Goal: Task Accomplishment & Management: Complete application form

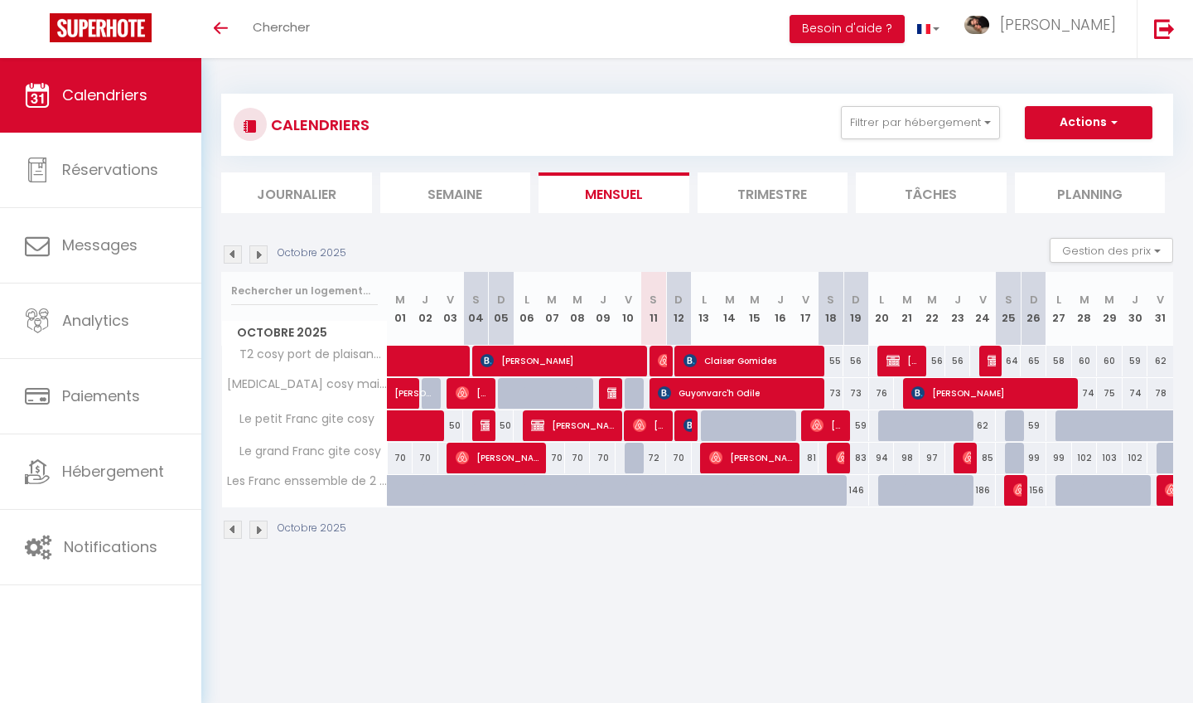
click at [589, 424] on span "[PERSON_NAME]" at bounding box center [573, 424] width 85 height 31
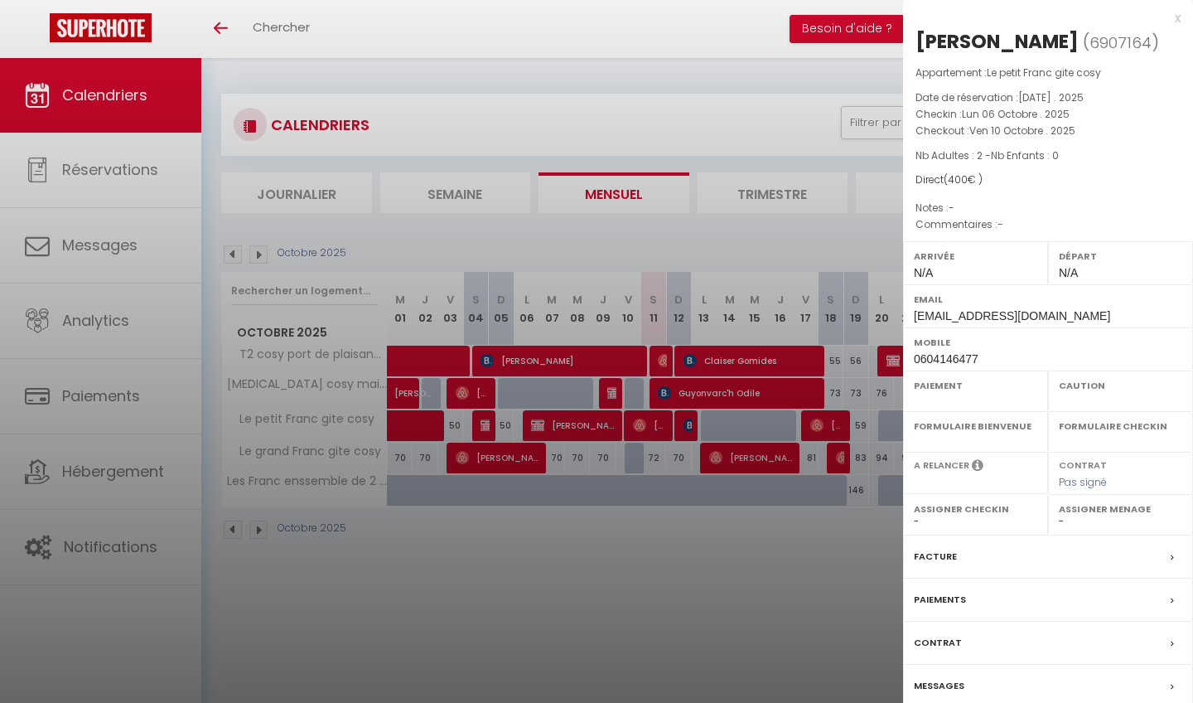
select select "OK"
select select "KO"
select select "0"
select select "1"
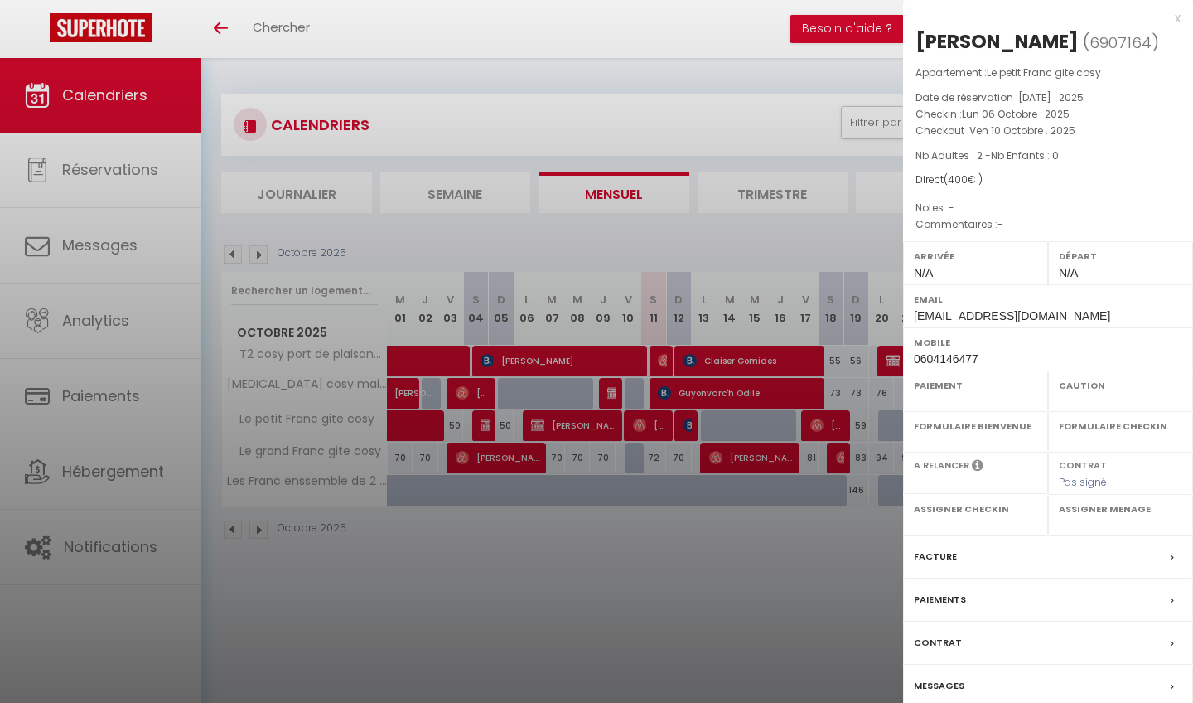
select select
click at [976, 553] on div "Facture" at bounding box center [1048, 556] width 290 height 43
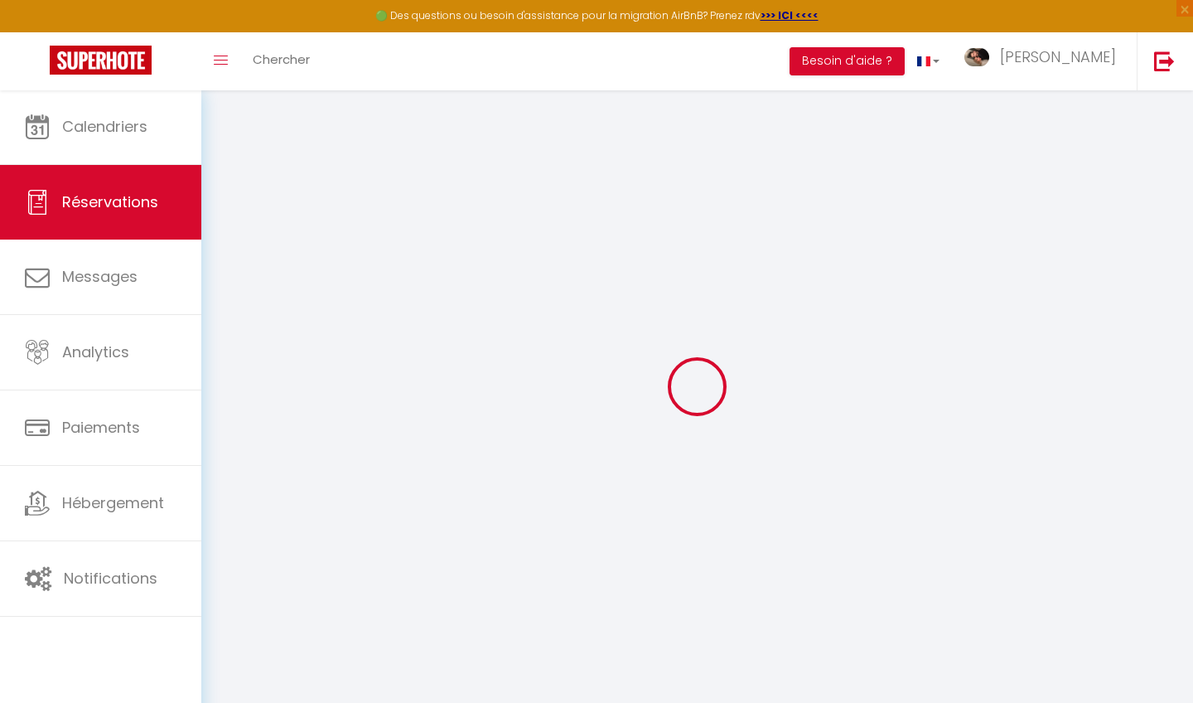
type input "[PERSON_NAME]"
type input "Carlier"
type input "[EMAIL_ADDRESS][DOMAIN_NAME]"
type input "0604146477"
select select "FR"
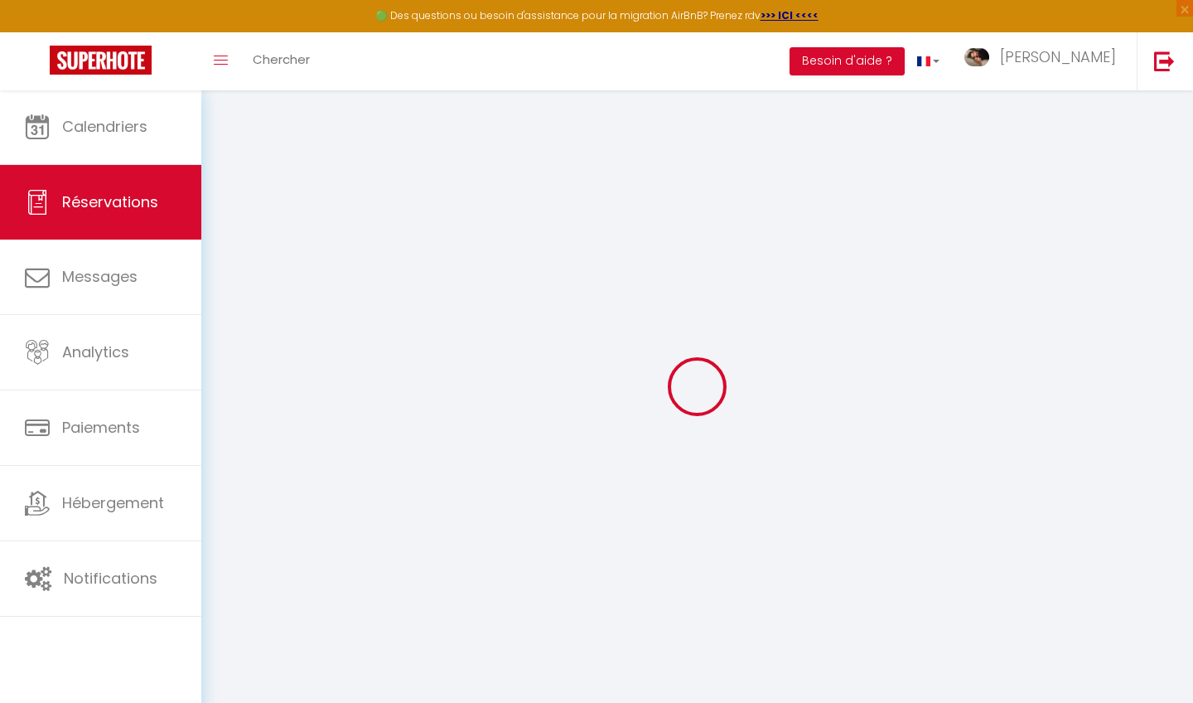
select select "40229"
select select "1"
type input "Lun 06 Octobre 2025"
select select
type input "Ven 10 Octobre 2025"
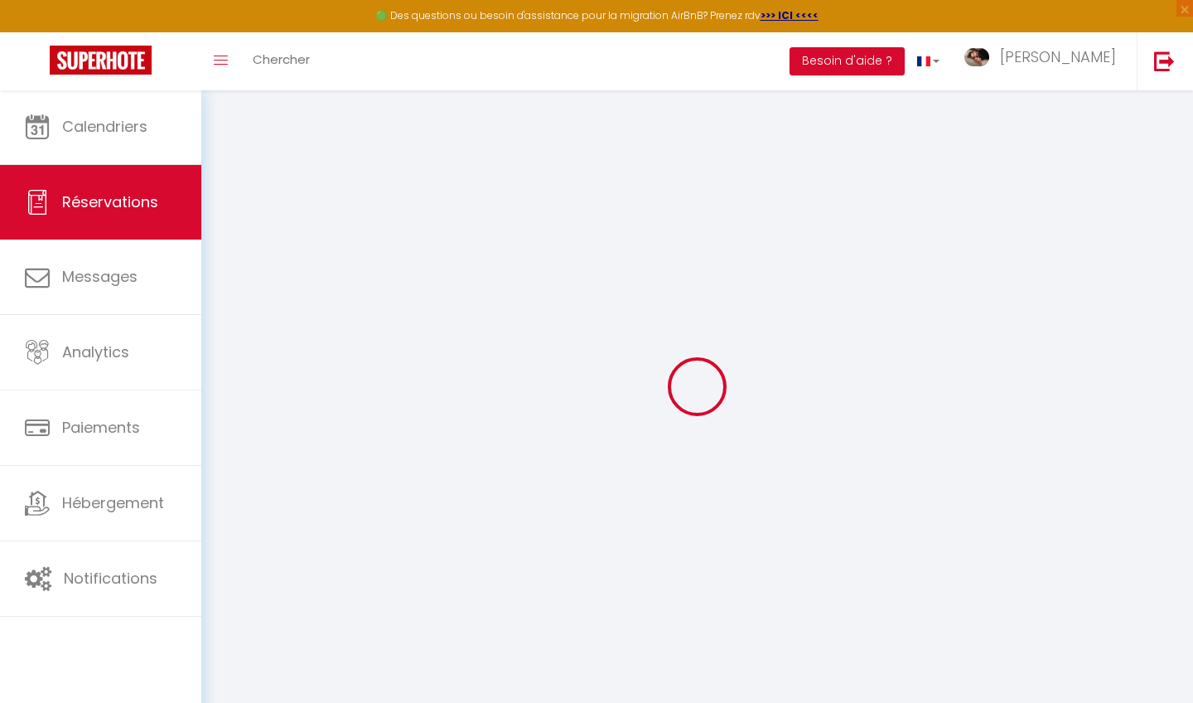
select select
type input "2"
select select "12"
select select
type input "388.4"
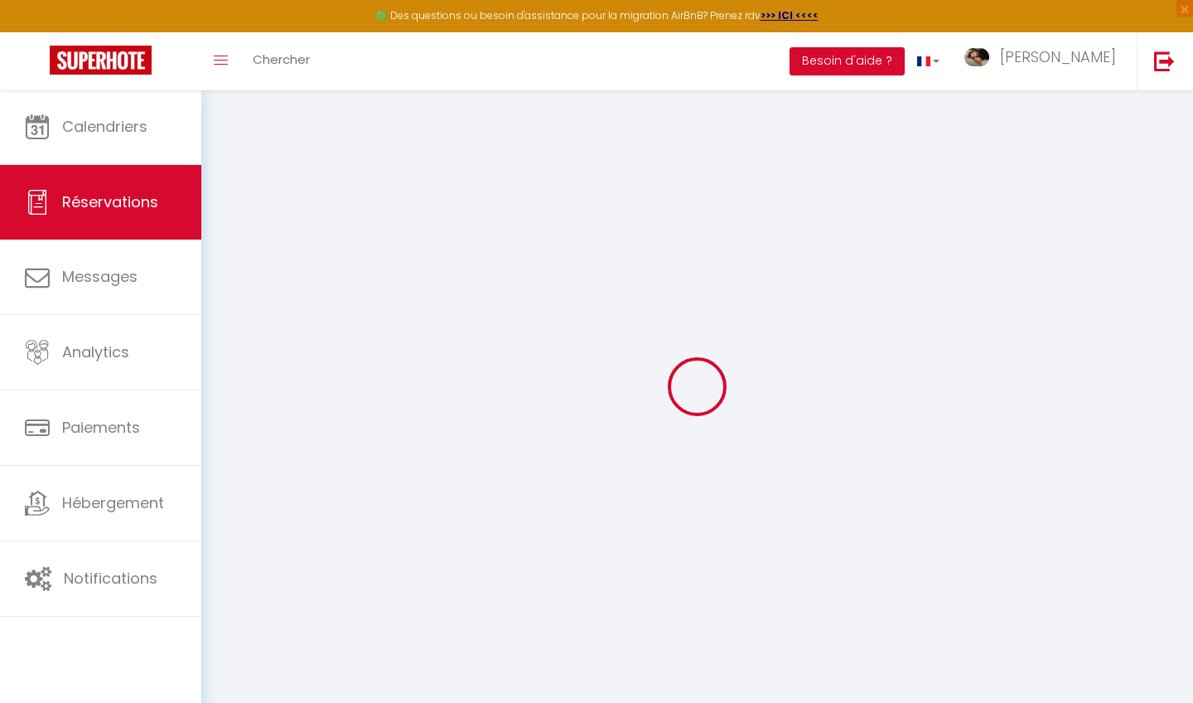
checkbox input "false"
type input "0"
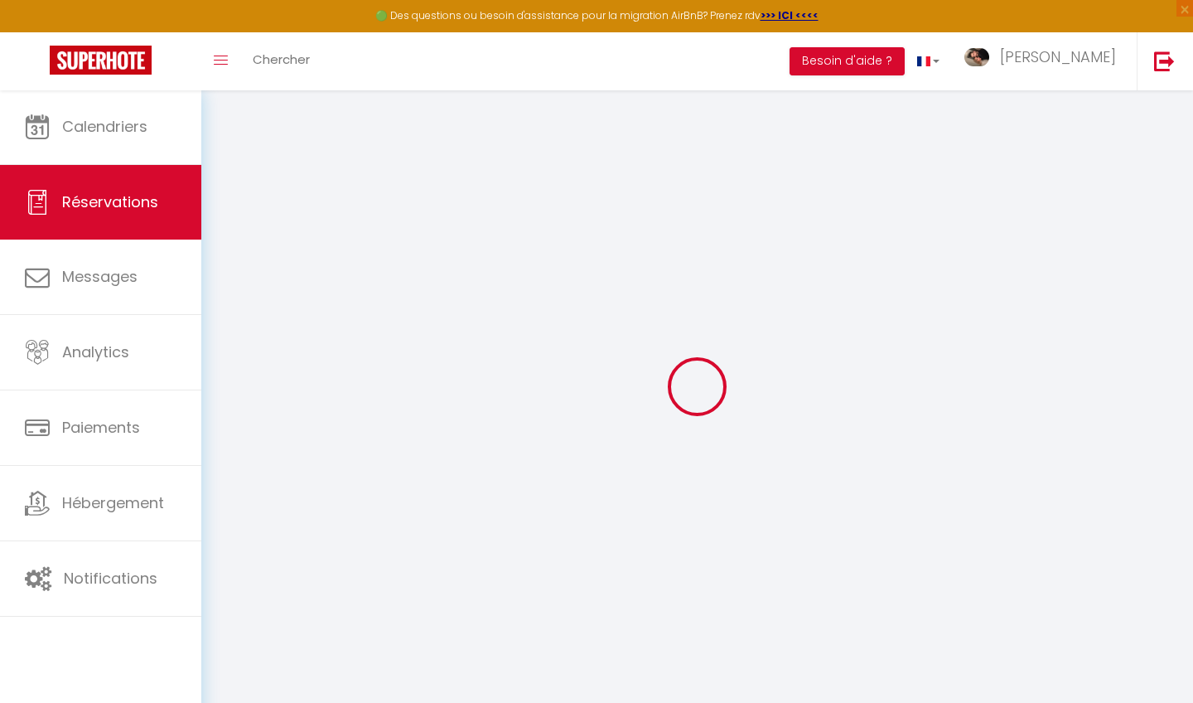
select select "taxes"
select select
select select "14"
checkbox input "false"
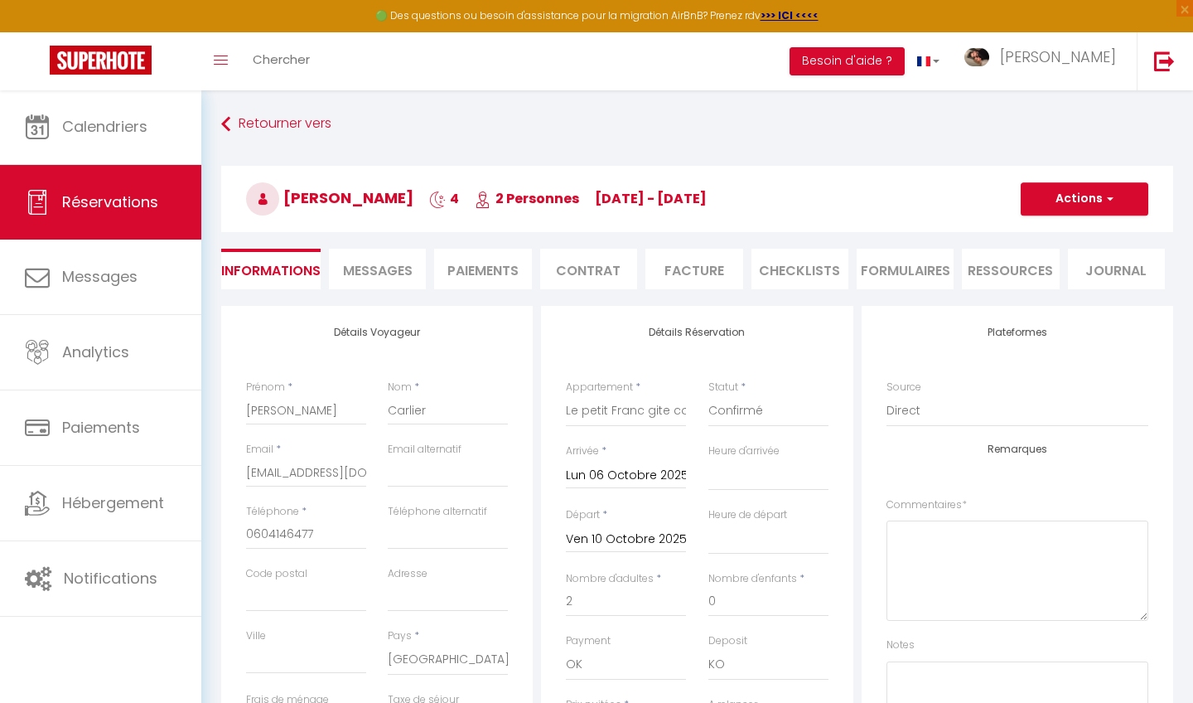
select select
checkbox input "false"
select select
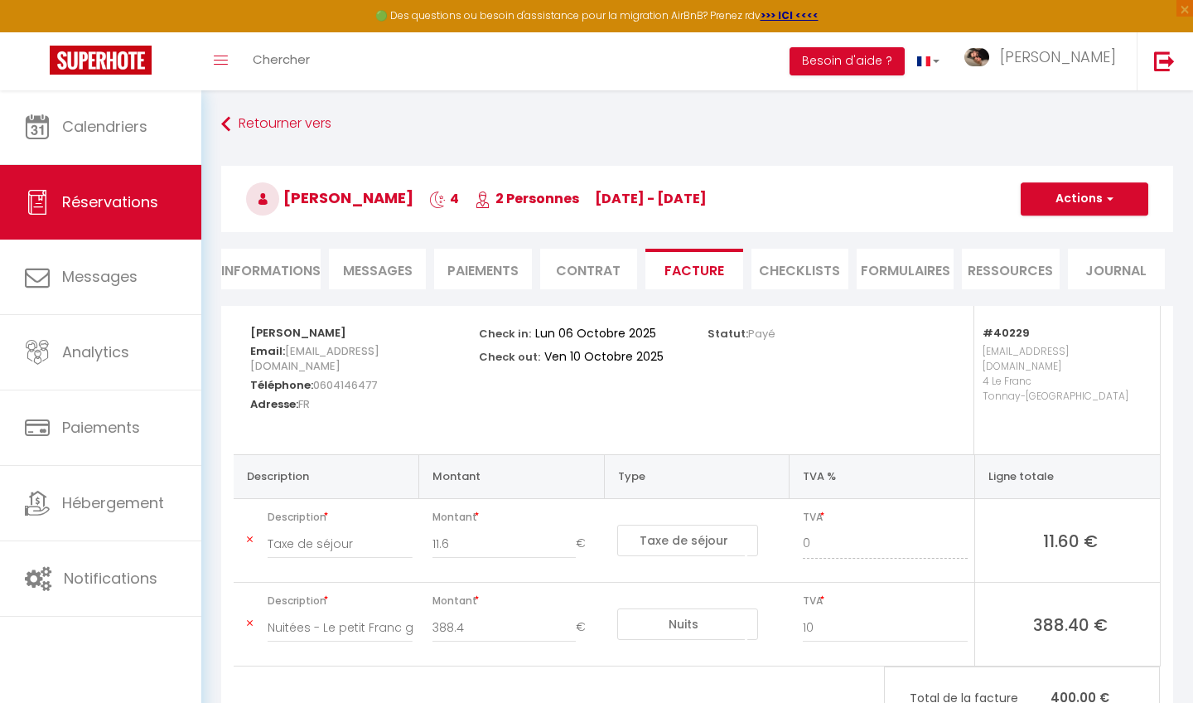
click at [313, 262] on li "Informations" at bounding box center [270, 269] width 99 height 41
select select
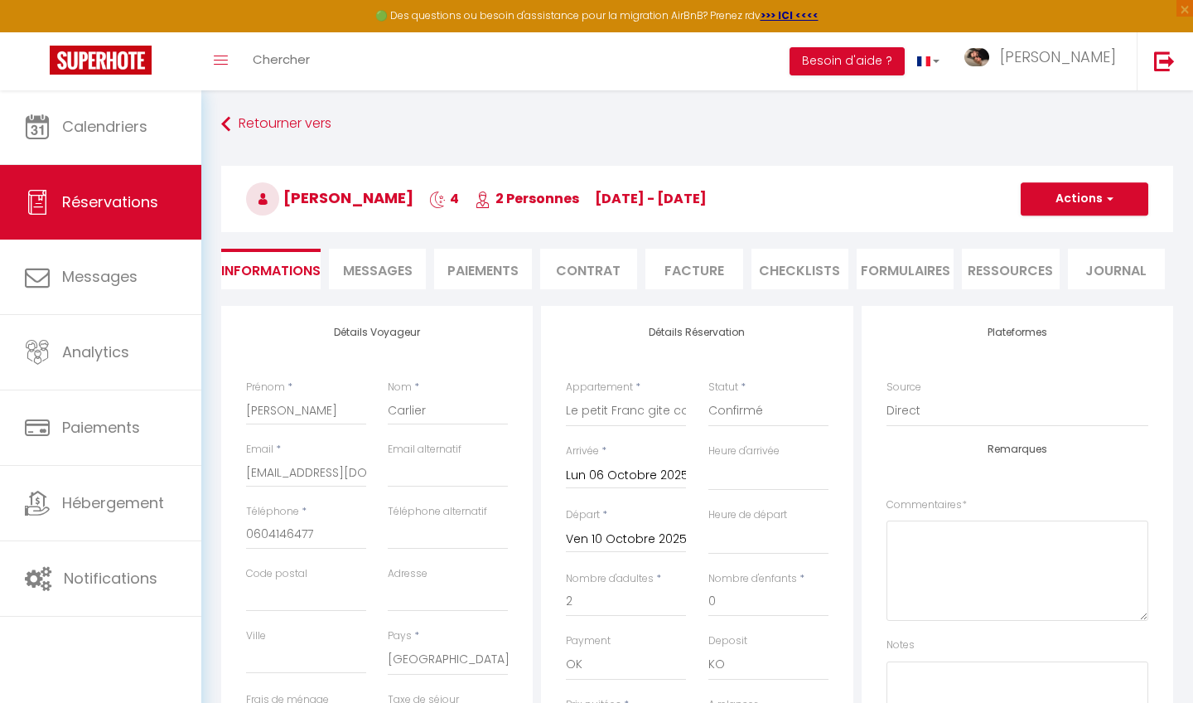
click at [1090, 201] on button "Actions" at bounding box center [1085, 198] width 128 height 33
click at [1057, 255] on link "Dupliquer" at bounding box center [1068, 257] width 131 height 22
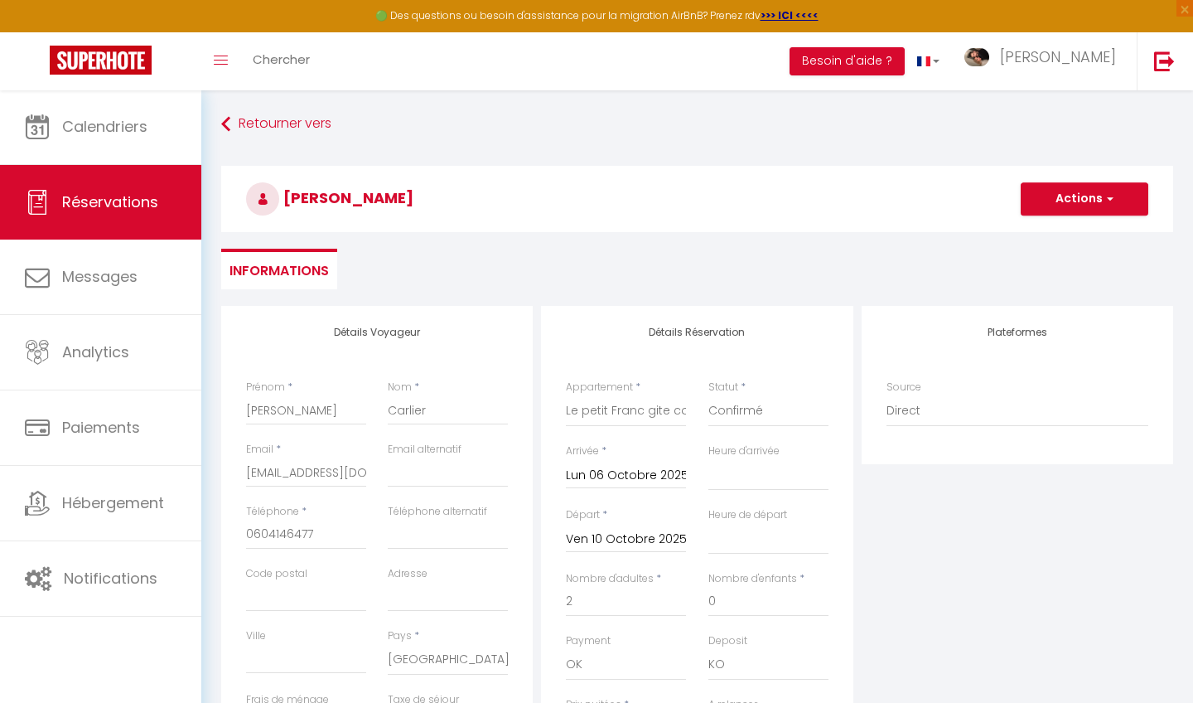
type input "0"
select select
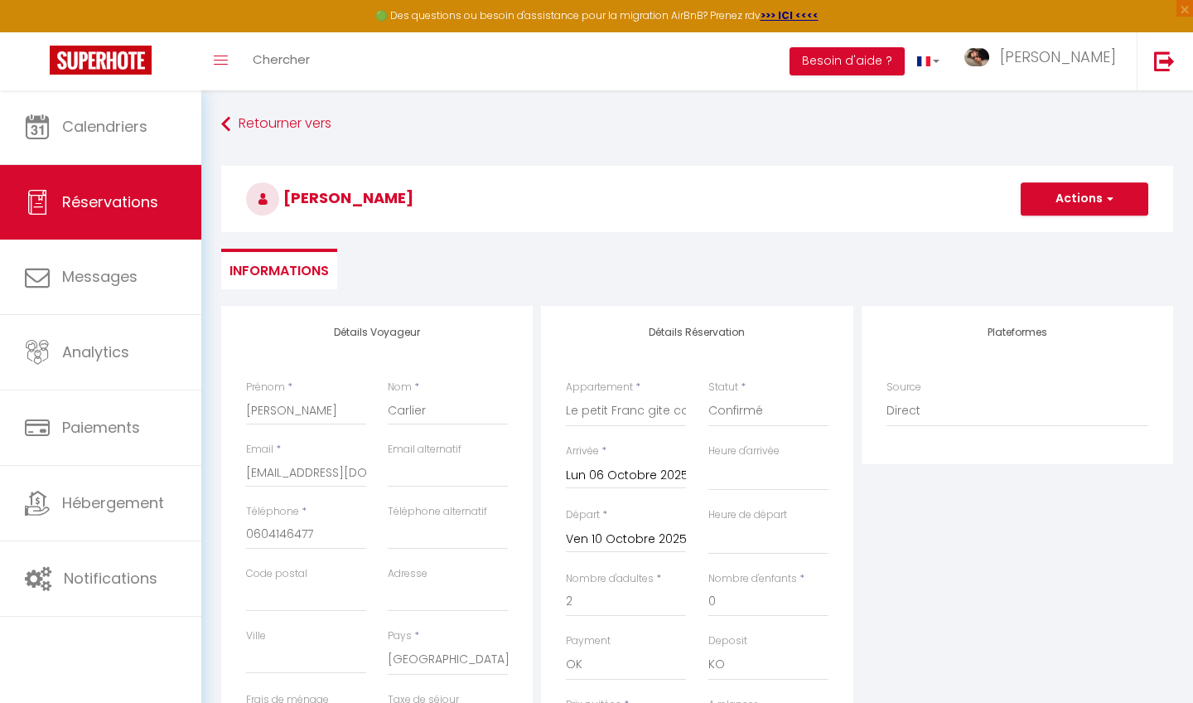
select select
checkbox input "false"
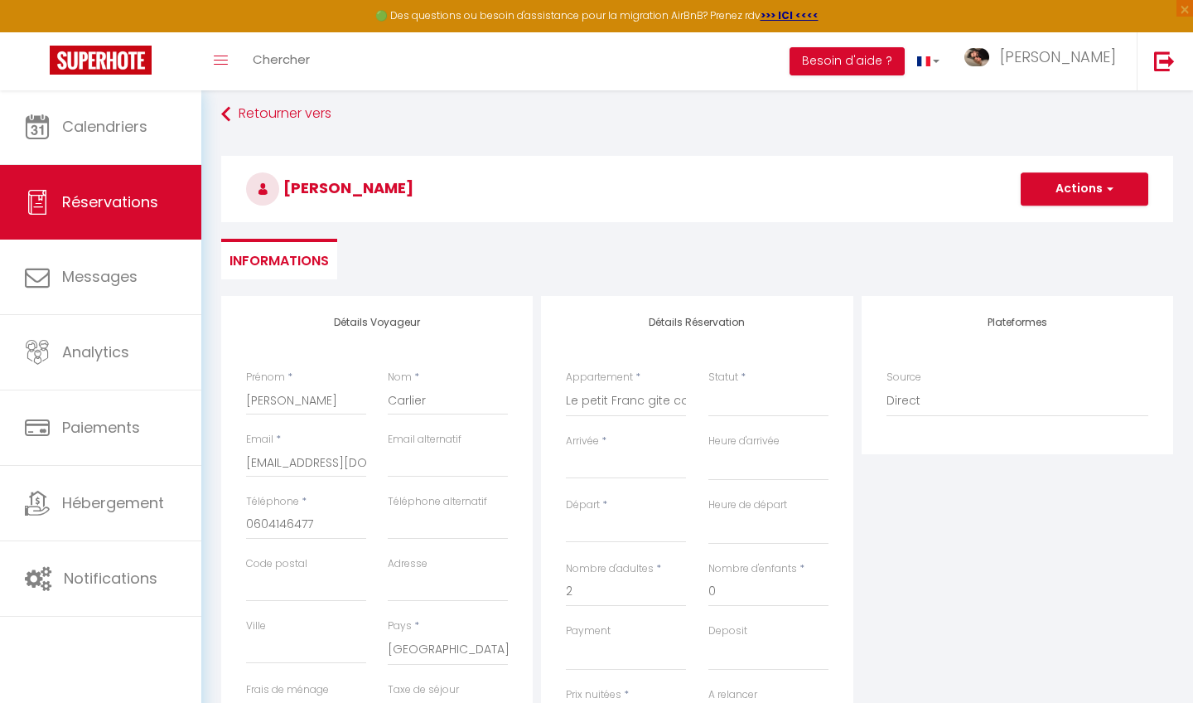
scroll to position [12, 0]
click at [589, 474] on input "Arrivée" at bounding box center [626, 464] width 120 height 22
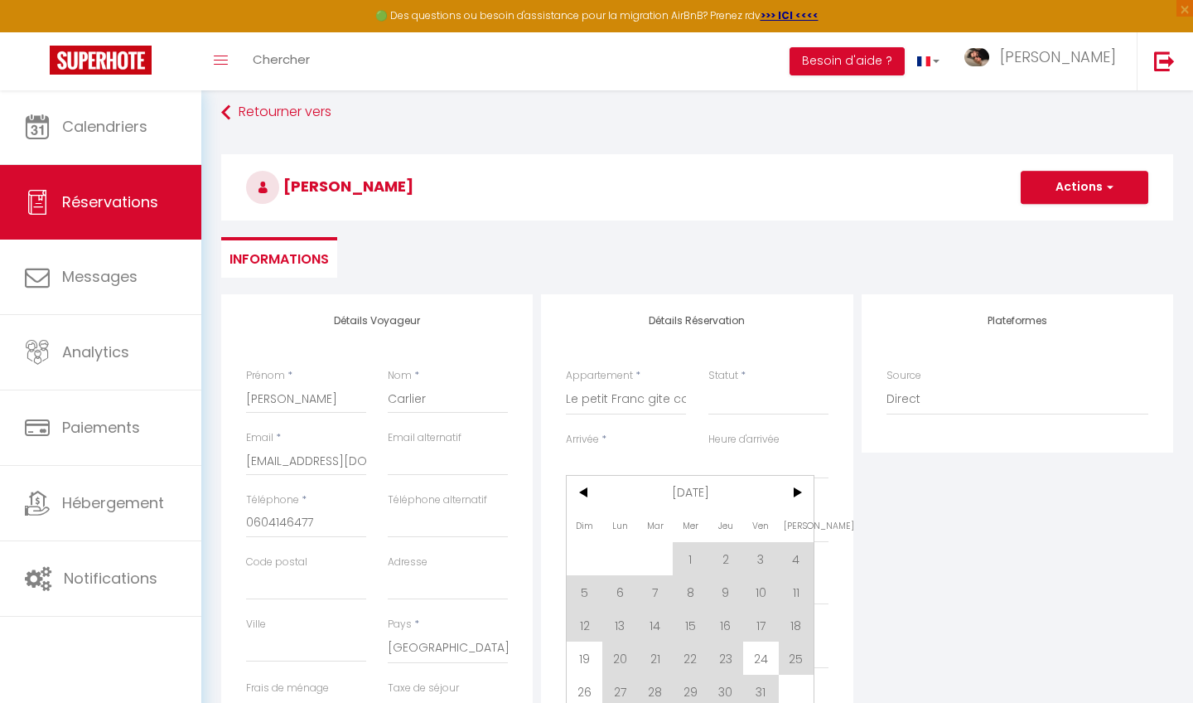
click at [595, 464] on input "Arrivée" at bounding box center [626, 464] width 120 height 22
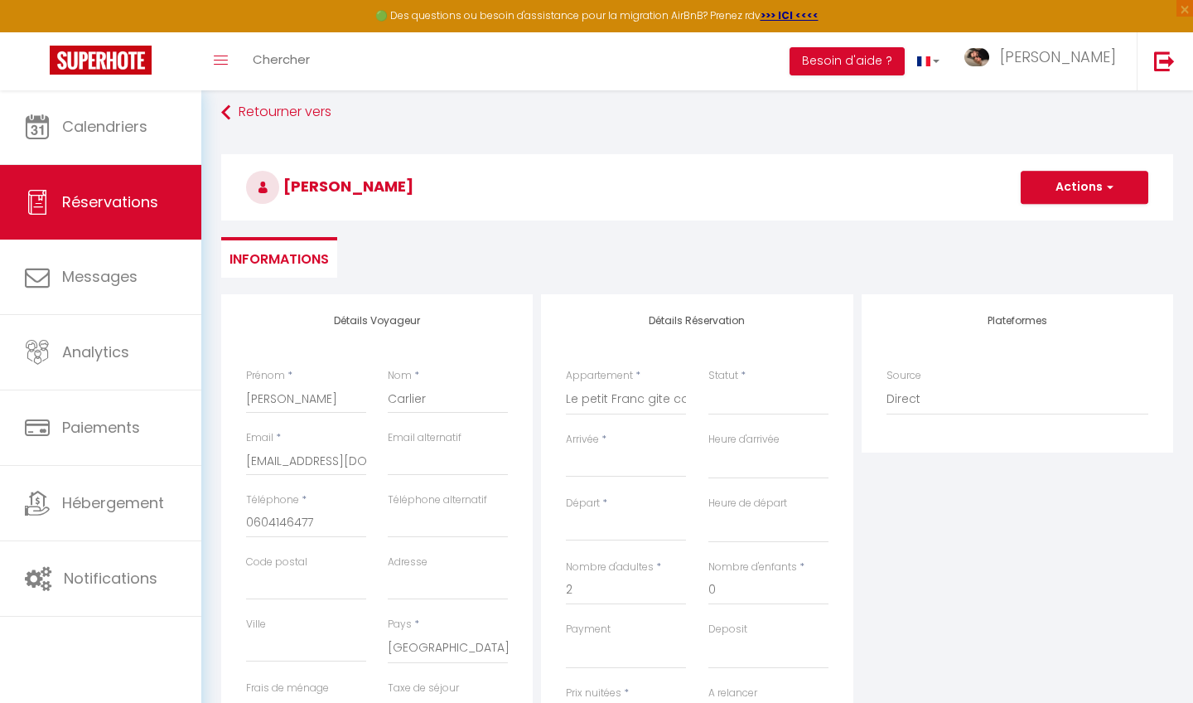
click at [597, 462] on input "Arrivée" at bounding box center [626, 464] width 120 height 22
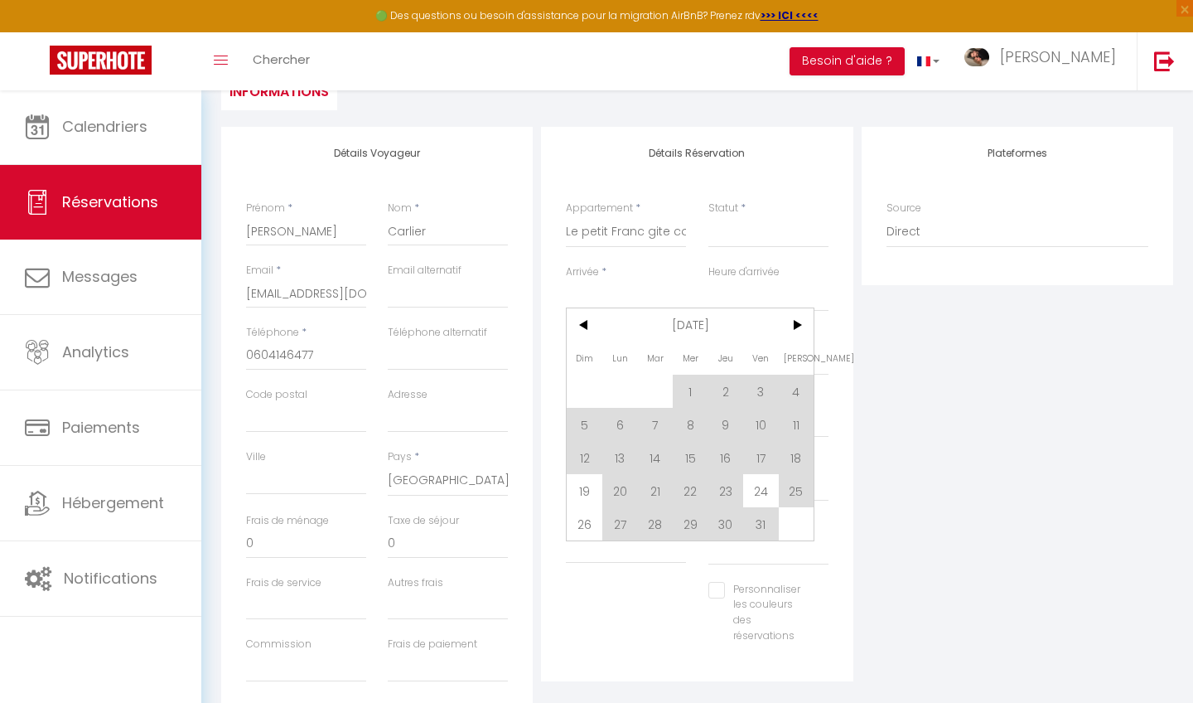
scroll to position [178, 0]
click at [626, 492] on span "20" at bounding box center [620, 491] width 36 height 33
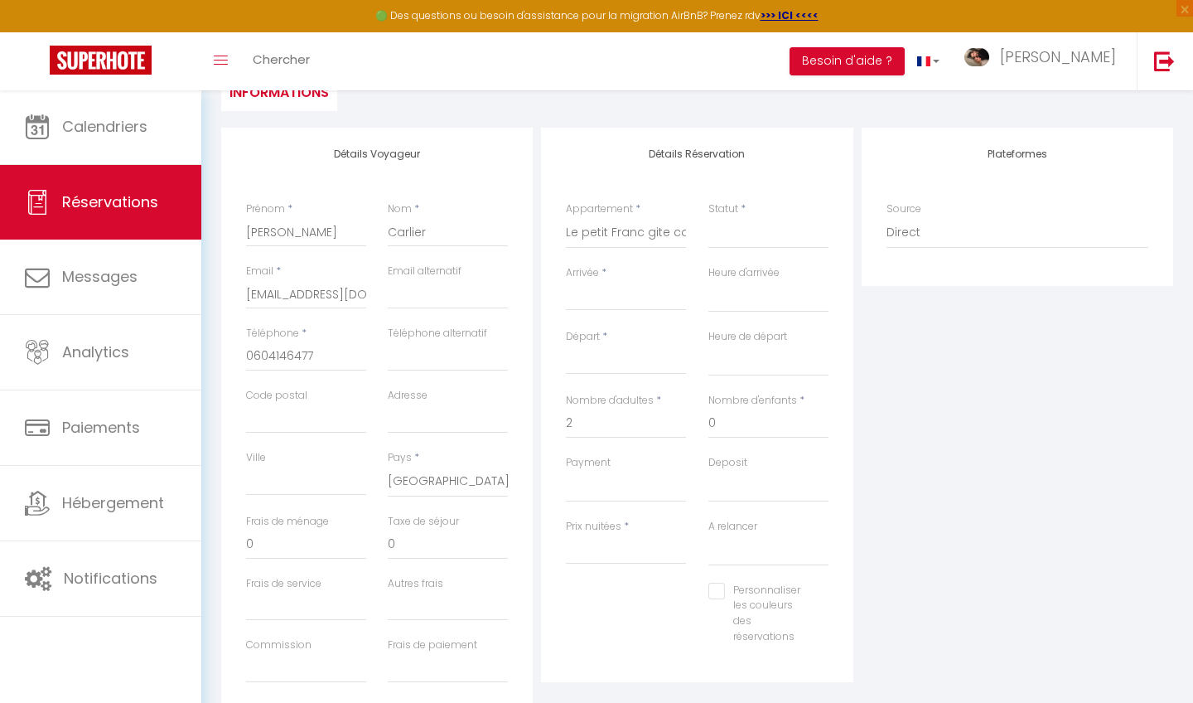
select select
type input "Lun 20 Octobre 2025"
select select
type input "[DATE]"
select select
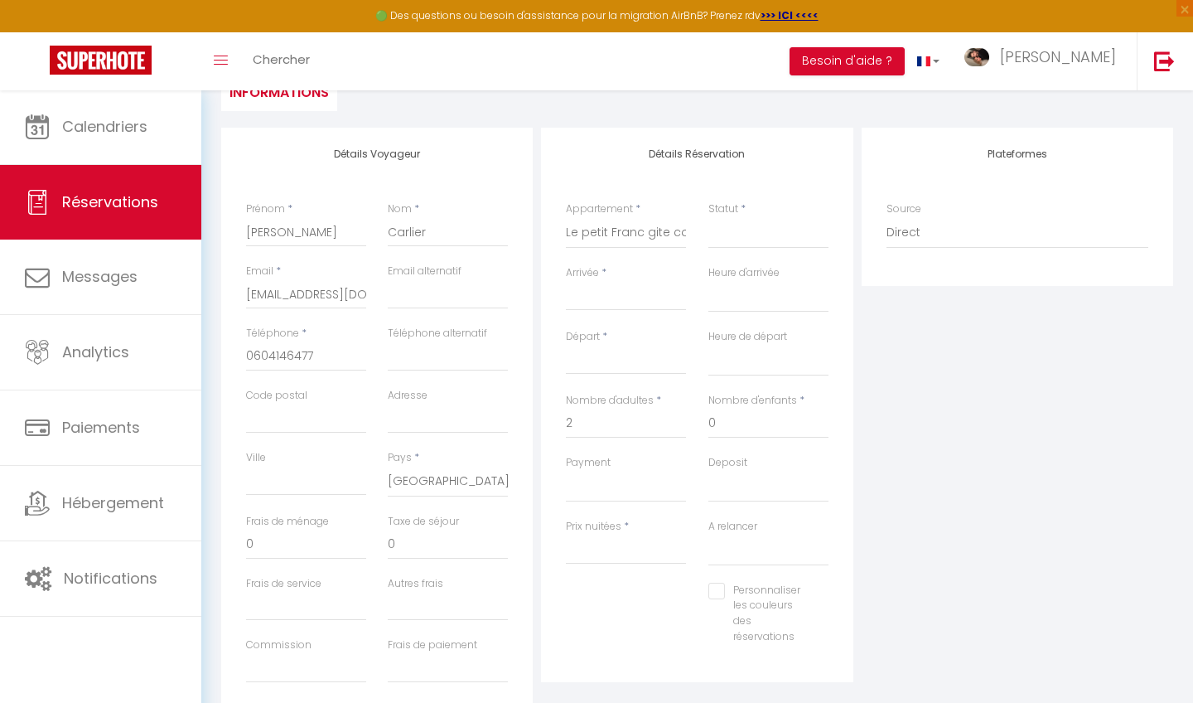
select select
checkbox input "false"
click at [616, 368] on input "[DATE]" at bounding box center [626, 362] width 120 height 22
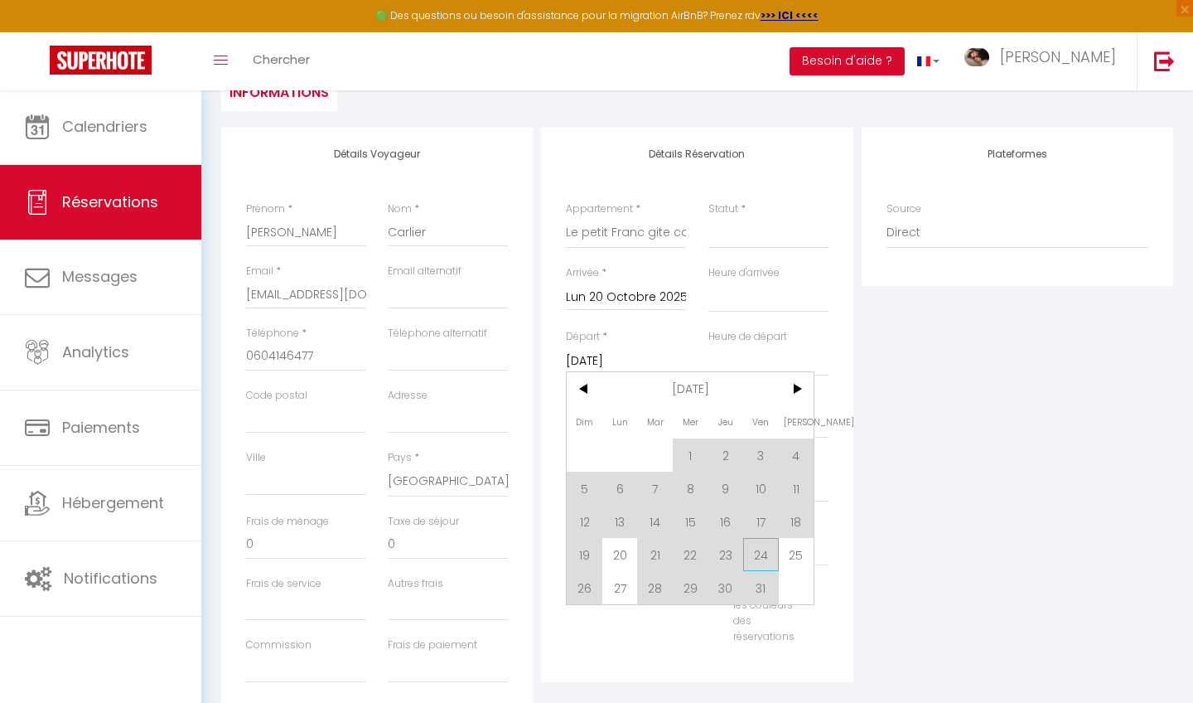
click at [769, 554] on span "24" at bounding box center [761, 554] width 36 height 33
select select
type input "Ven 24 Octobre 2025"
select select
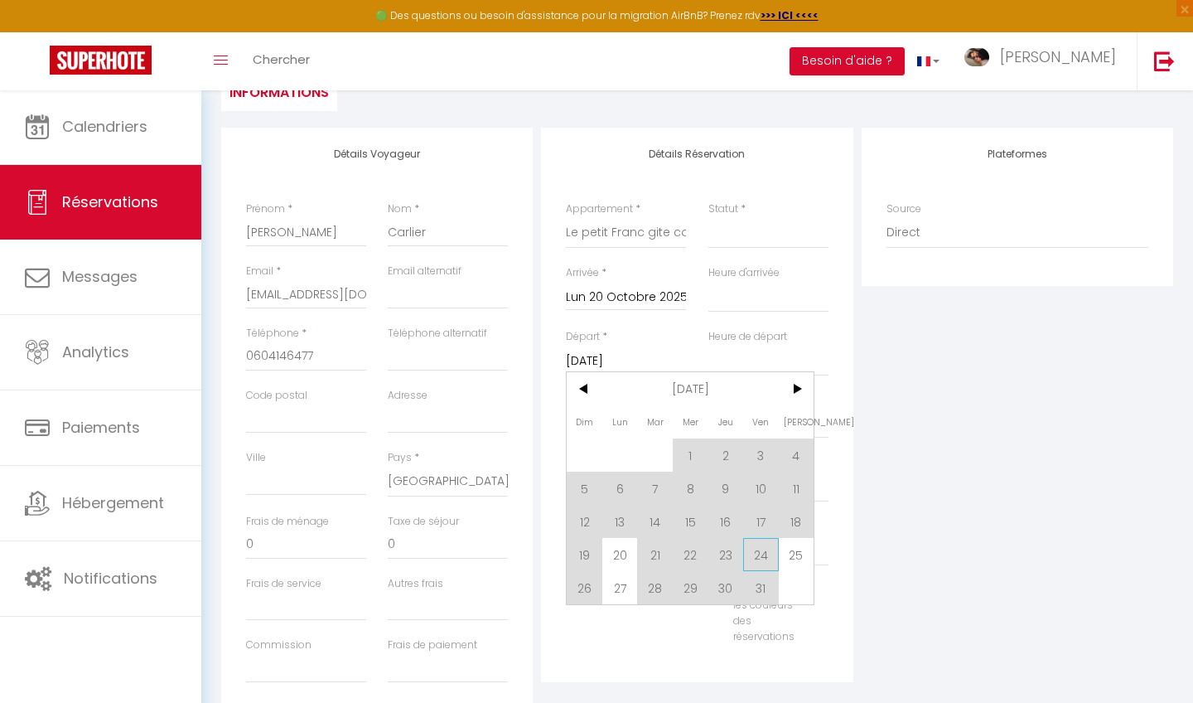
select select
type input "0"
select select
checkbox input "false"
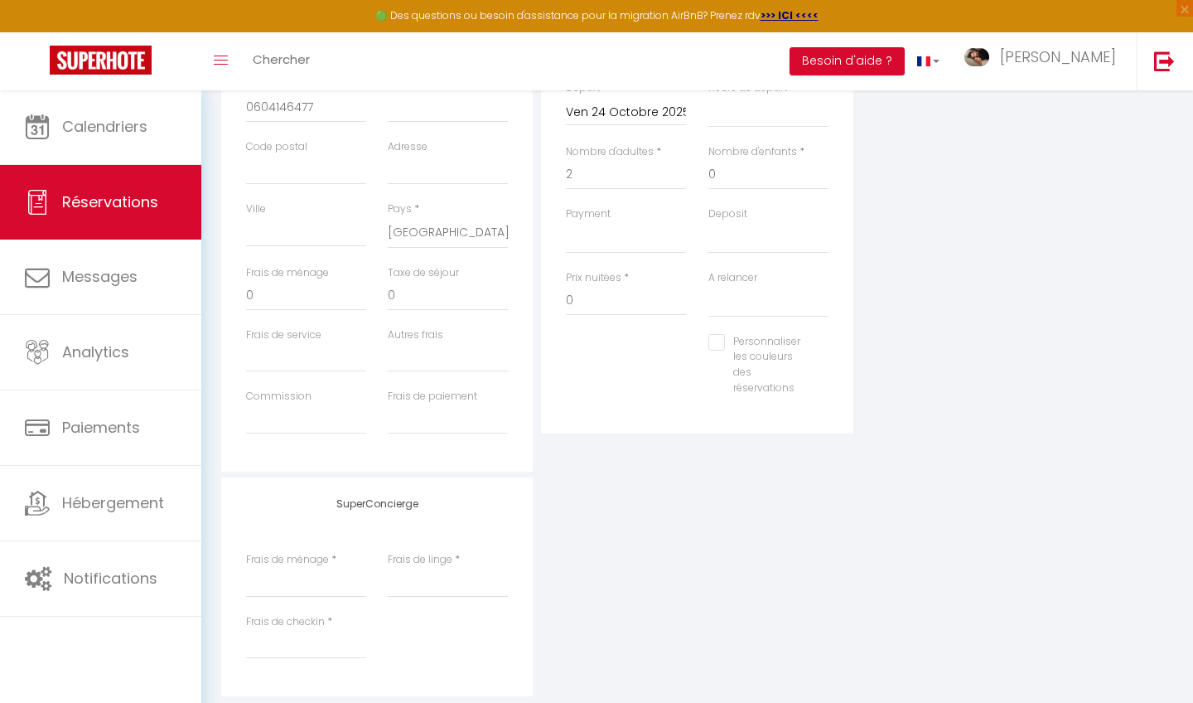
scroll to position [218, 0]
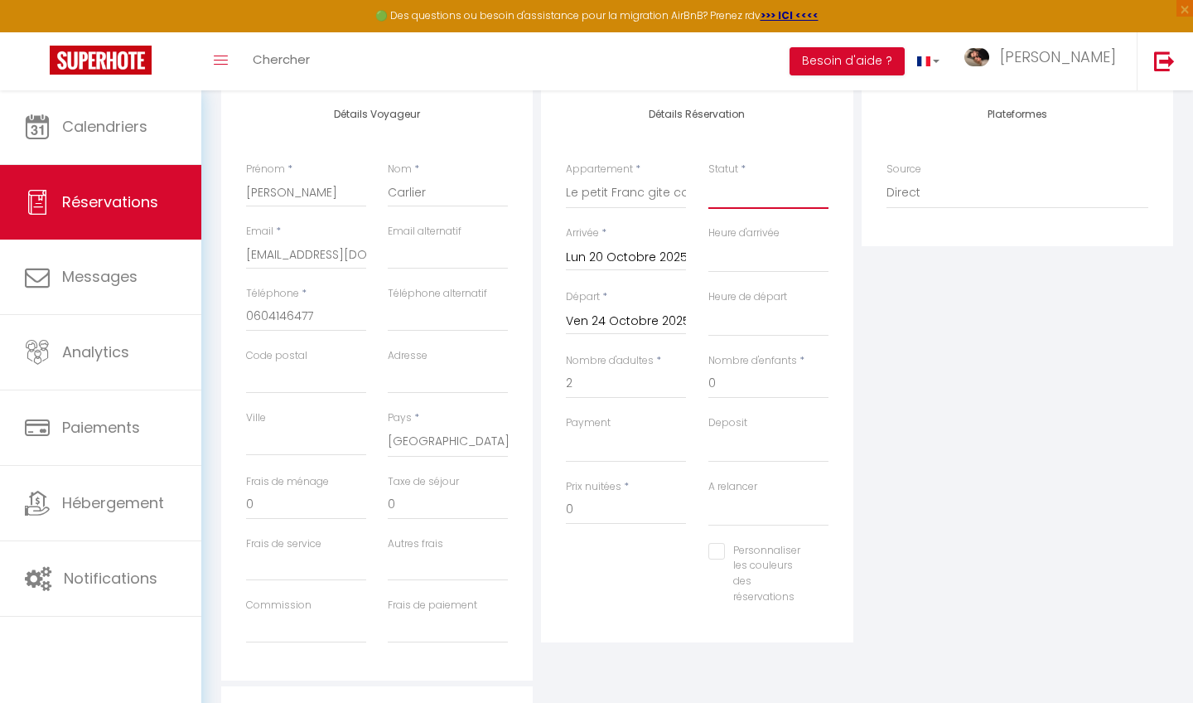
select select "1"
select select
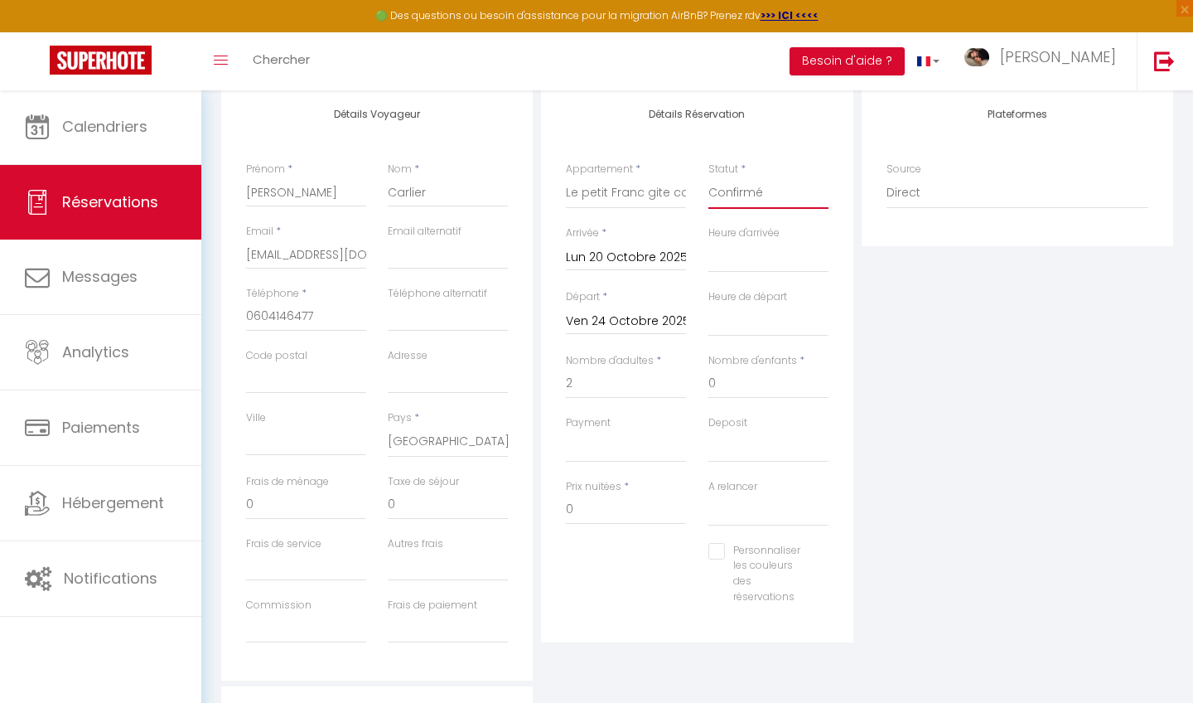
select select
checkbox input "false"
select select "12"
select select
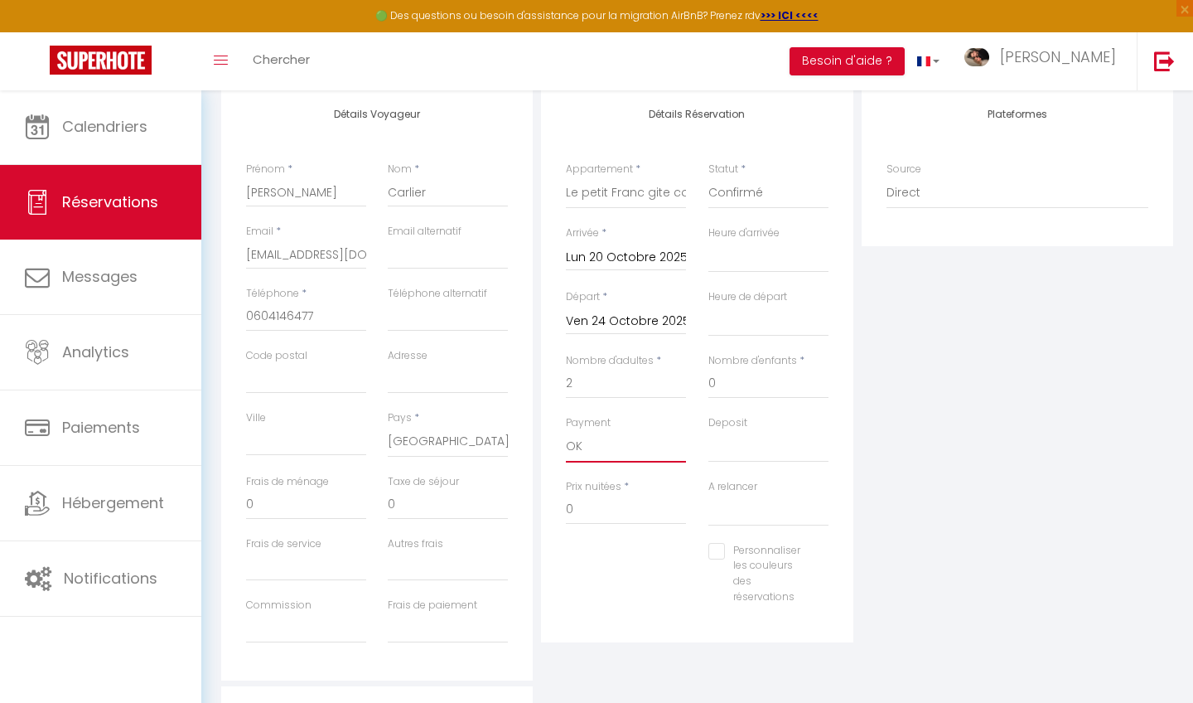
select select
checkbox input "false"
select select "15"
select select
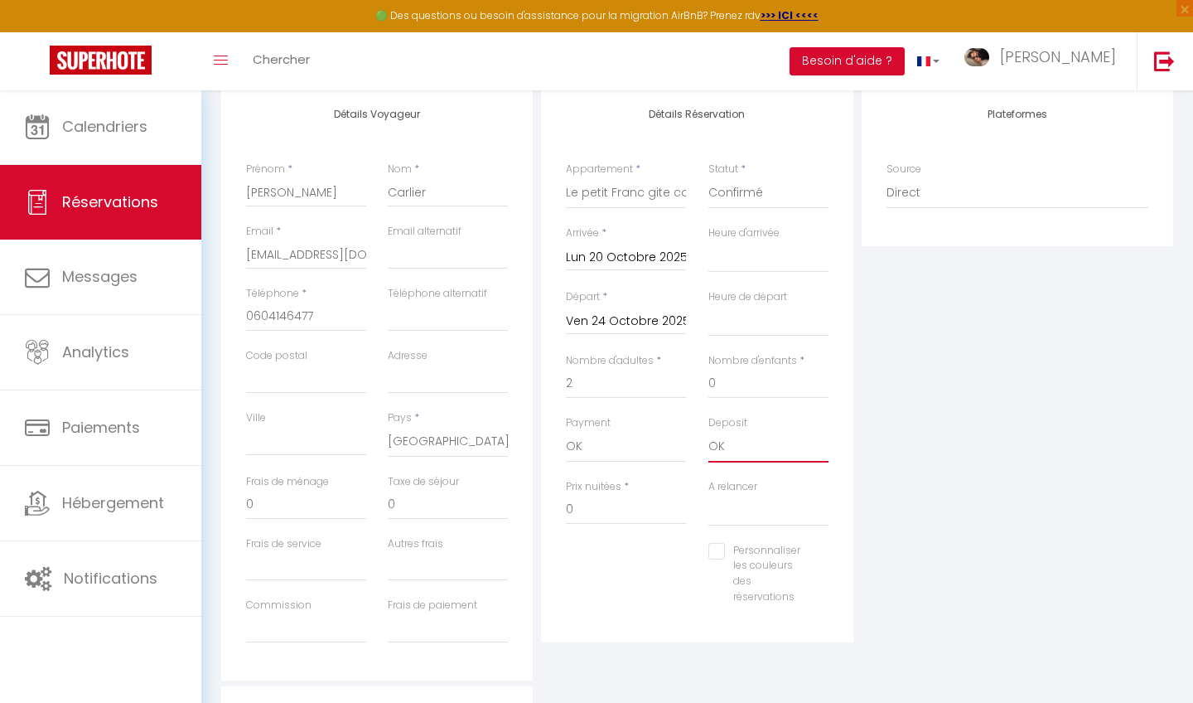
select select
checkbox input "false"
click at [612, 509] on input "0" at bounding box center [626, 510] width 120 height 30
select select
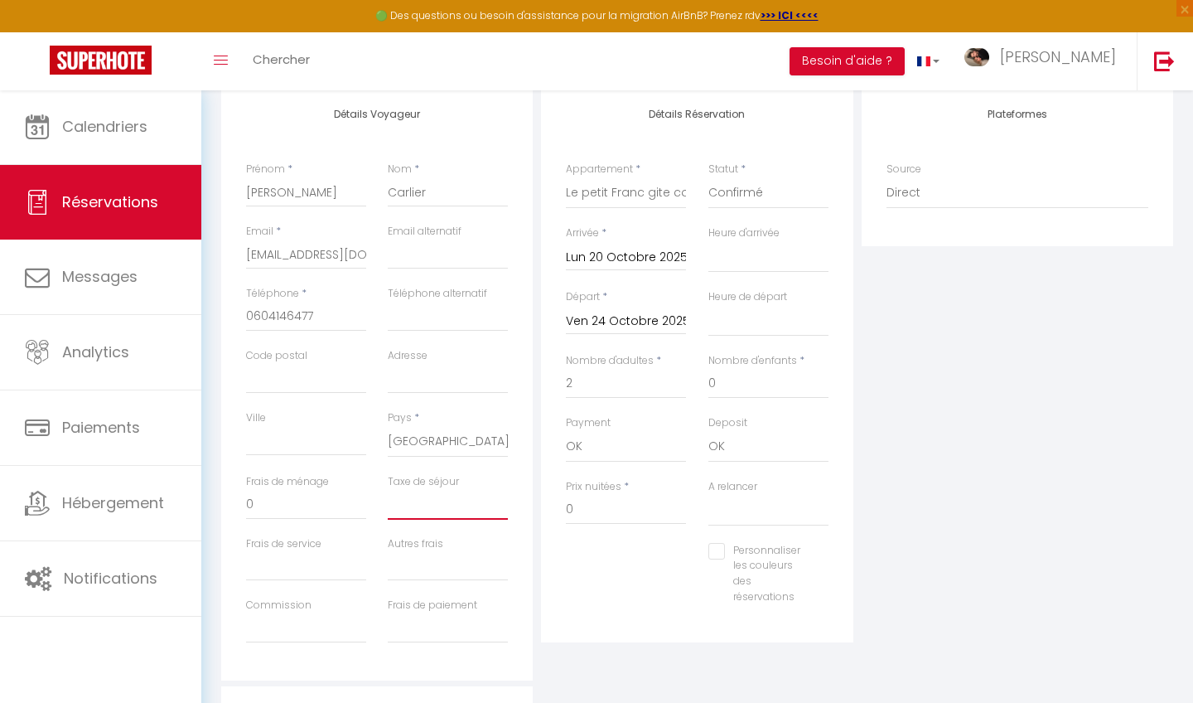
select select
checkbox input "false"
type input "1"
select select
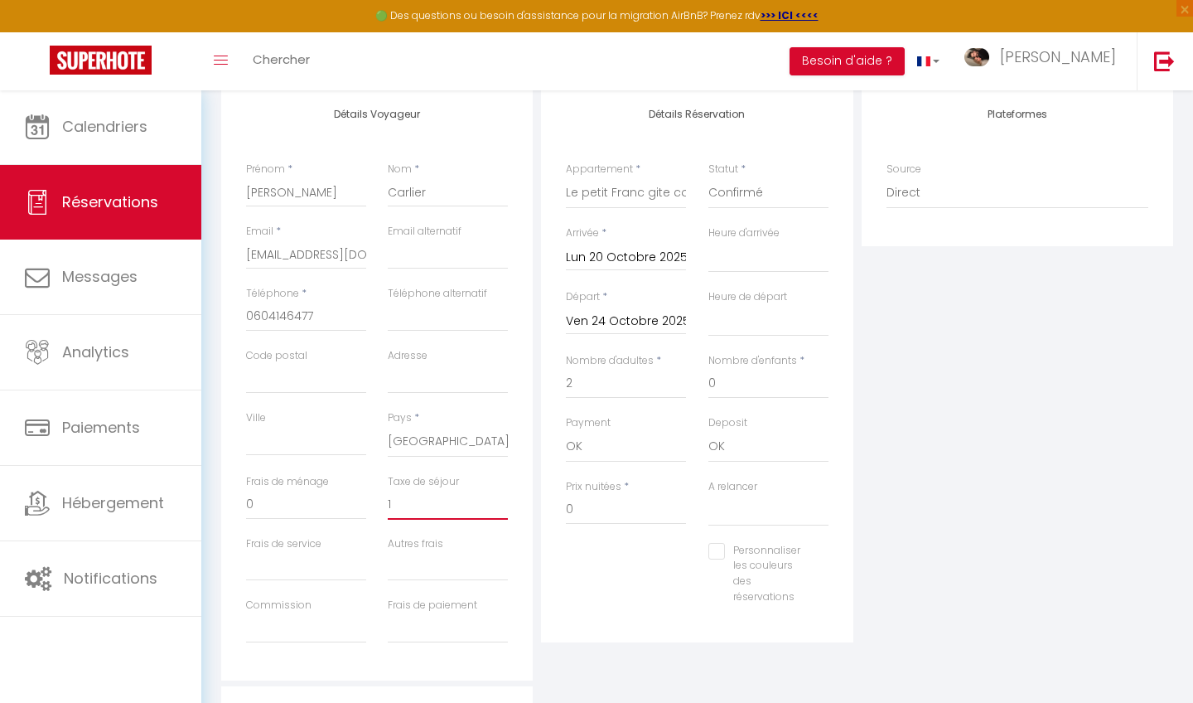
select select
checkbox input "false"
type input "11"
select select
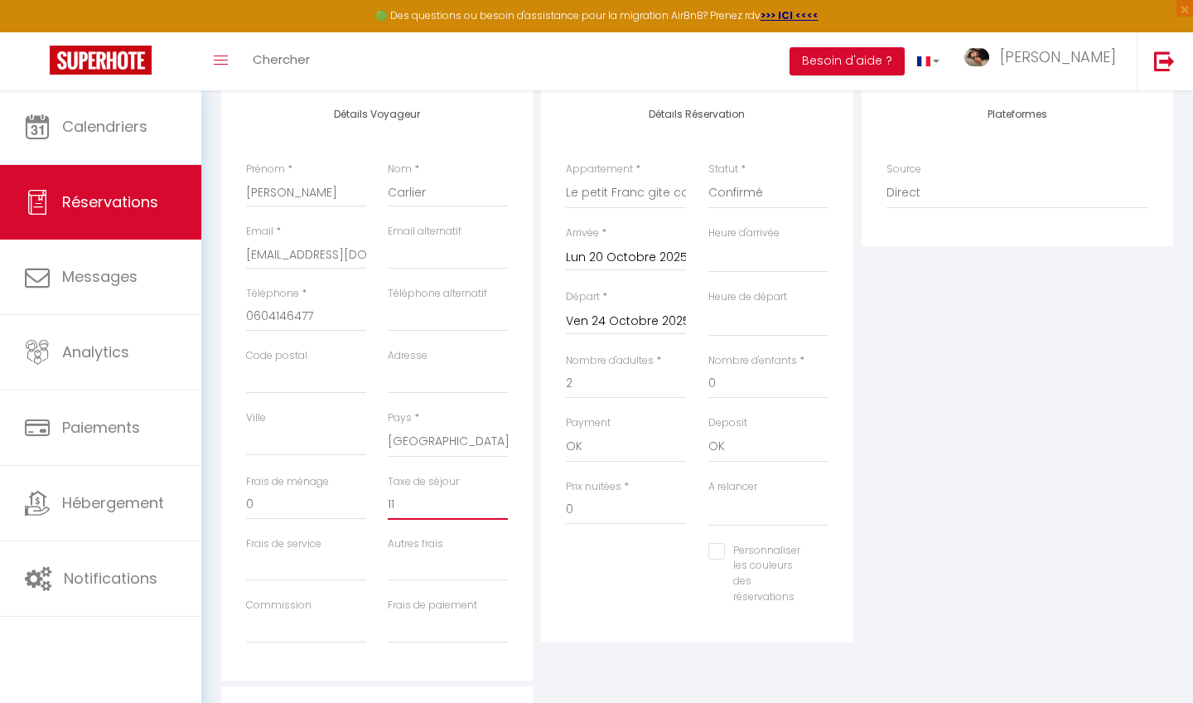
select select
checkbox input "false"
type input "11."
select select
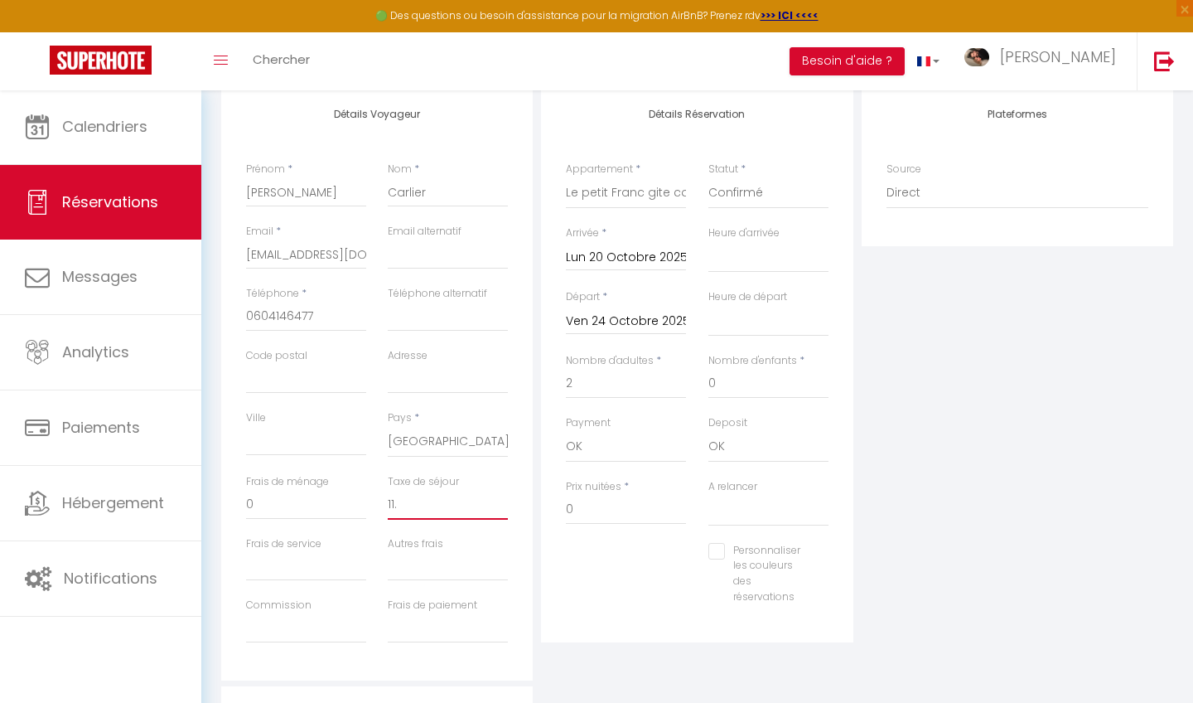
select select
checkbox input "false"
type input "11.6"
select select
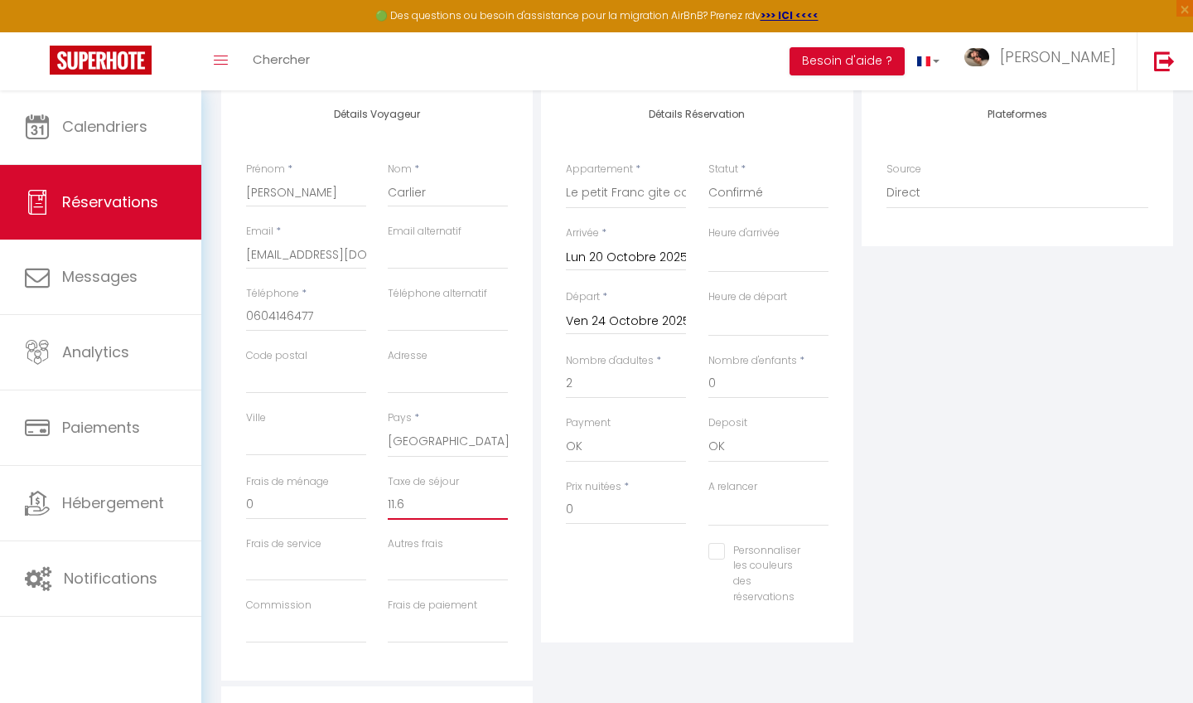
select select
checkbox input "false"
type input "11.6"
click at [590, 502] on input "0" at bounding box center [626, 510] width 120 height 30
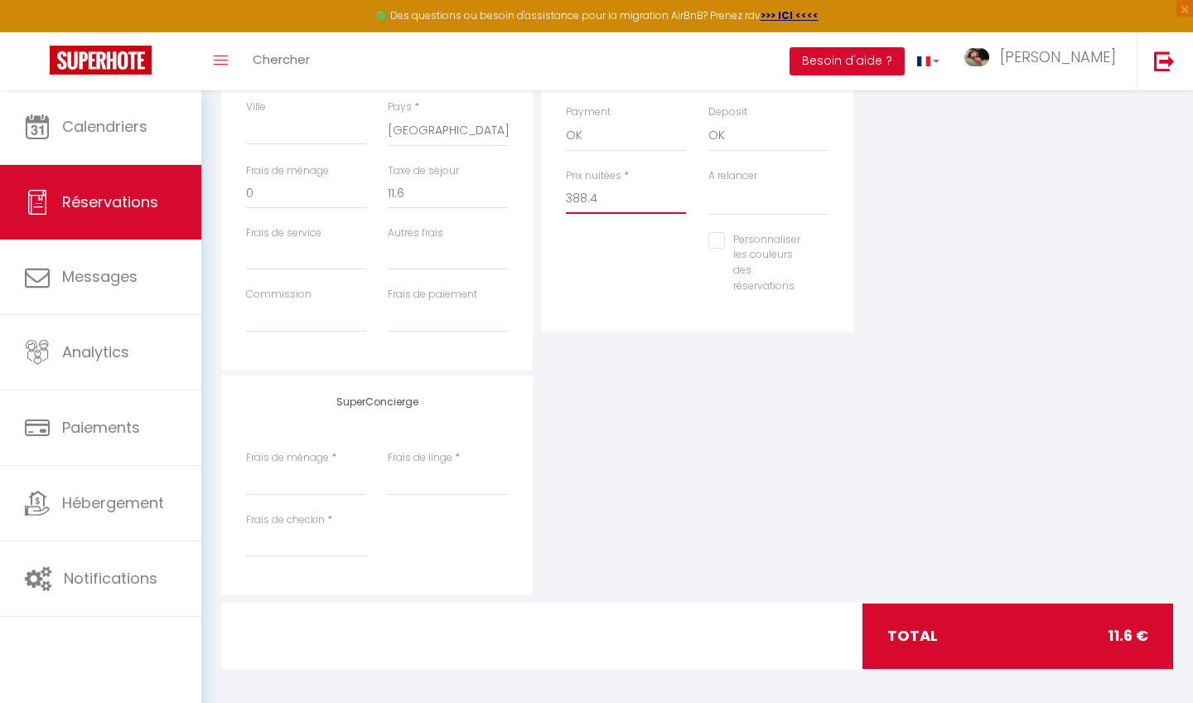
scroll to position [528, 0]
type input "388.4"
type input "0"
select select
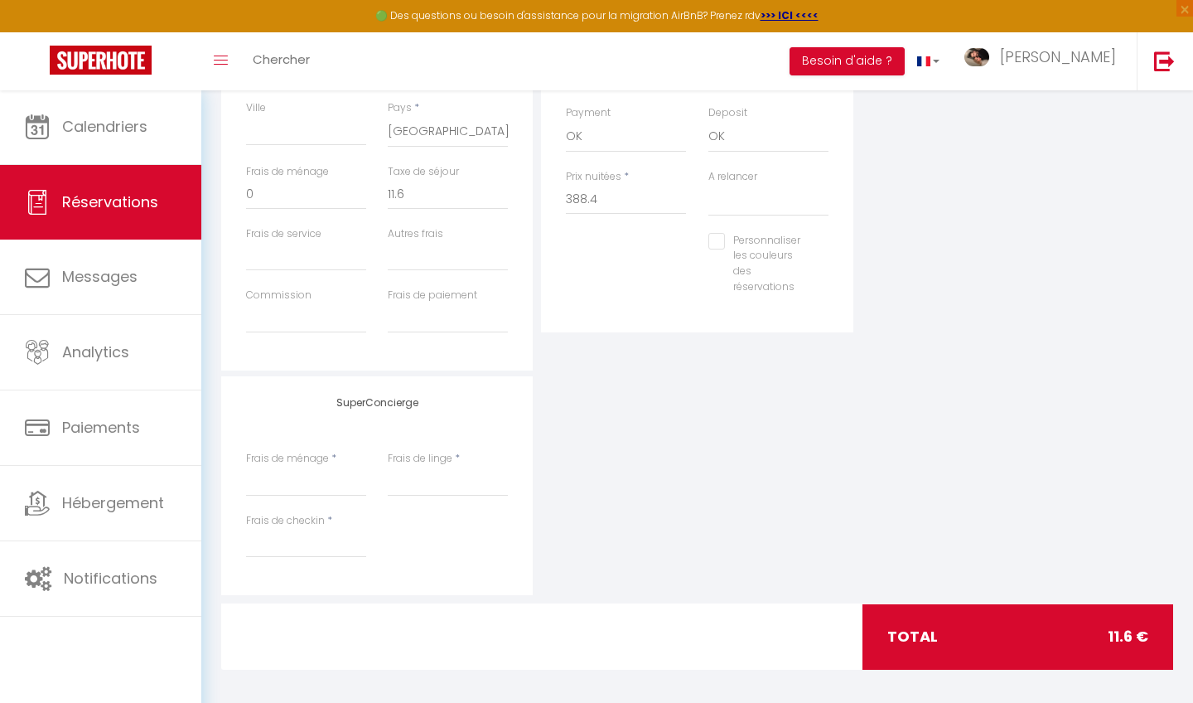
select select
checkbox input "false"
click at [645, 308] on div "Détails Réservation Appartement * T2 cosy port de plaisance [MEDICAL_DATA] cosy…" at bounding box center [697, 55] width 312 height 554
click at [399, 198] on input "0" at bounding box center [448, 195] width 120 height 30
select select
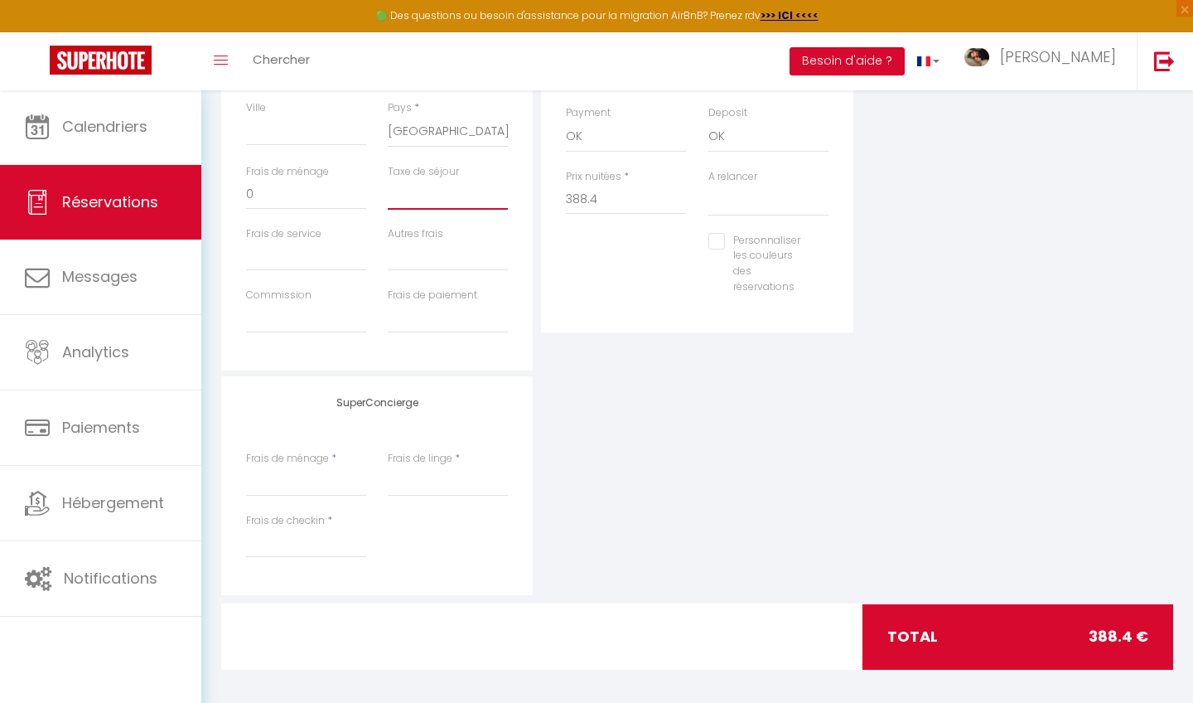
select select
checkbox input "false"
type input "1"
select select
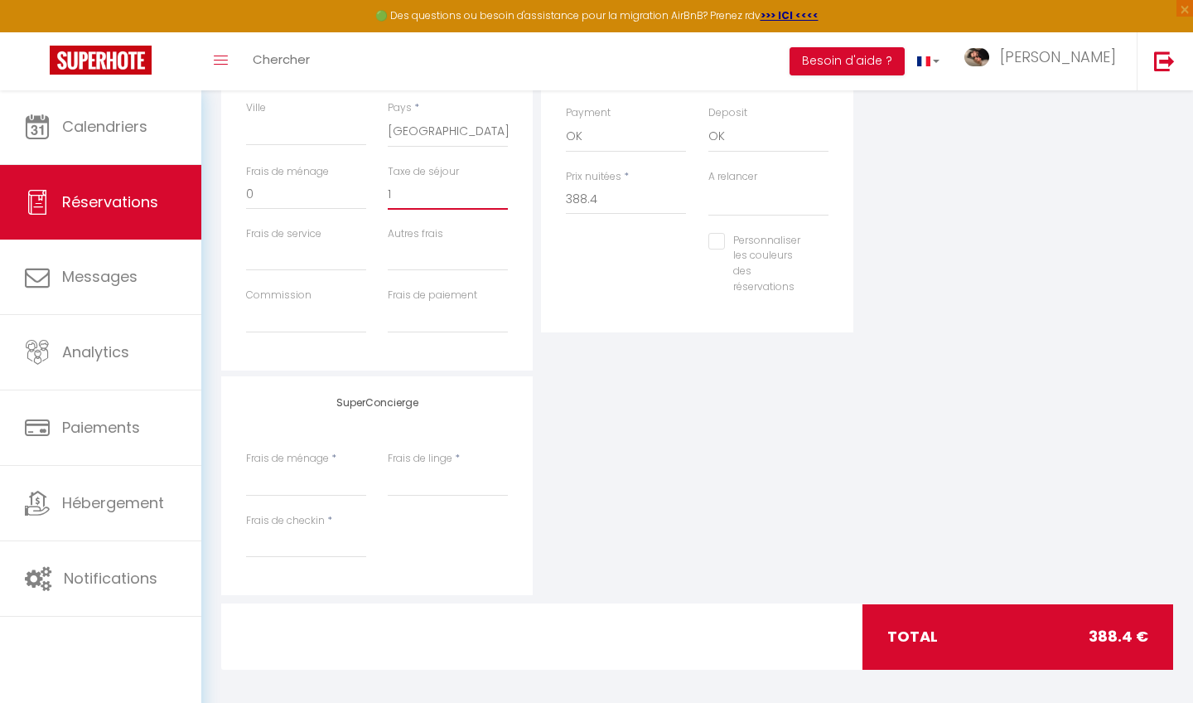
select select
checkbox input "false"
type input "11"
select select
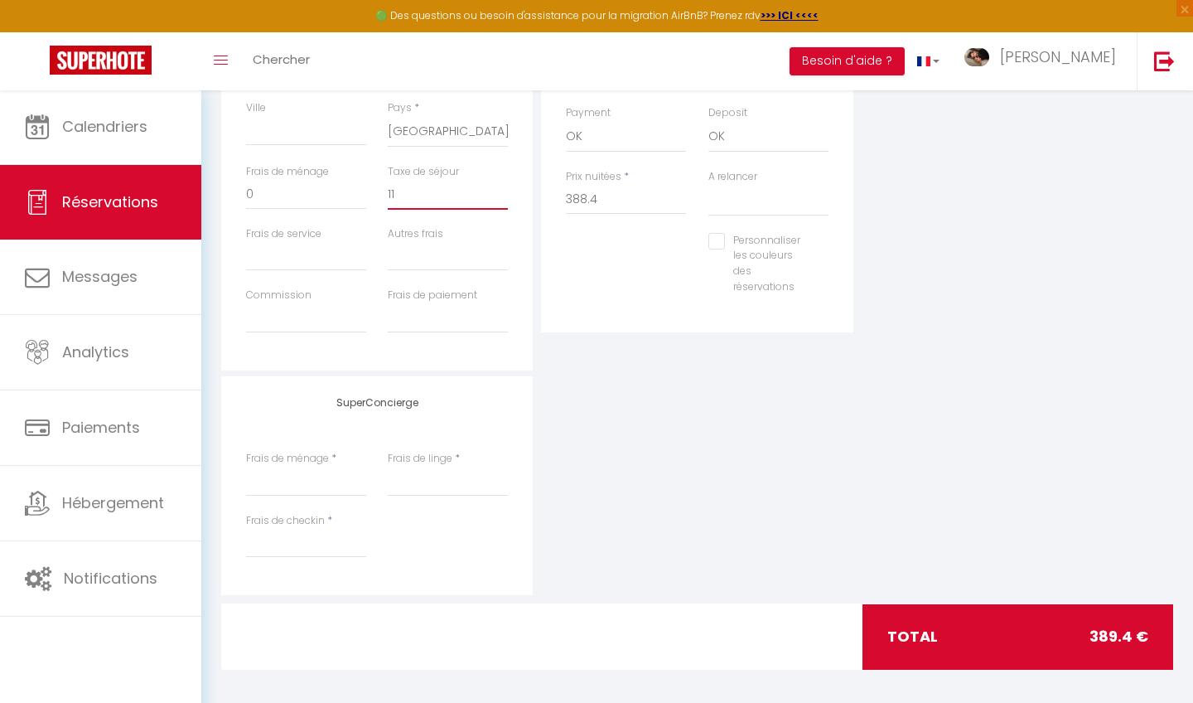
select select
checkbox input "false"
type input "11."
select select
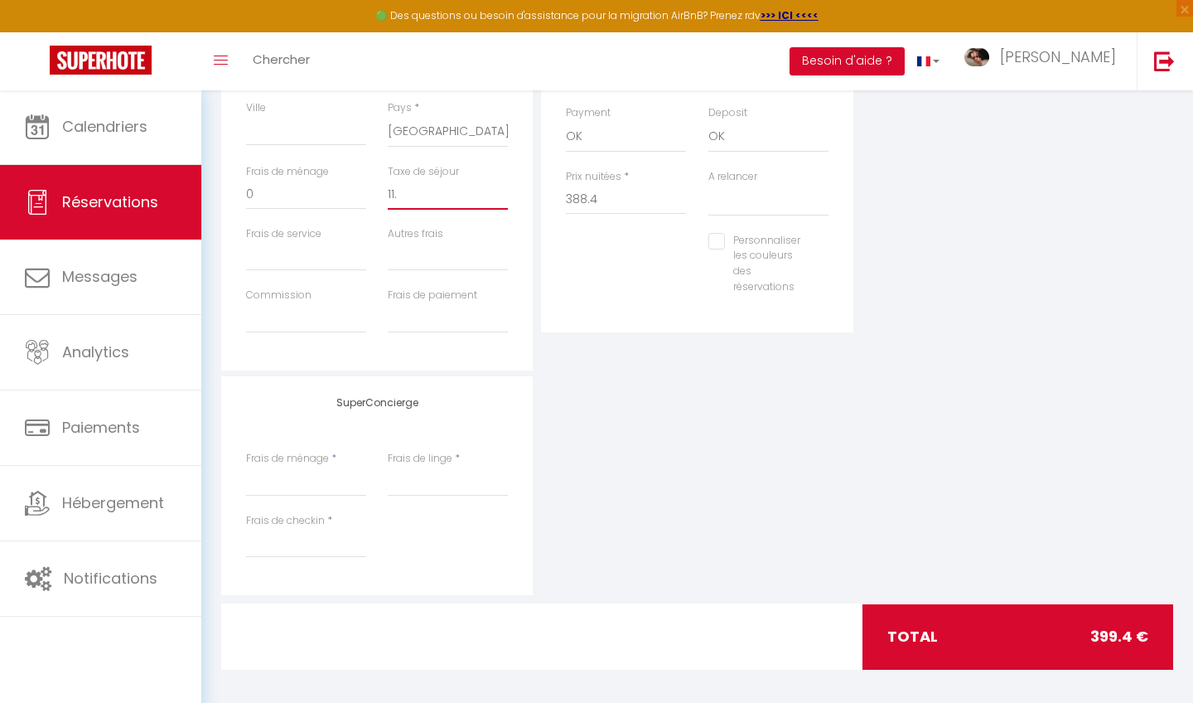
select select
checkbox input "false"
type input "11.6"
select select
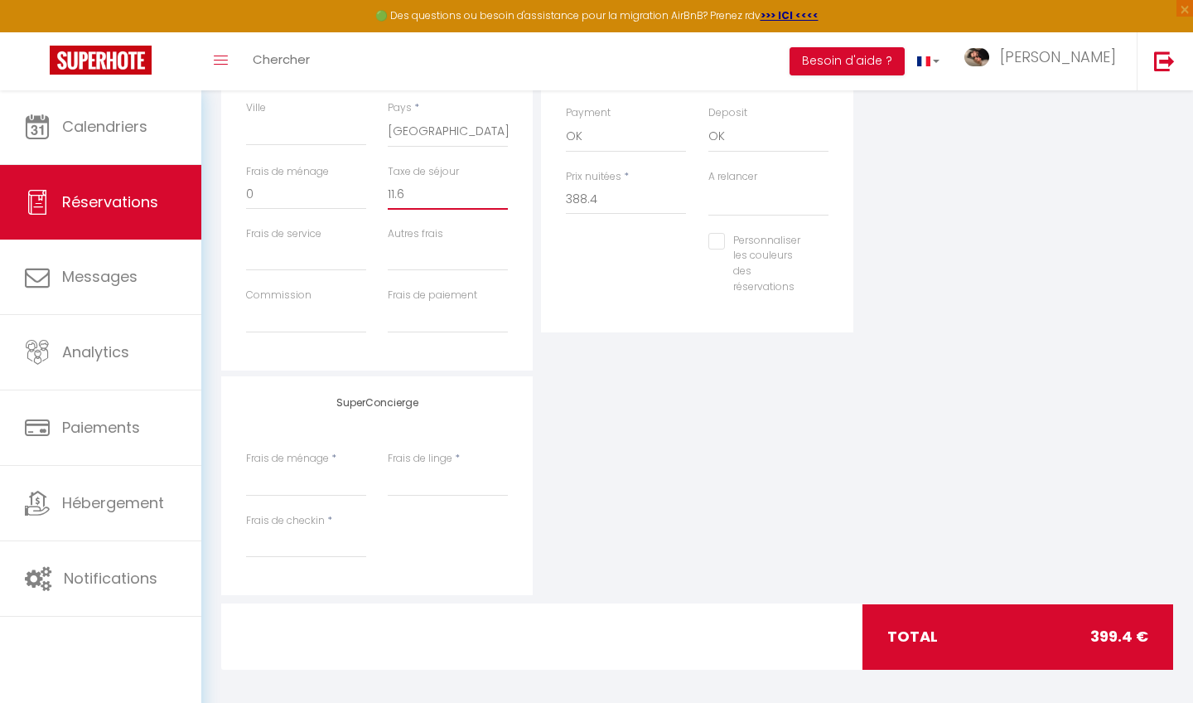
select select
checkbox input "false"
type input "11.6"
click at [727, 512] on div "SuperConcierge Frais de ménage * Frais de linge * Frais de checkin *" at bounding box center [697, 485] width 960 height 219
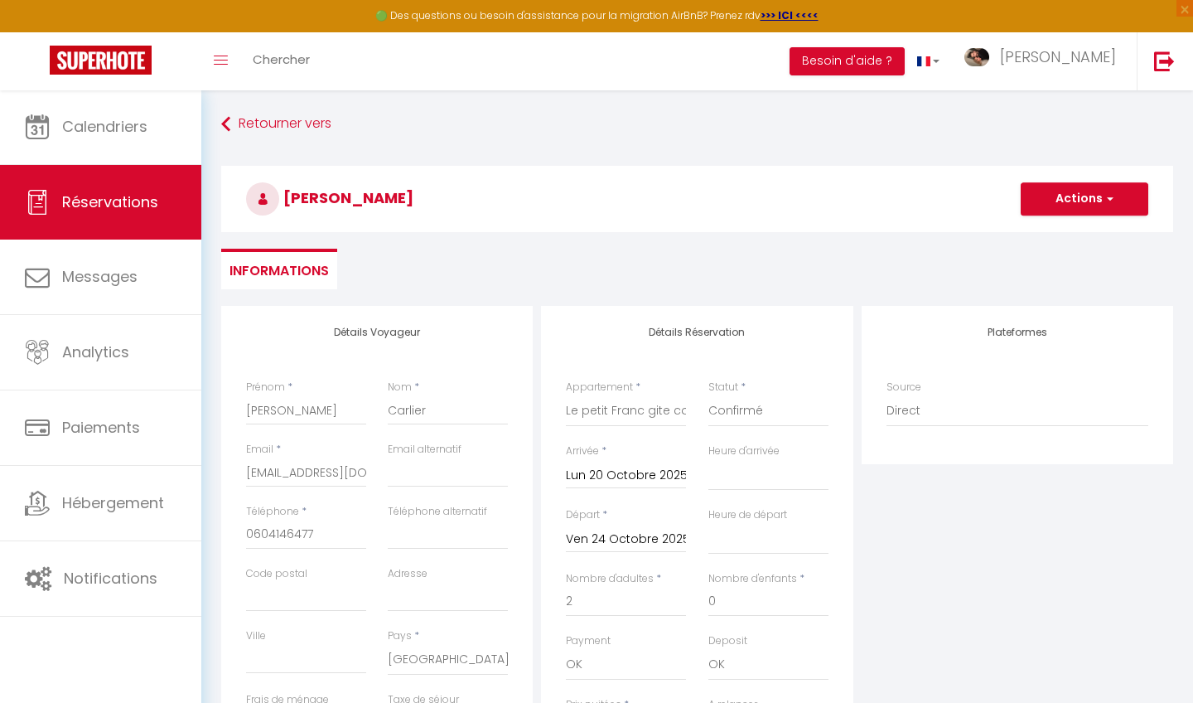
scroll to position [0, 0]
click at [1090, 191] on button "Actions" at bounding box center [1085, 198] width 128 height 33
click at [1067, 243] on link "Enregistrer" at bounding box center [1068, 236] width 131 height 22
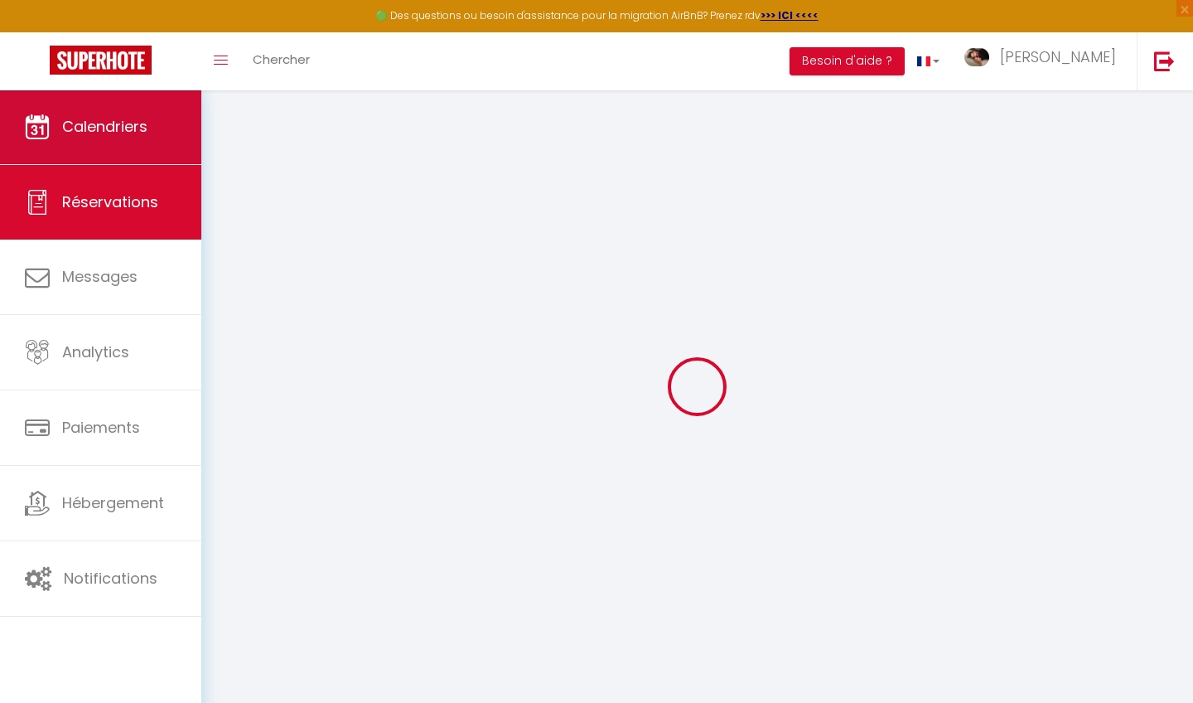
select select "not_cancelled"
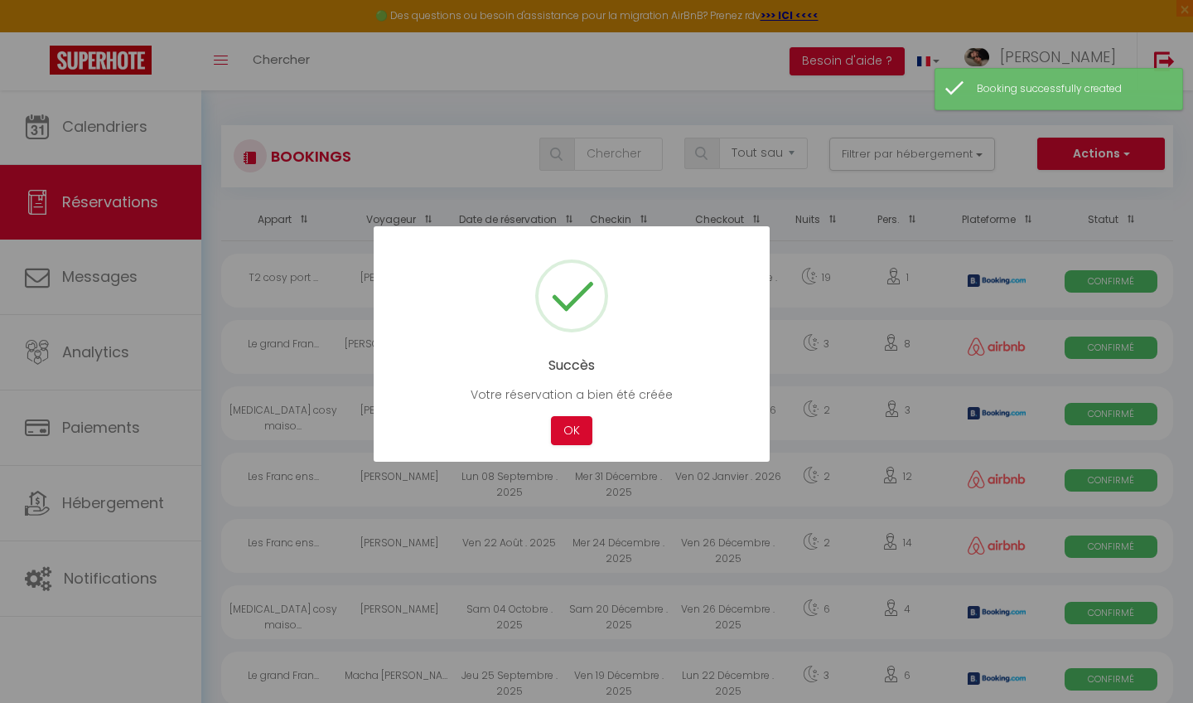
click at [182, 128] on div at bounding box center [596, 351] width 1193 height 703
click at [567, 429] on button "OK" at bounding box center [571, 430] width 41 height 29
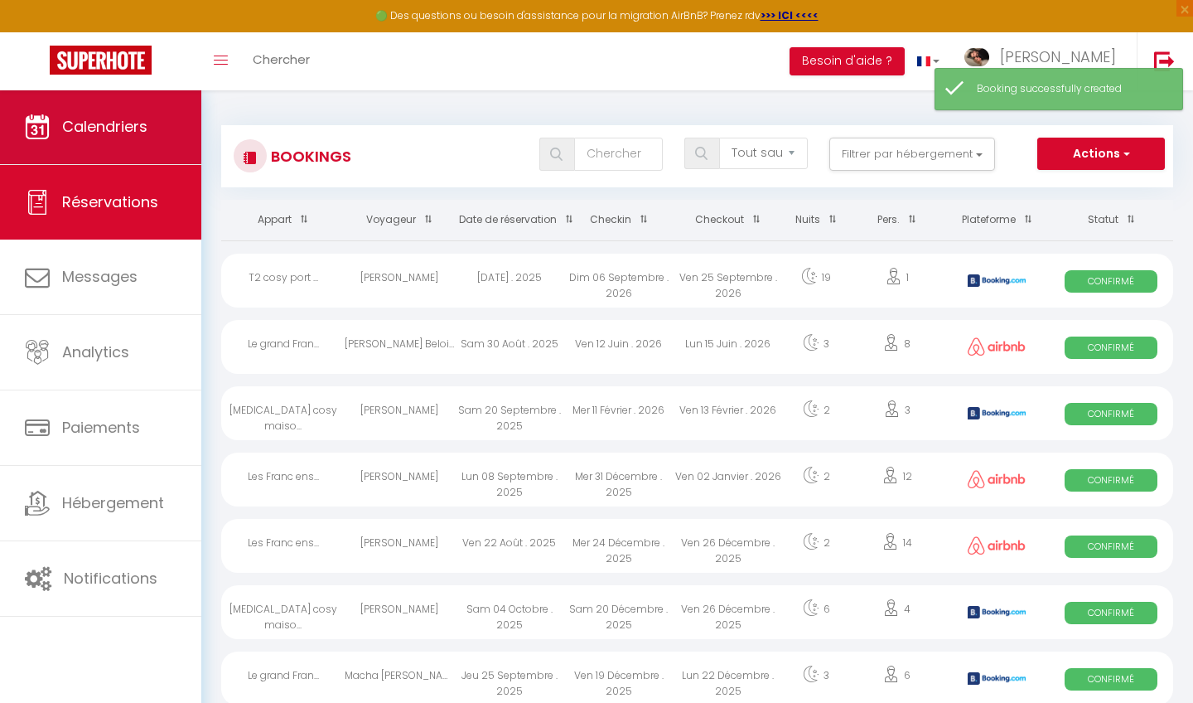
click at [167, 133] on link "Calendriers" at bounding box center [100, 126] width 201 height 75
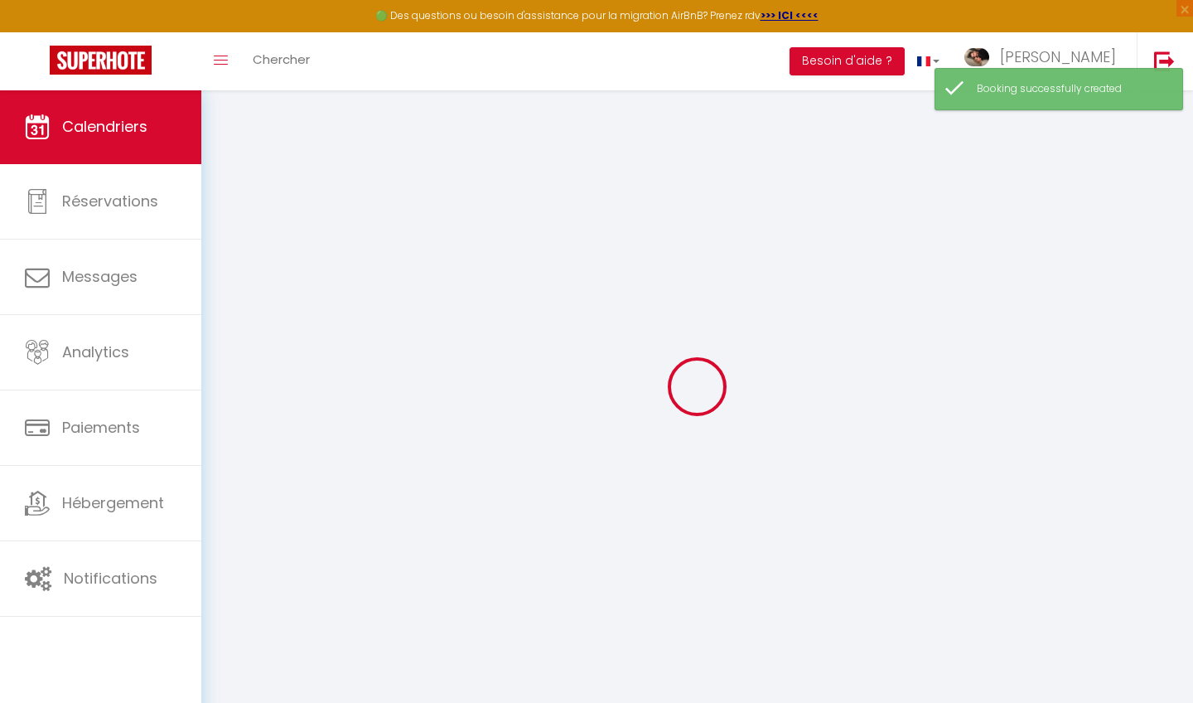
select select
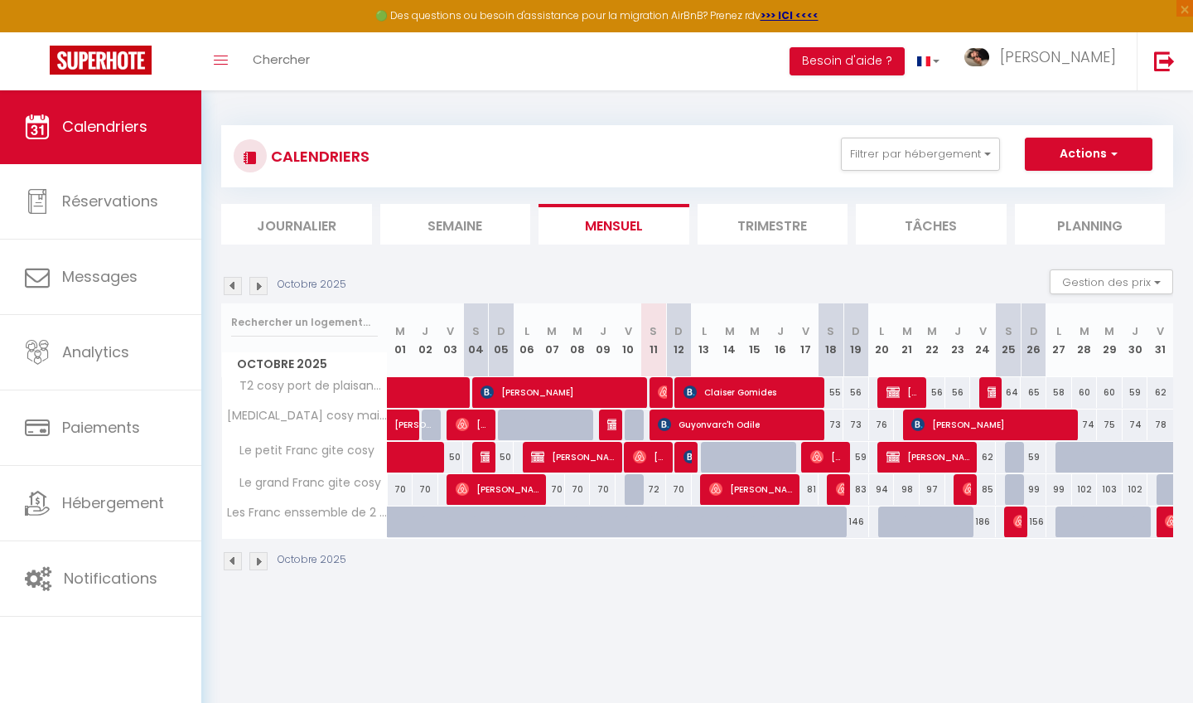
click at [922, 456] on span "[PERSON_NAME]" at bounding box center [929, 456] width 85 height 31
select select "OK"
select select "0"
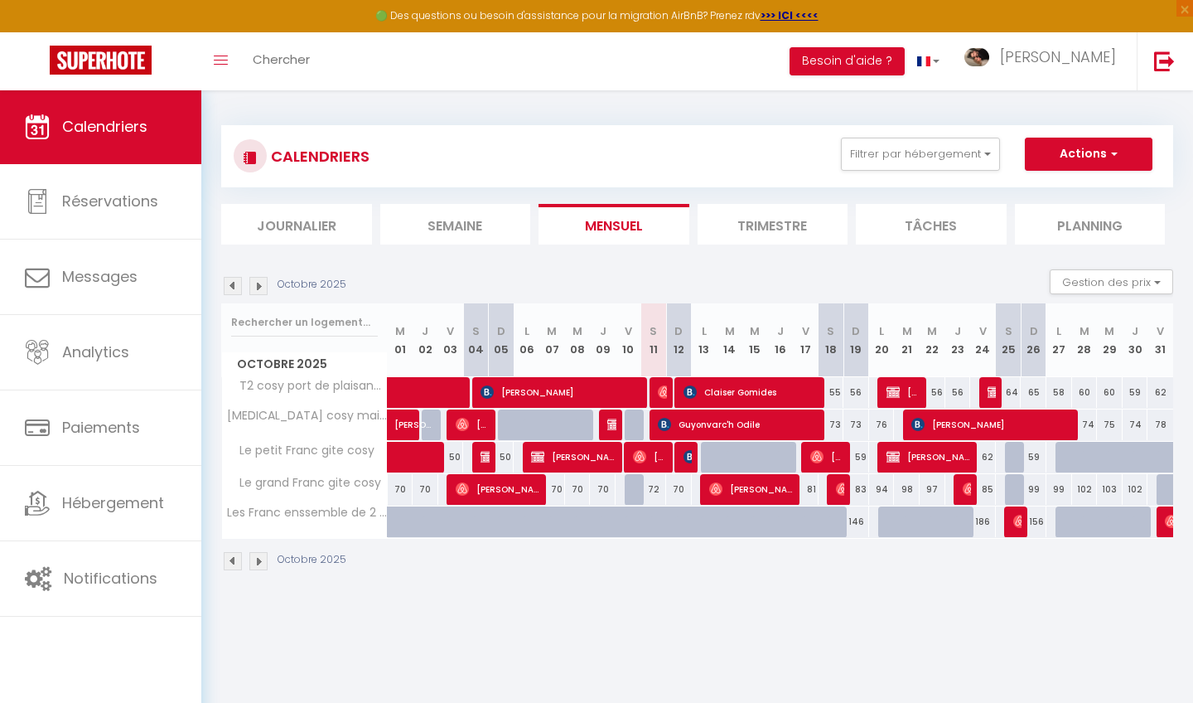
select select "1"
select select
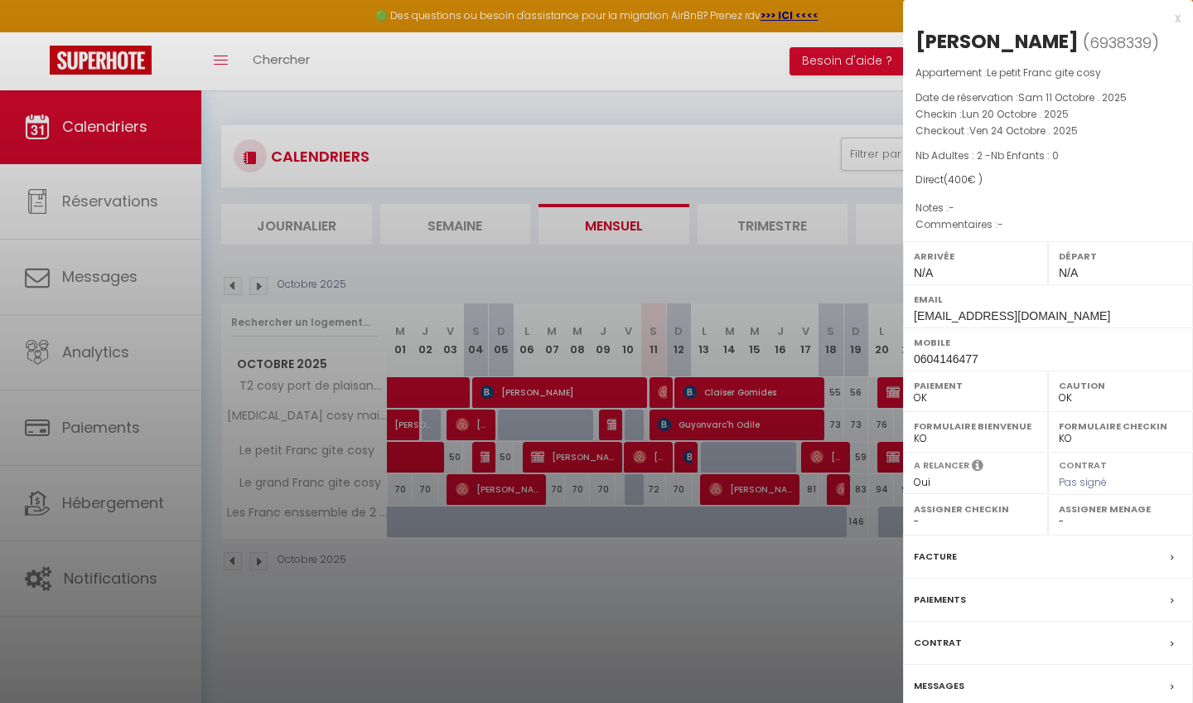
click at [1003, 672] on div "Messages" at bounding box center [1048, 686] width 290 height 43
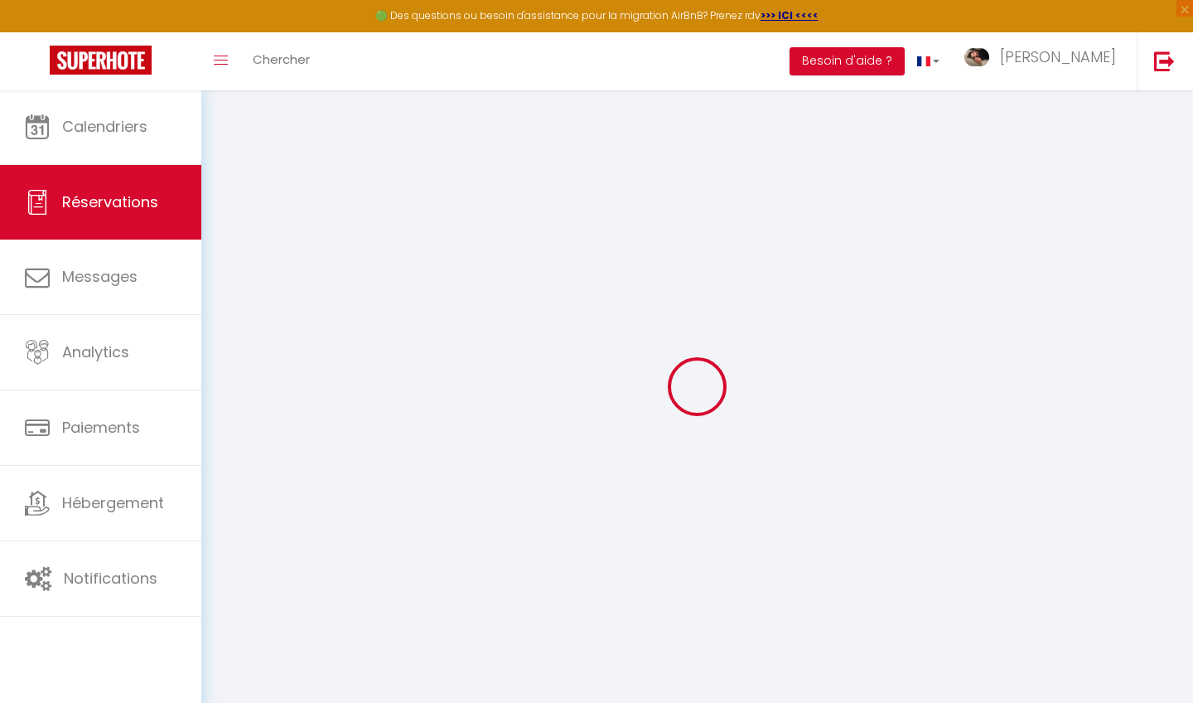
select select
checkbox input "false"
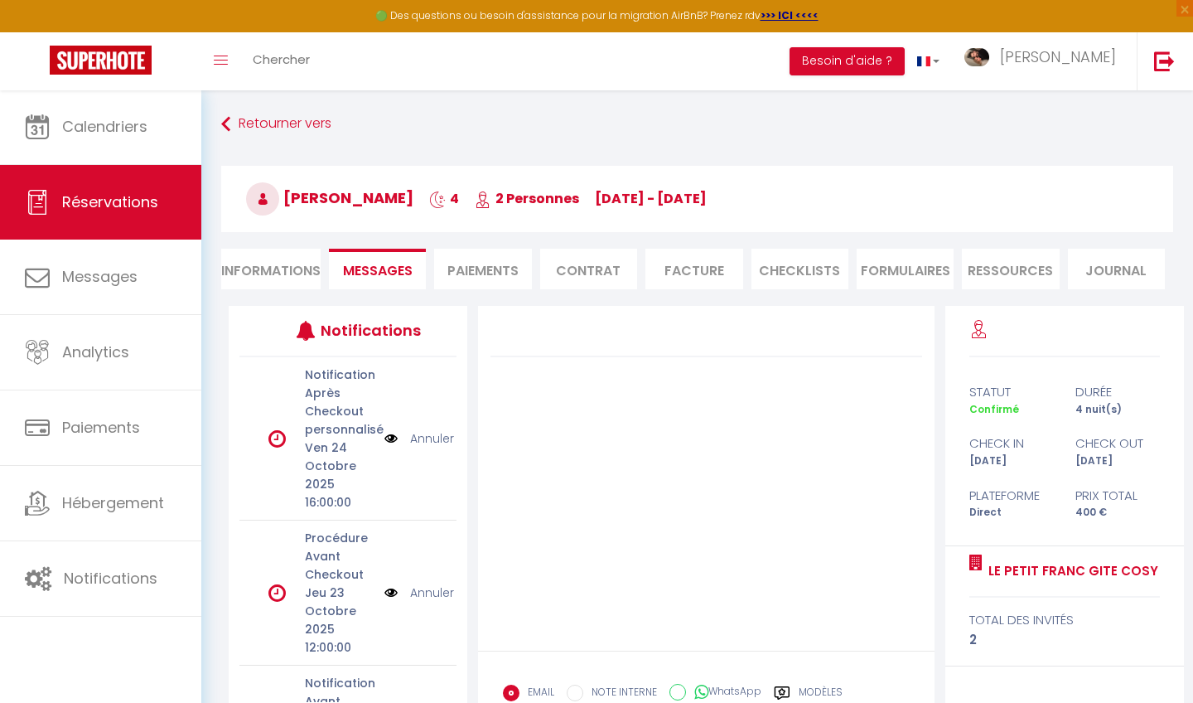
click at [285, 269] on li "Informations" at bounding box center [270, 269] width 99 height 41
select select
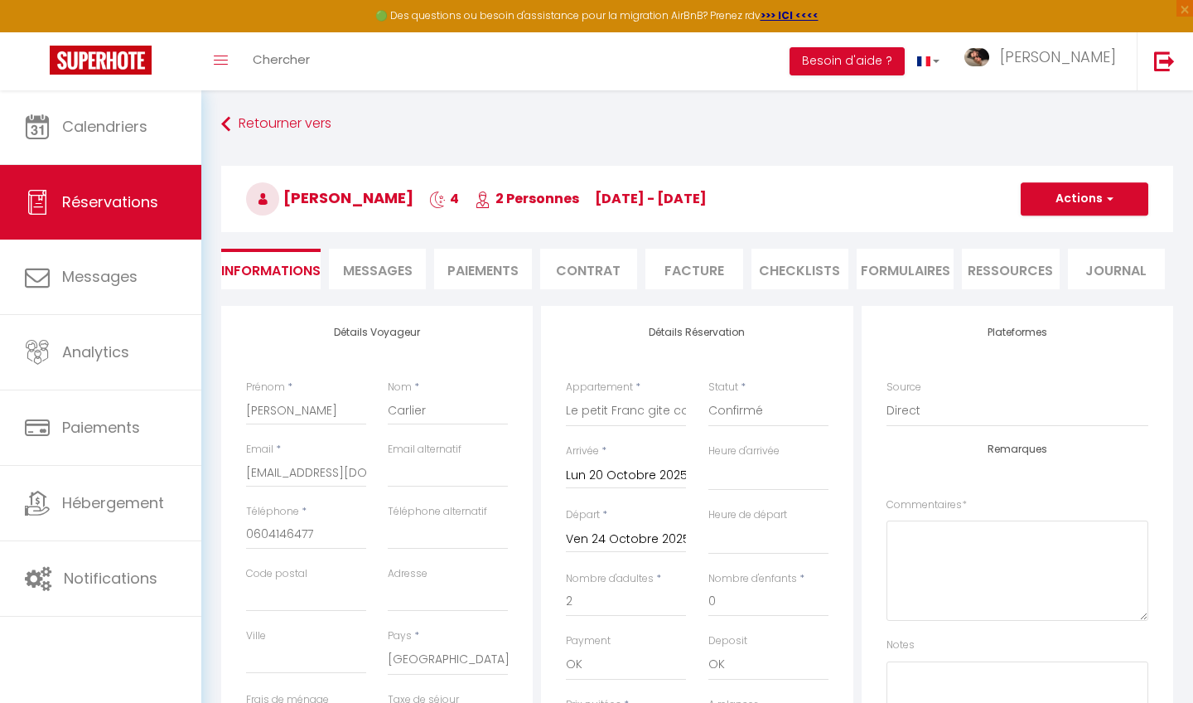
click at [377, 263] on span "Messages" at bounding box center [378, 270] width 70 height 19
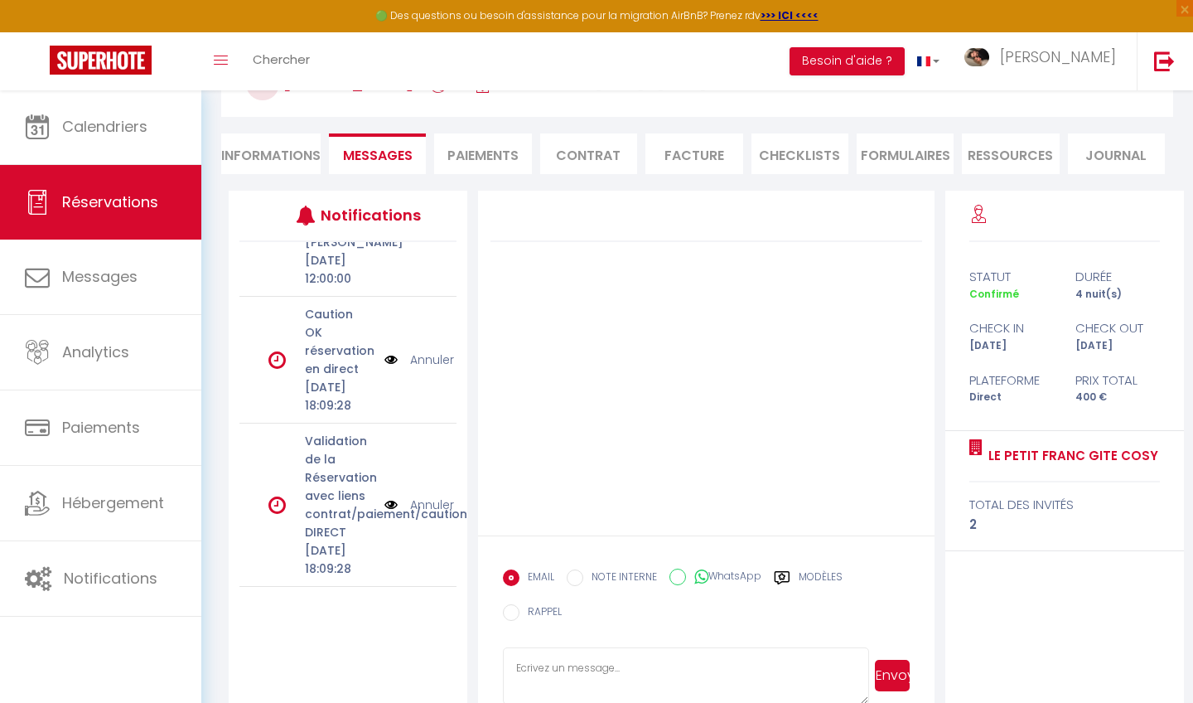
scroll to position [122, 0]
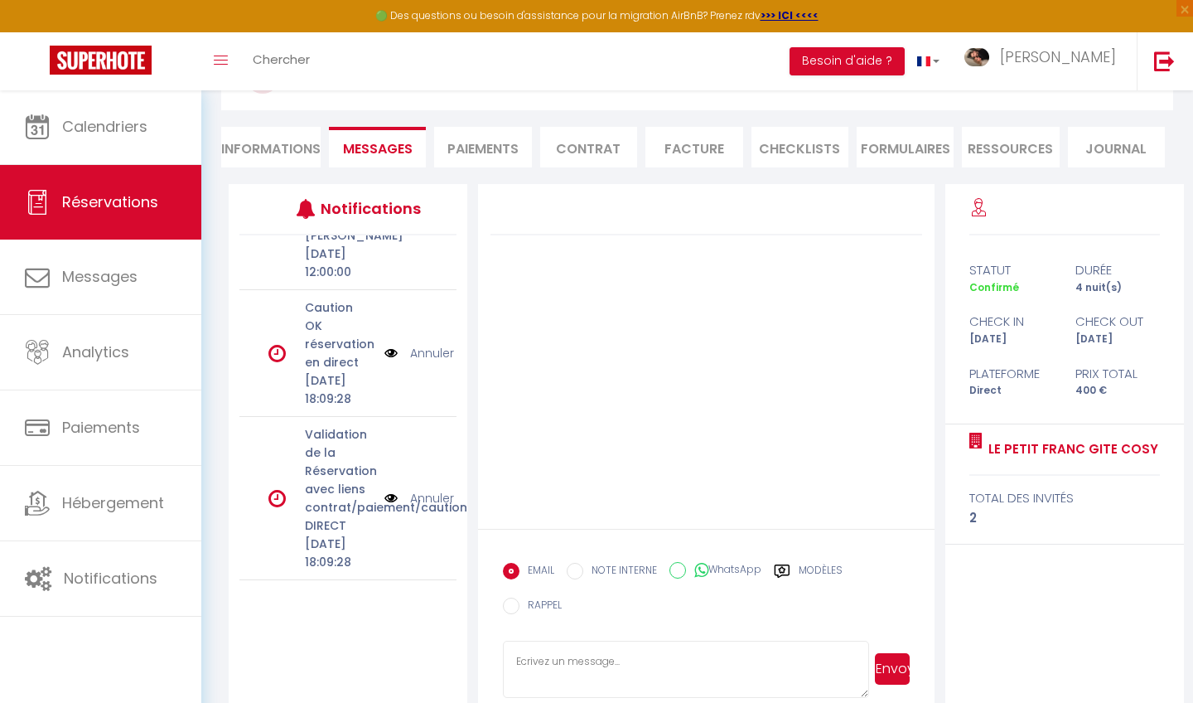
click at [438, 489] on link "Annuler" at bounding box center [432, 498] width 44 height 18
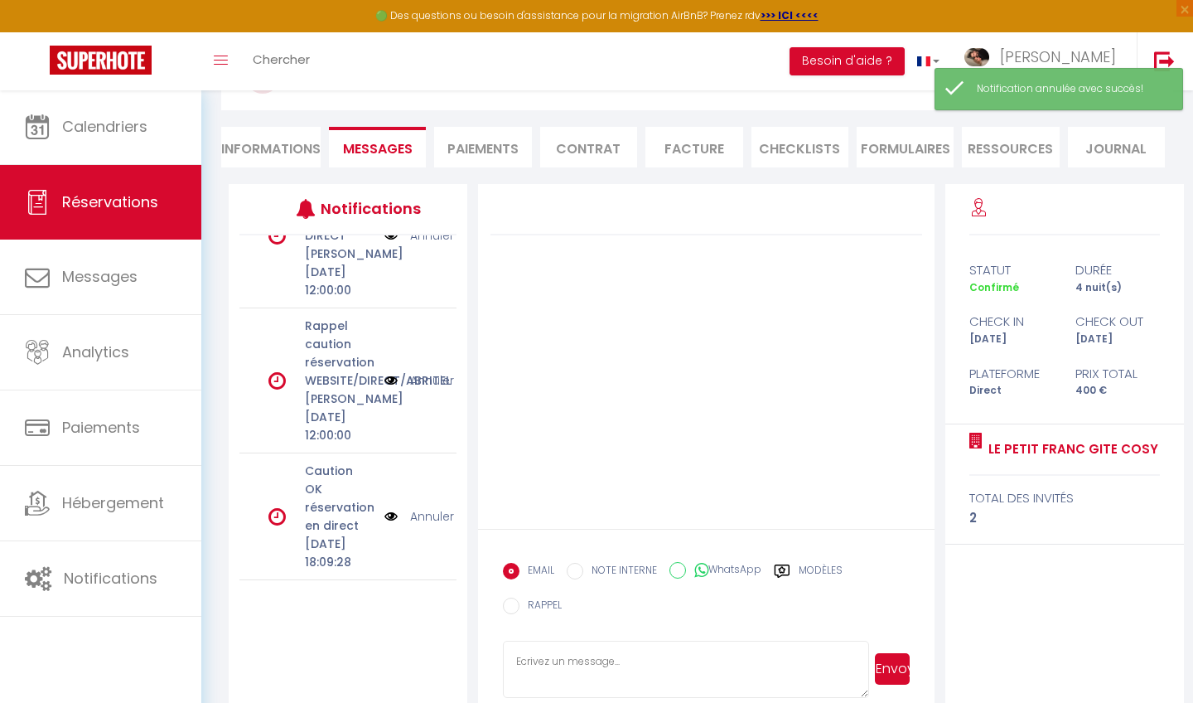
click at [438, 507] on link "Annuler" at bounding box center [432, 516] width 44 height 18
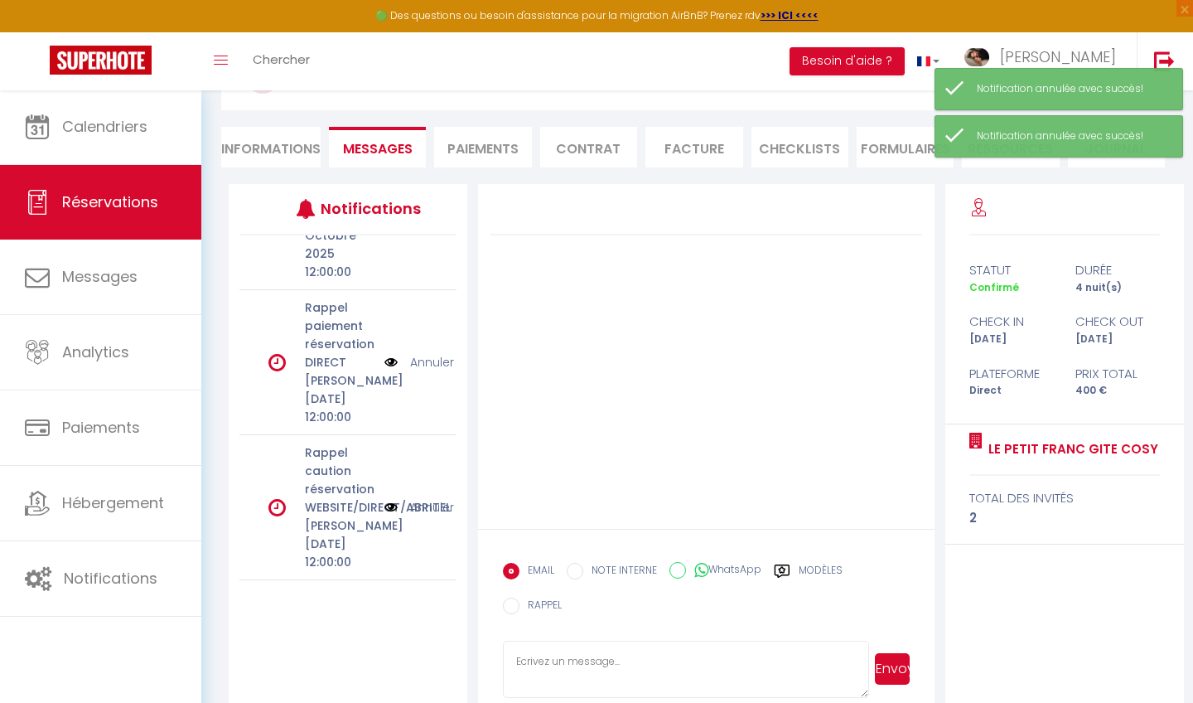
click at [437, 501] on link "Annuler" at bounding box center [432, 507] width 44 height 18
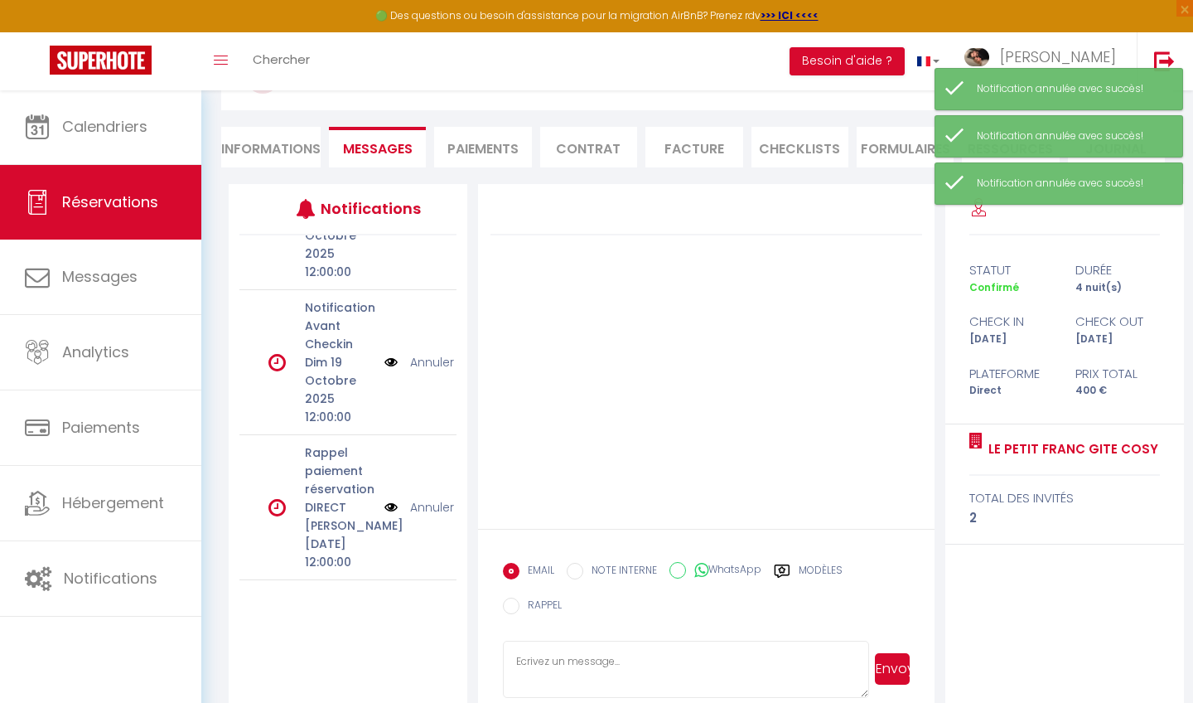
click at [437, 501] on link "Annuler" at bounding box center [432, 507] width 44 height 18
select select
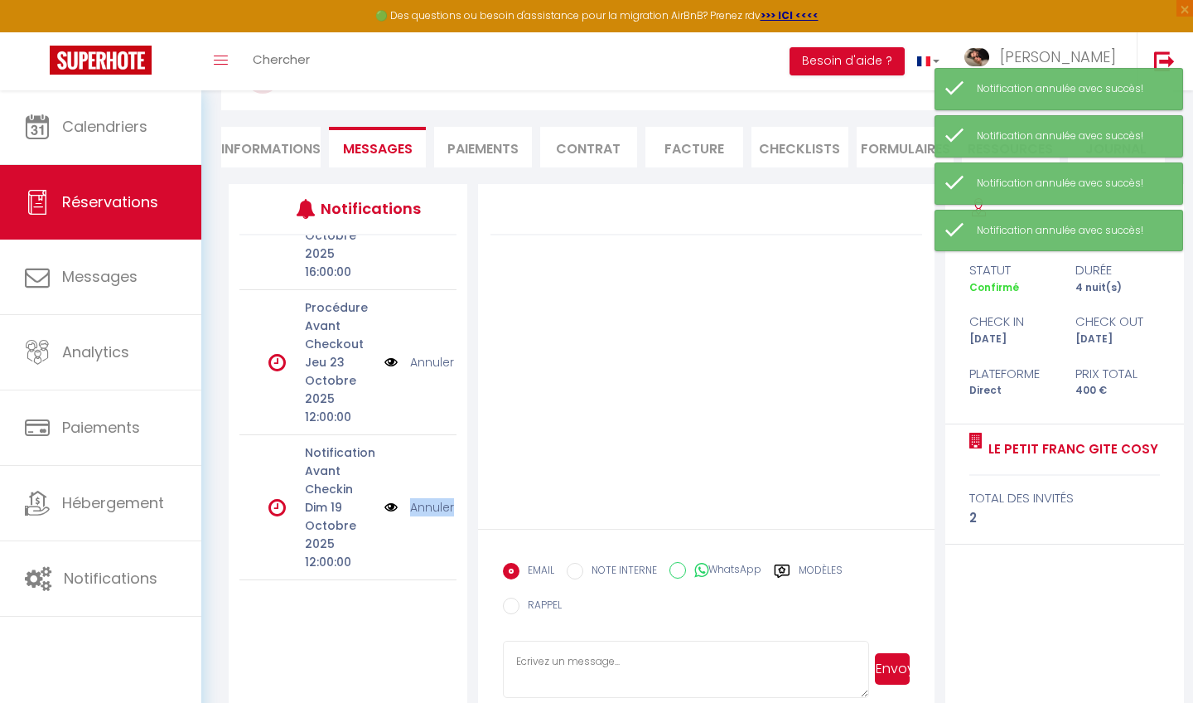
click at [437, 501] on link "Annuler" at bounding box center [432, 507] width 44 height 18
select select
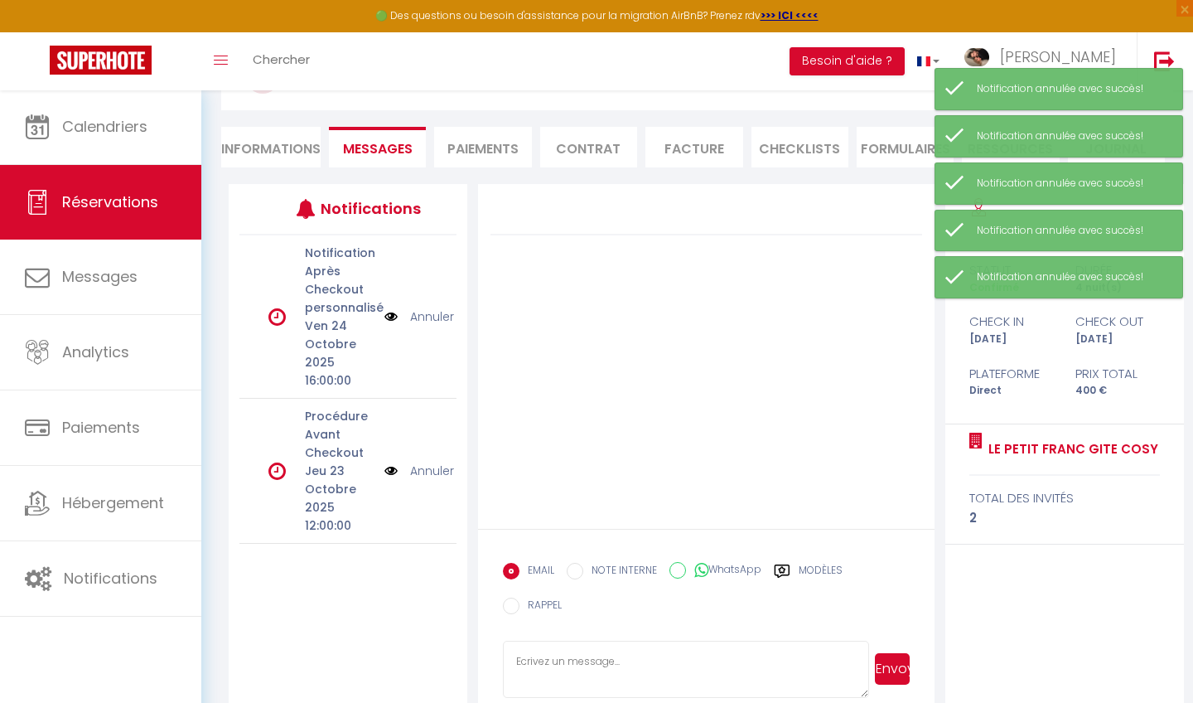
click at [433, 473] on link "Annuler" at bounding box center [432, 471] width 44 height 18
select select
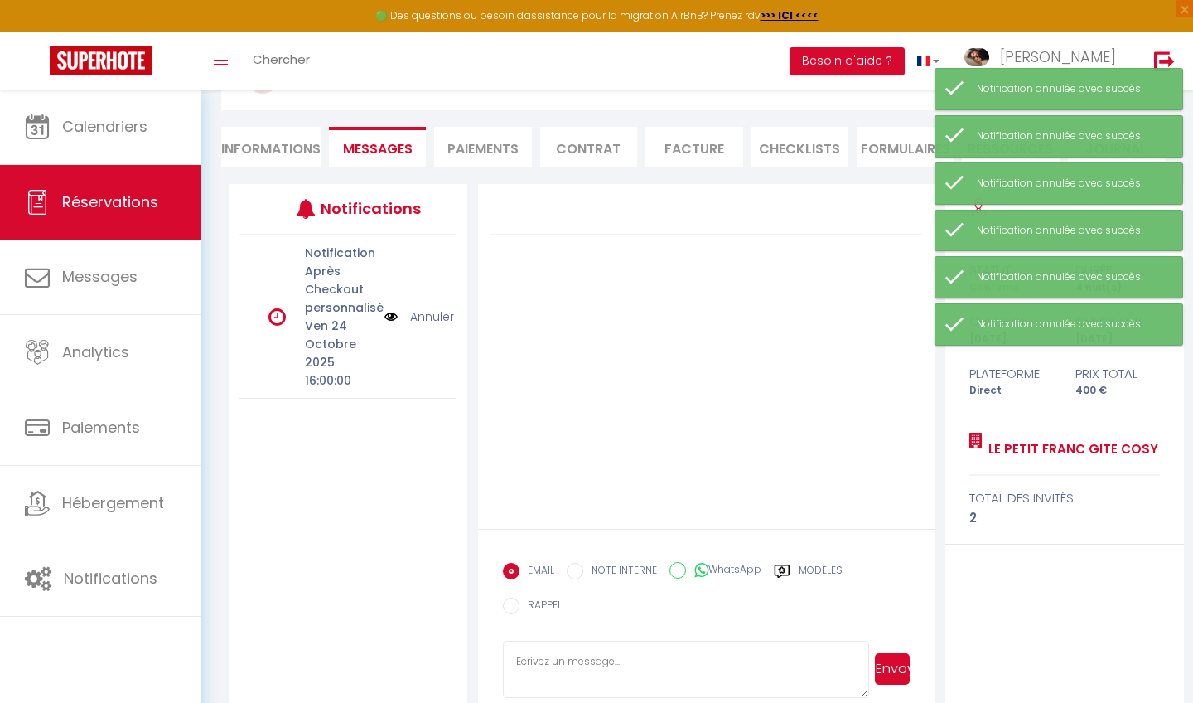
click at [434, 312] on link "Annuler" at bounding box center [432, 316] width 44 height 18
select select
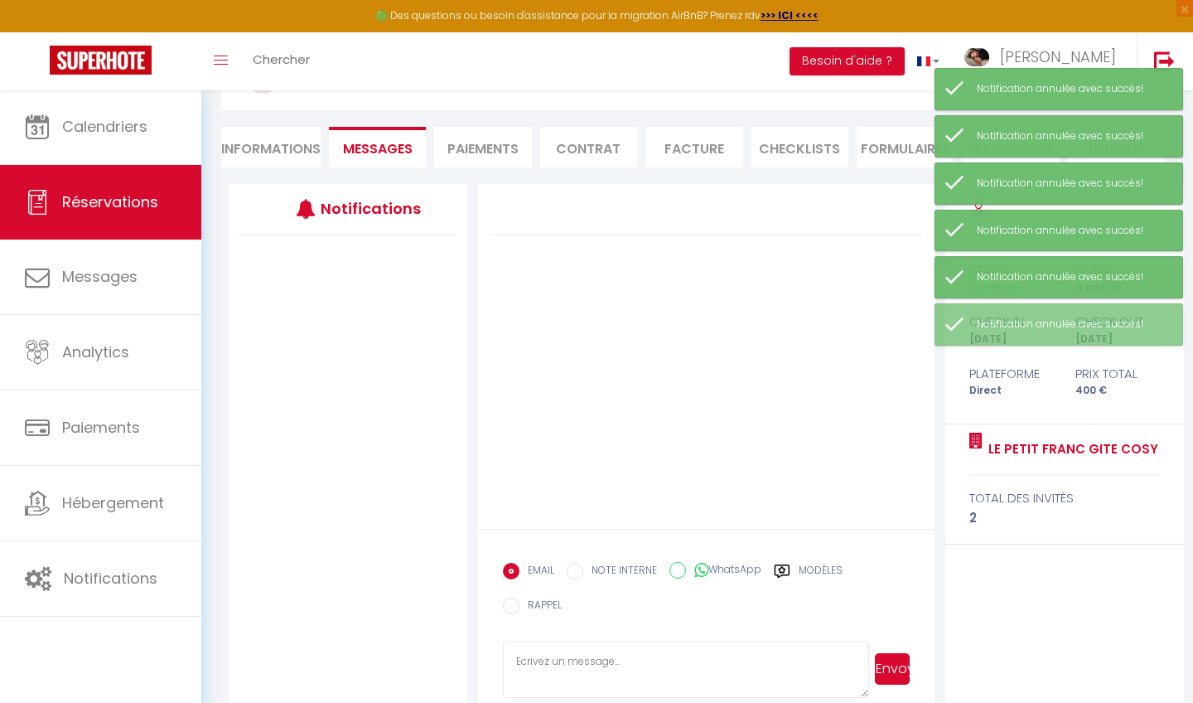
click at [299, 147] on li "Informations" at bounding box center [270, 147] width 99 height 41
select select
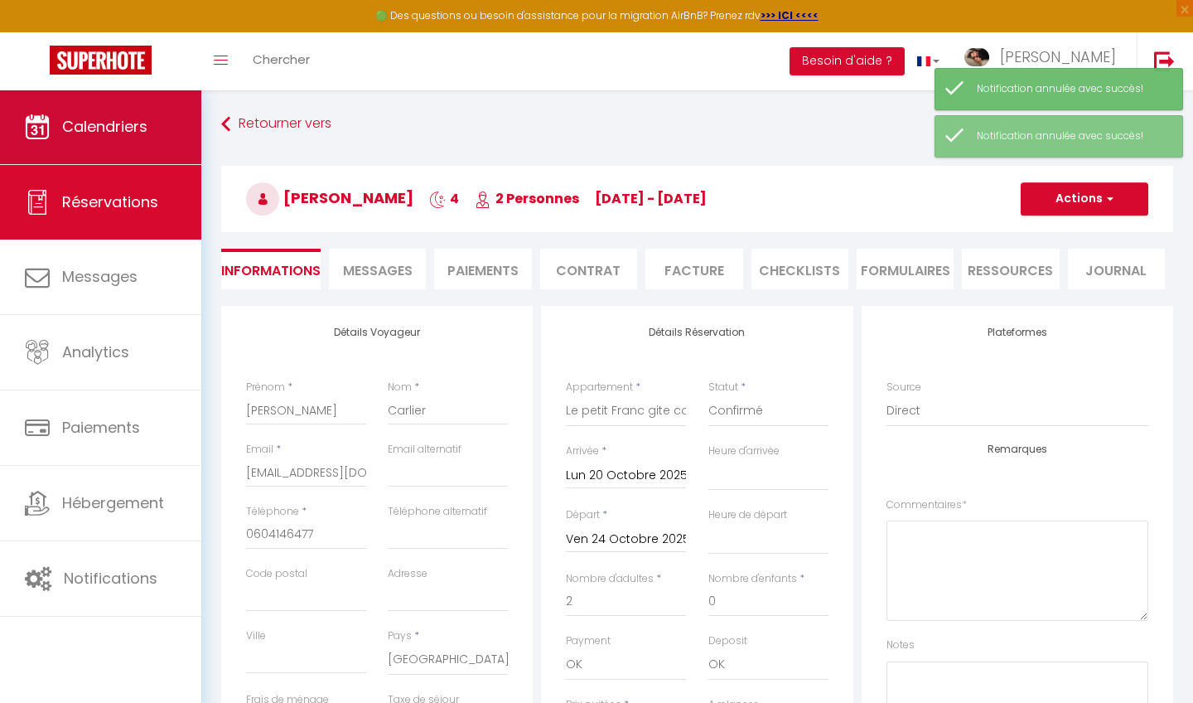
click at [177, 122] on link "Calendriers" at bounding box center [100, 126] width 201 height 75
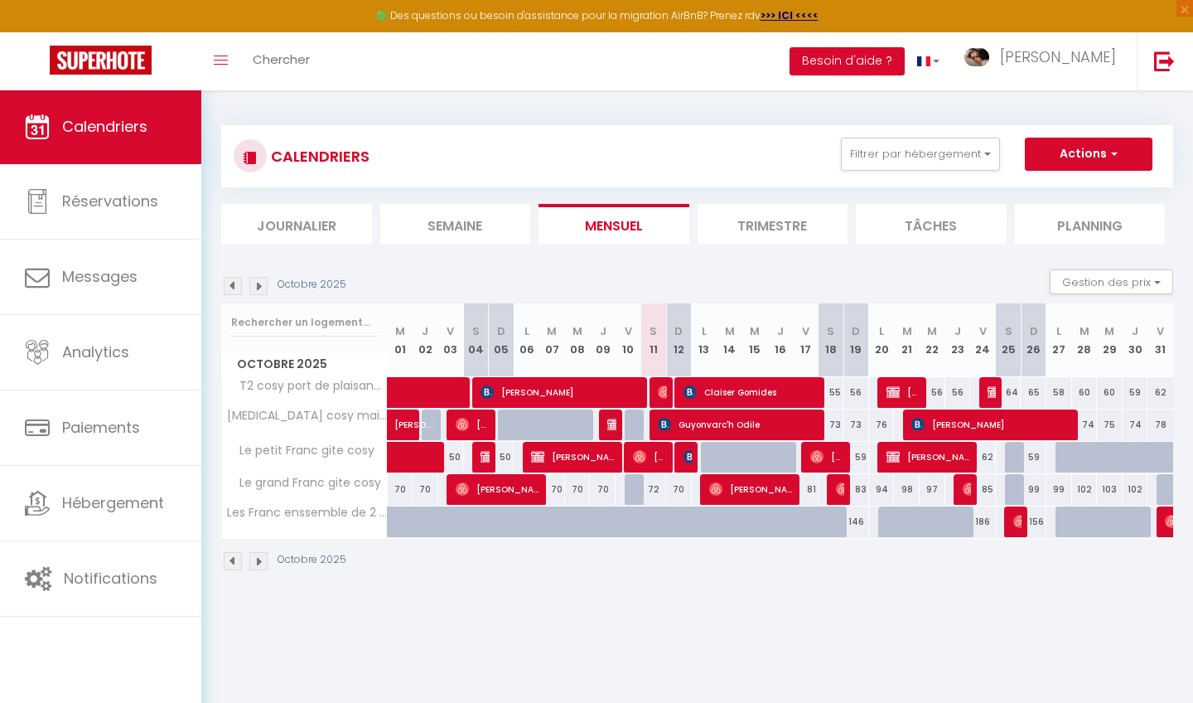
click at [599, 455] on span "[PERSON_NAME]" at bounding box center [573, 456] width 85 height 31
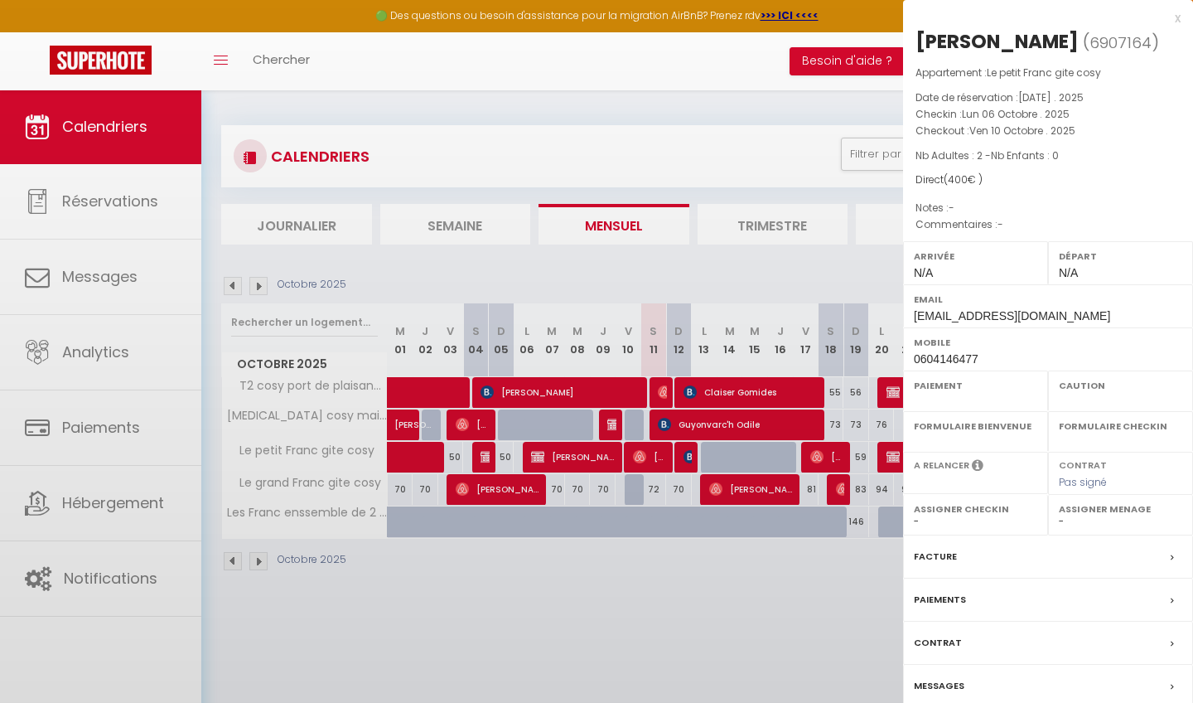
select select "OK"
select select "KO"
select select "0"
select select "1"
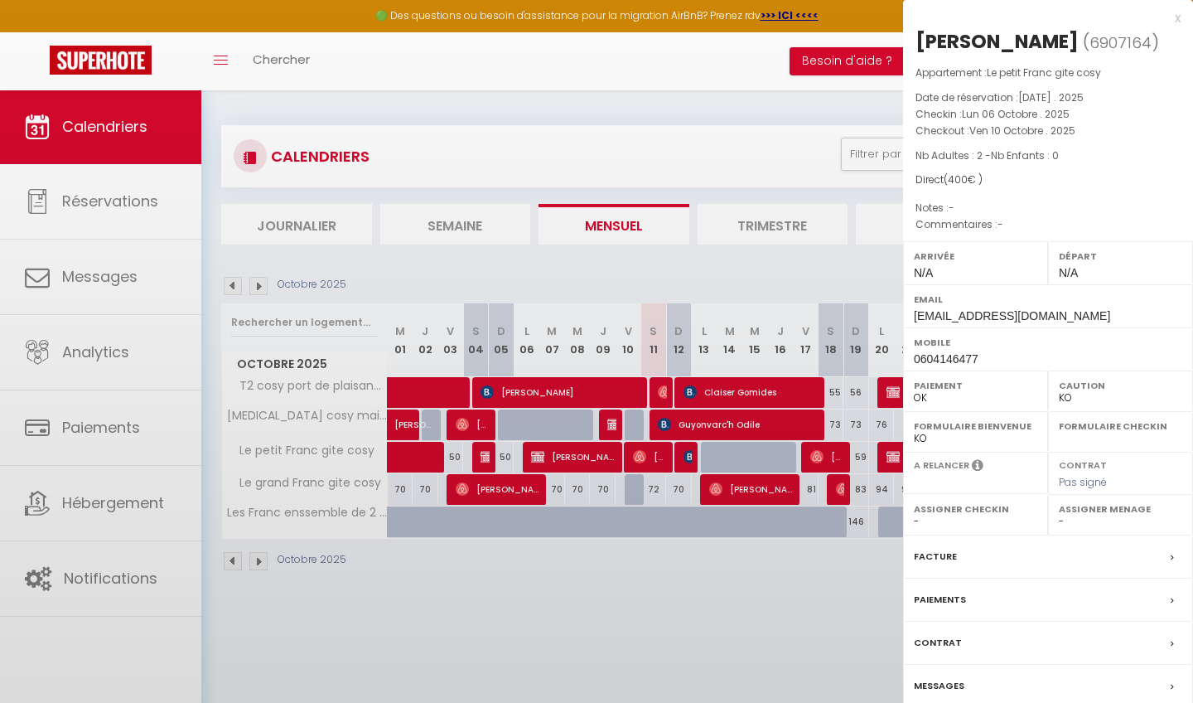
select select
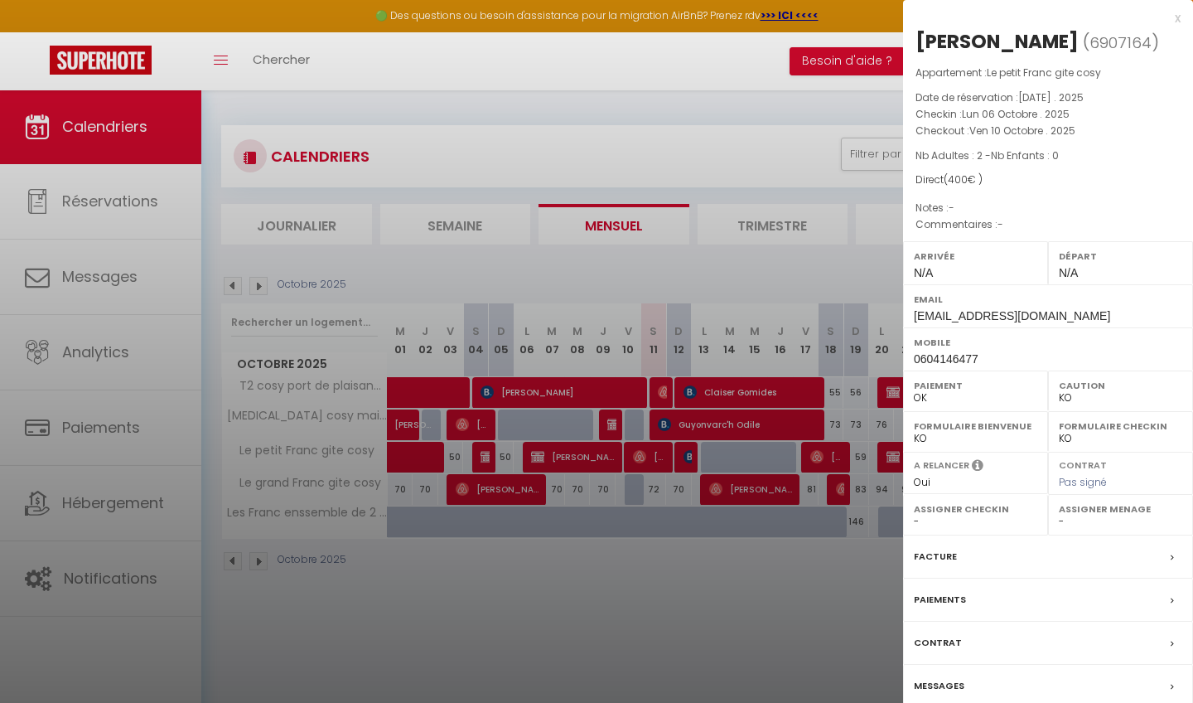
click at [974, 556] on div "Facture" at bounding box center [1048, 556] width 290 height 43
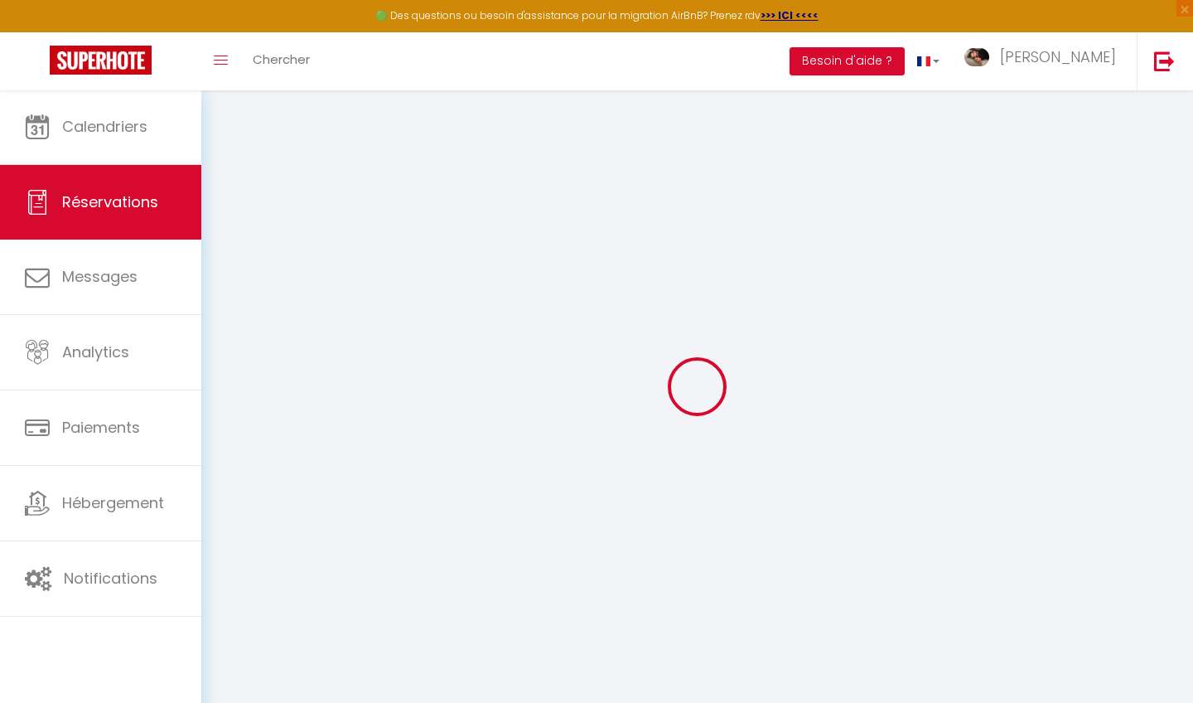
select select "taxes"
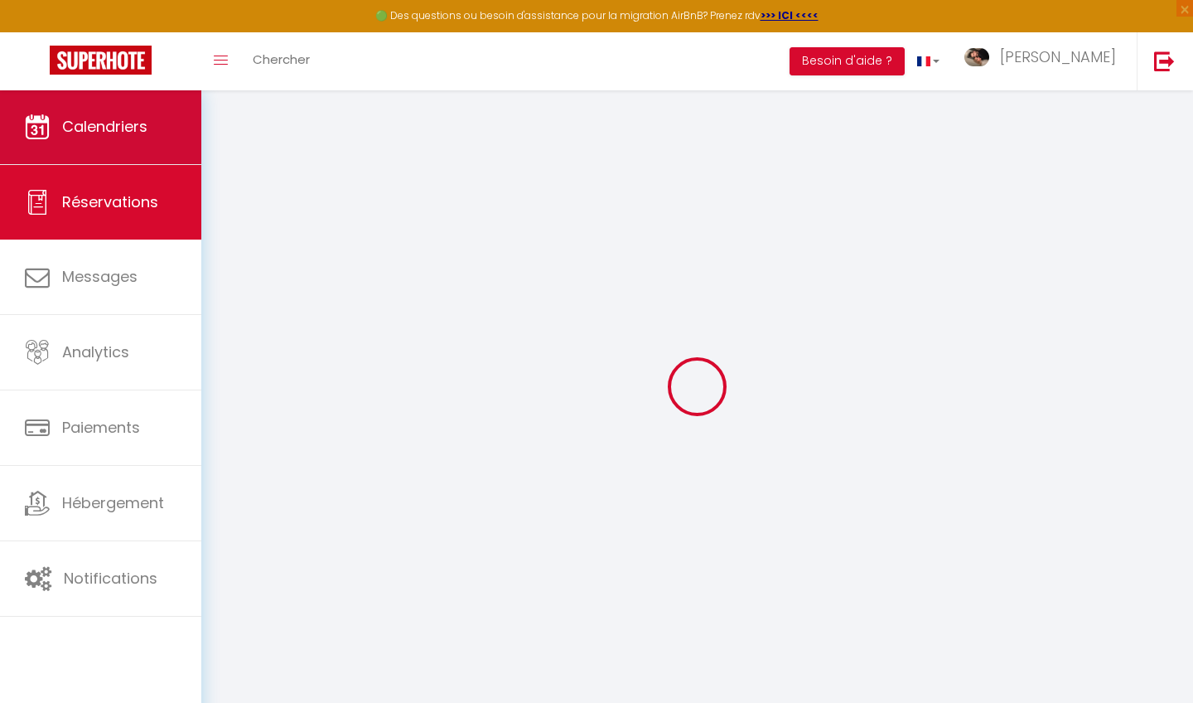
select select
checkbox input "false"
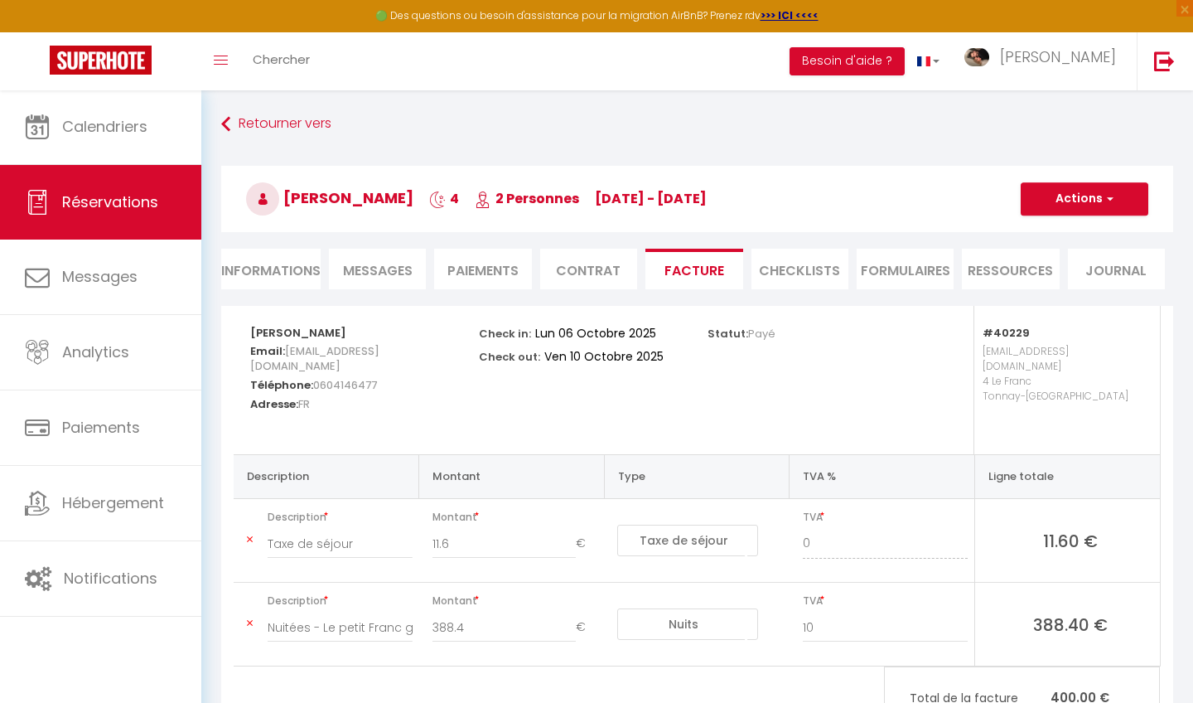
click at [295, 256] on li "Informations" at bounding box center [270, 269] width 99 height 41
select select
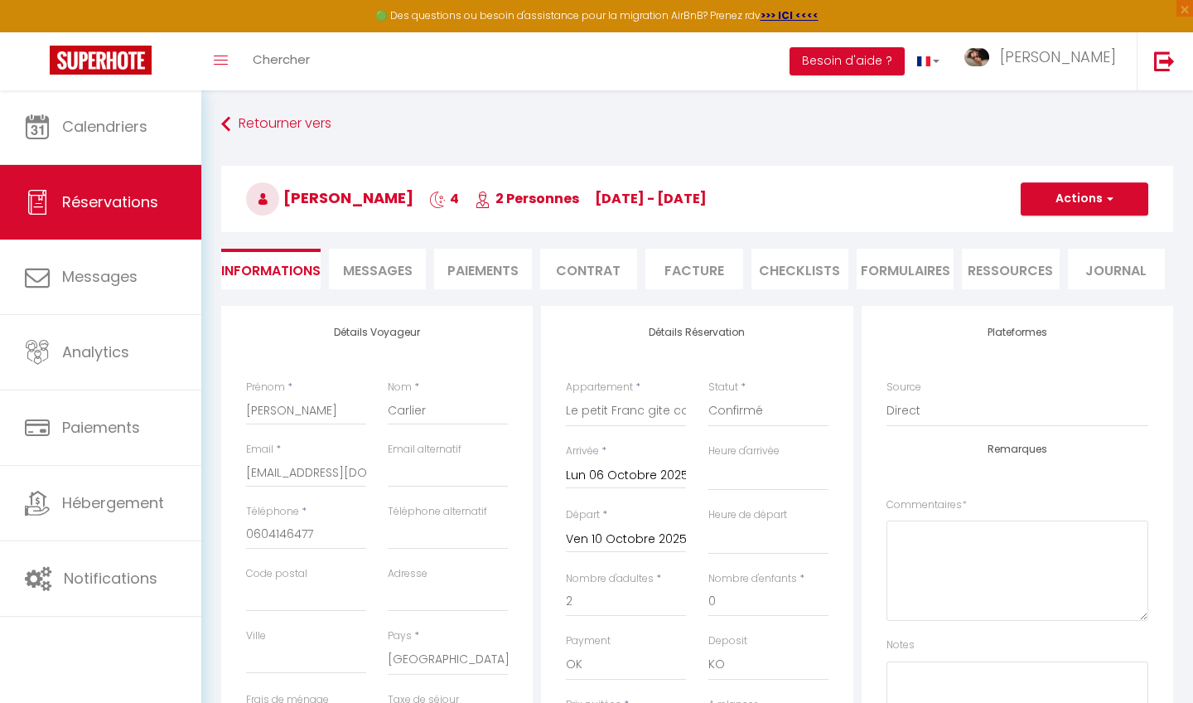
click at [1071, 203] on button "Actions" at bounding box center [1085, 198] width 128 height 33
click at [1054, 258] on link "Dupliquer" at bounding box center [1068, 257] width 131 height 22
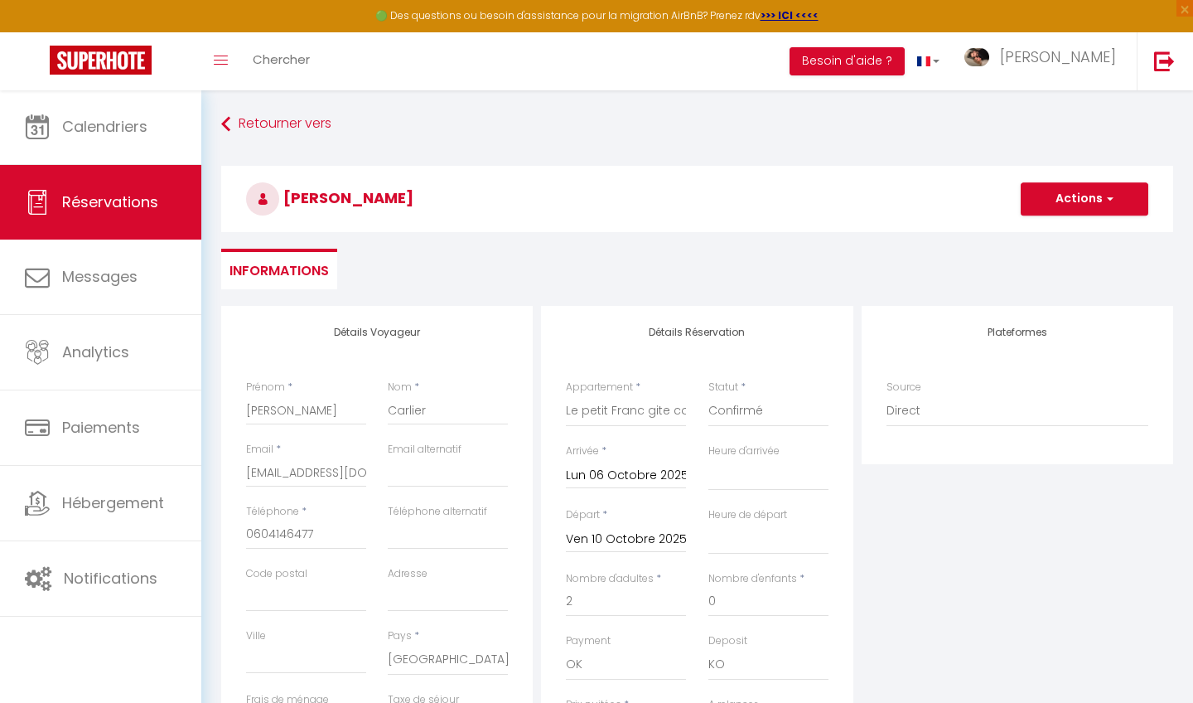
type input "0"
select select
click at [592, 469] on input "Arrivée" at bounding box center [626, 476] width 120 height 22
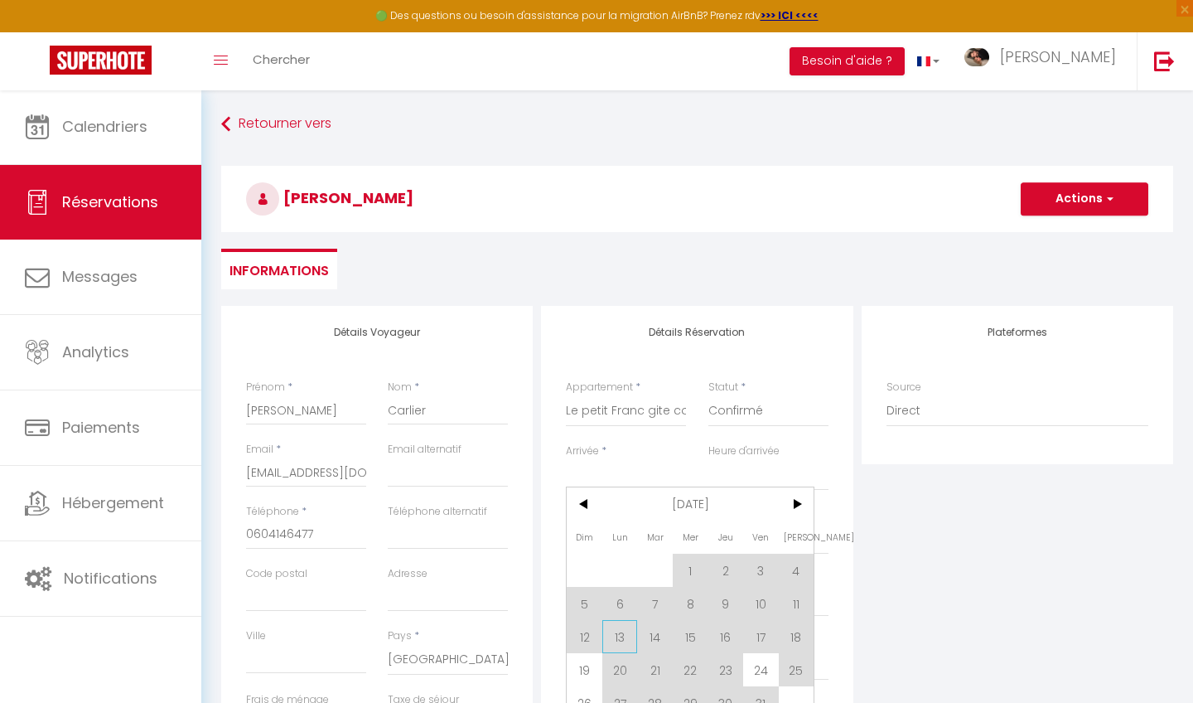
click at [626, 636] on span "13" at bounding box center [620, 636] width 36 height 33
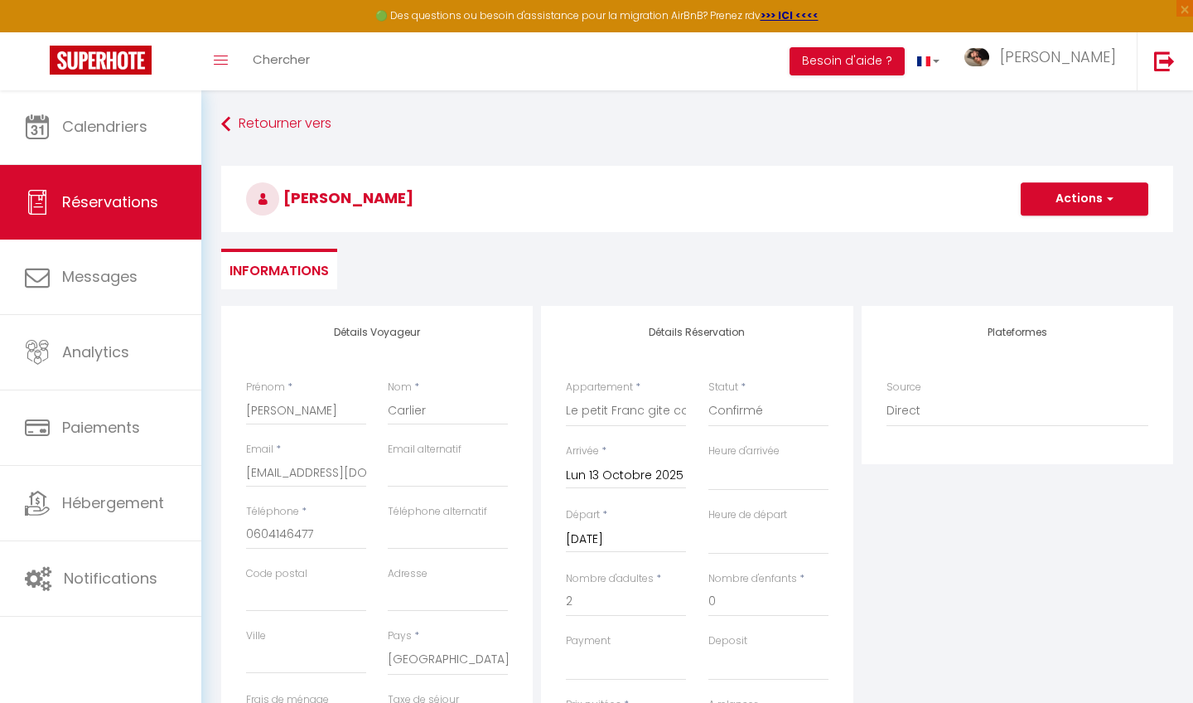
click at [616, 534] on input "[DATE]" at bounding box center [626, 540] width 120 height 22
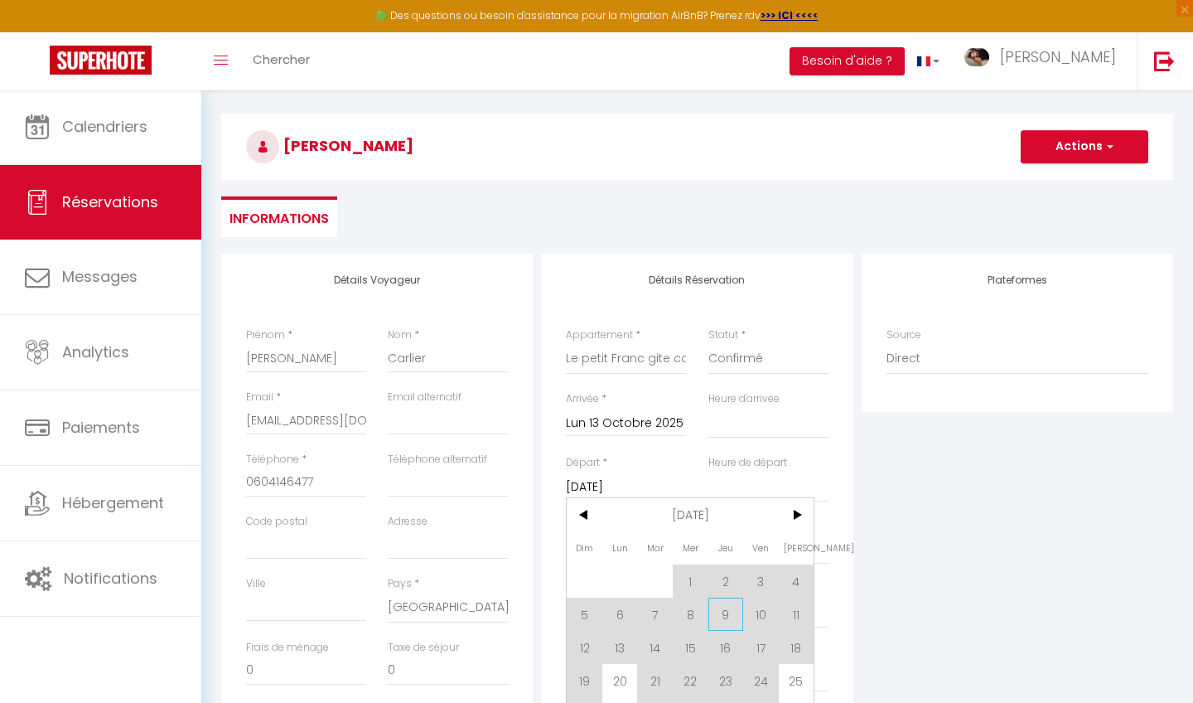
scroll to position [68, 0]
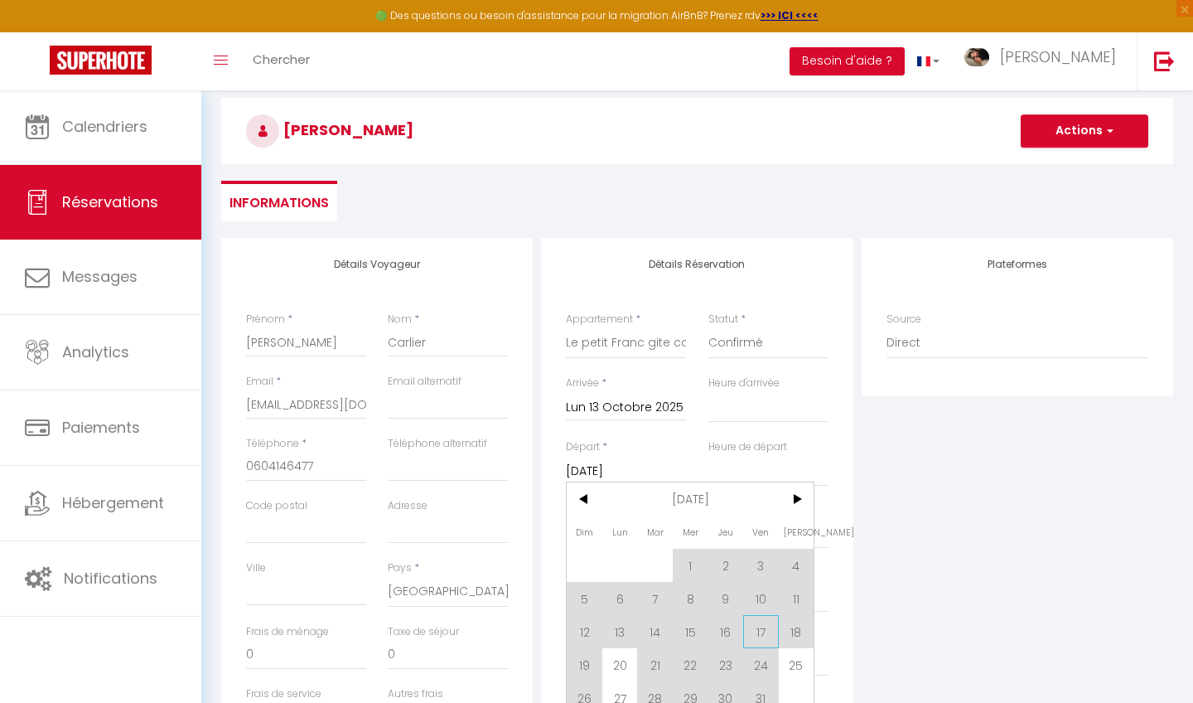
click at [758, 639] on span "17" at bounding box center [761, 631] width 36 height 33
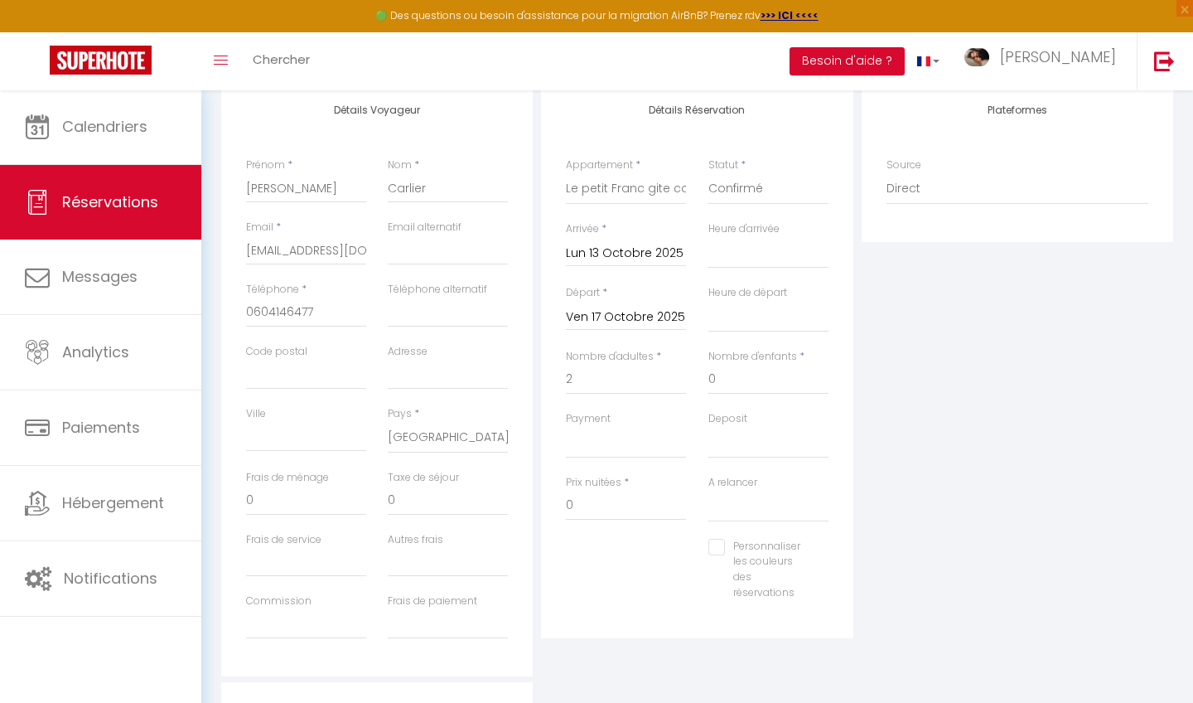
scroll to position [224, 0]
click at [603, 501] on input "0" at bounding box center [626, 504] width 120 height 30
click at [569, 498] on input "0388.4" at bounding box center [626, 504] width 120 height 30
click at [575, 499] on input "0388.4" at bounding box center [626, 504] width 120 height 30
click at [619, 559] on div "Personnaliser les couleurs des réservations #D7092E" at bounding box center [697, 576] width 284 height 79
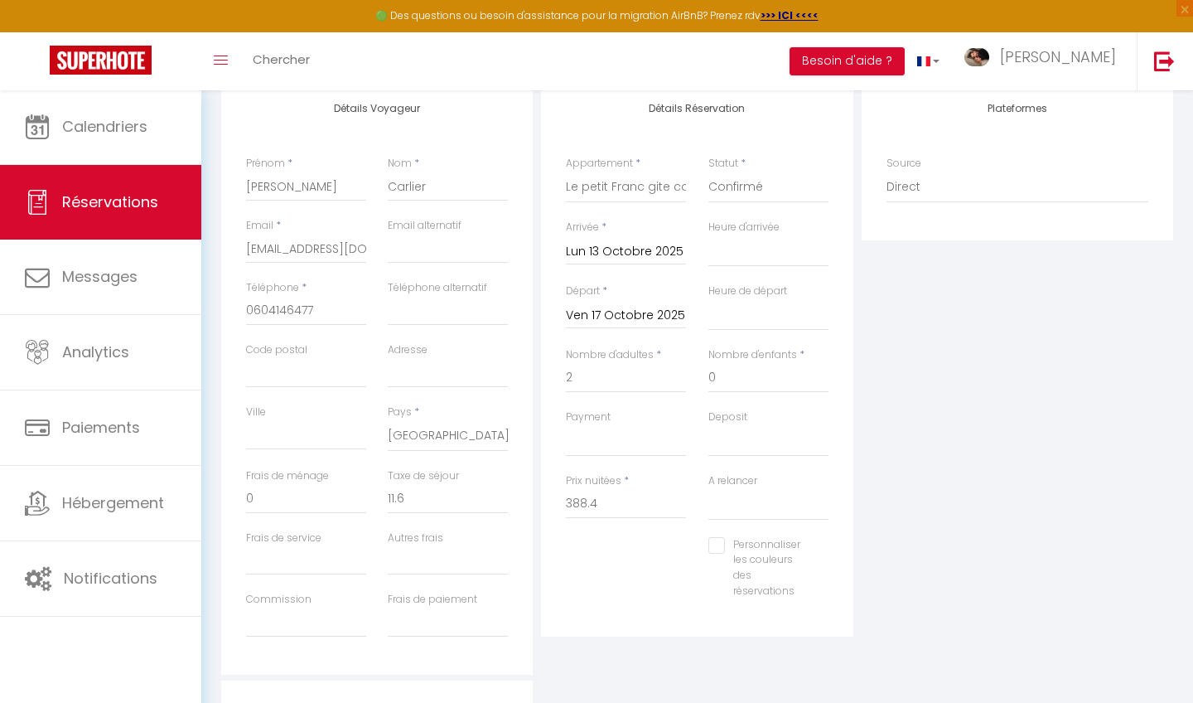
click at [610, 569] on div "Personnaliser les couleurs des réservations #D7092E" at bounding box center [697, 576] width 284 height 79
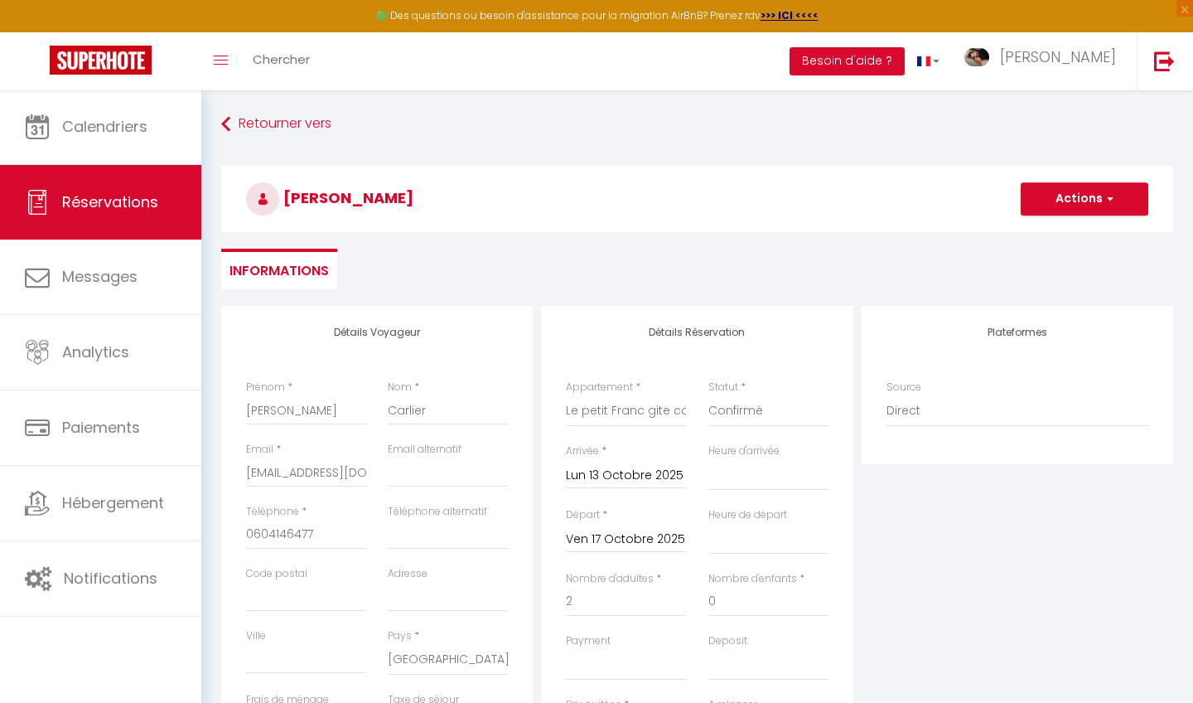
scroll to position [87, 0]
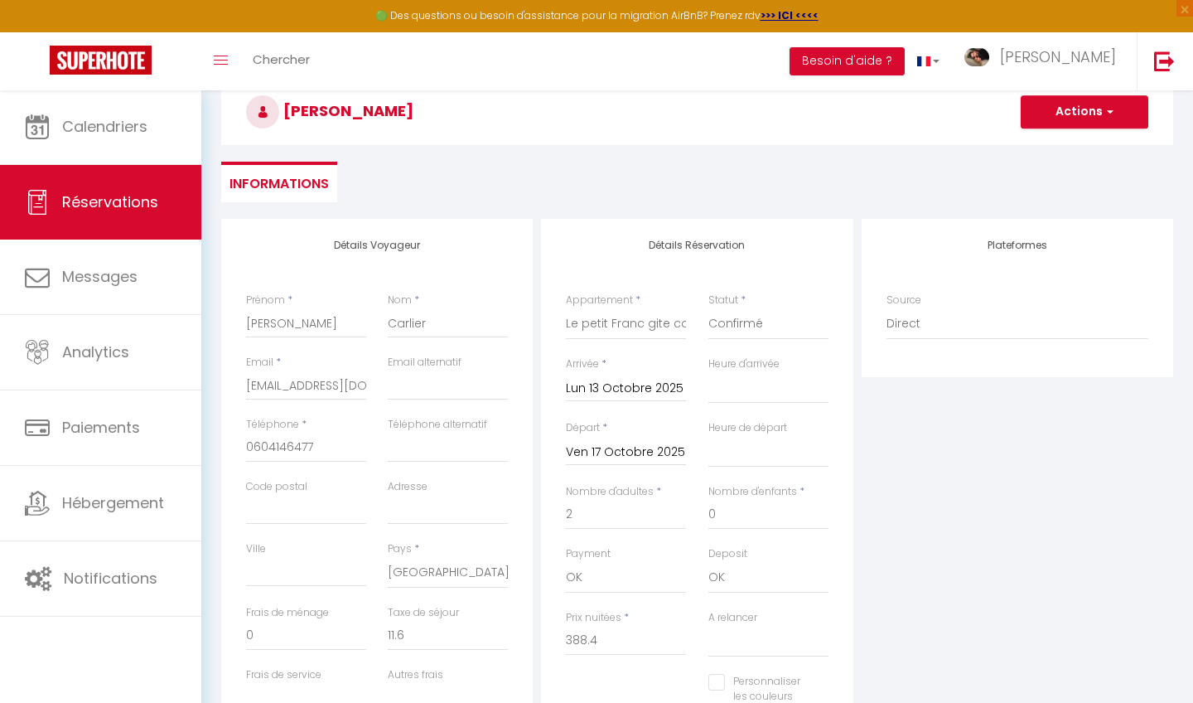
click at [1067, 119] on button "Actions" at bounding box center [1085, 111] width 128 height 33
click at [1051, 151] on link "Enregistrer" at bounding box center [1068, 149] width 131 height 22
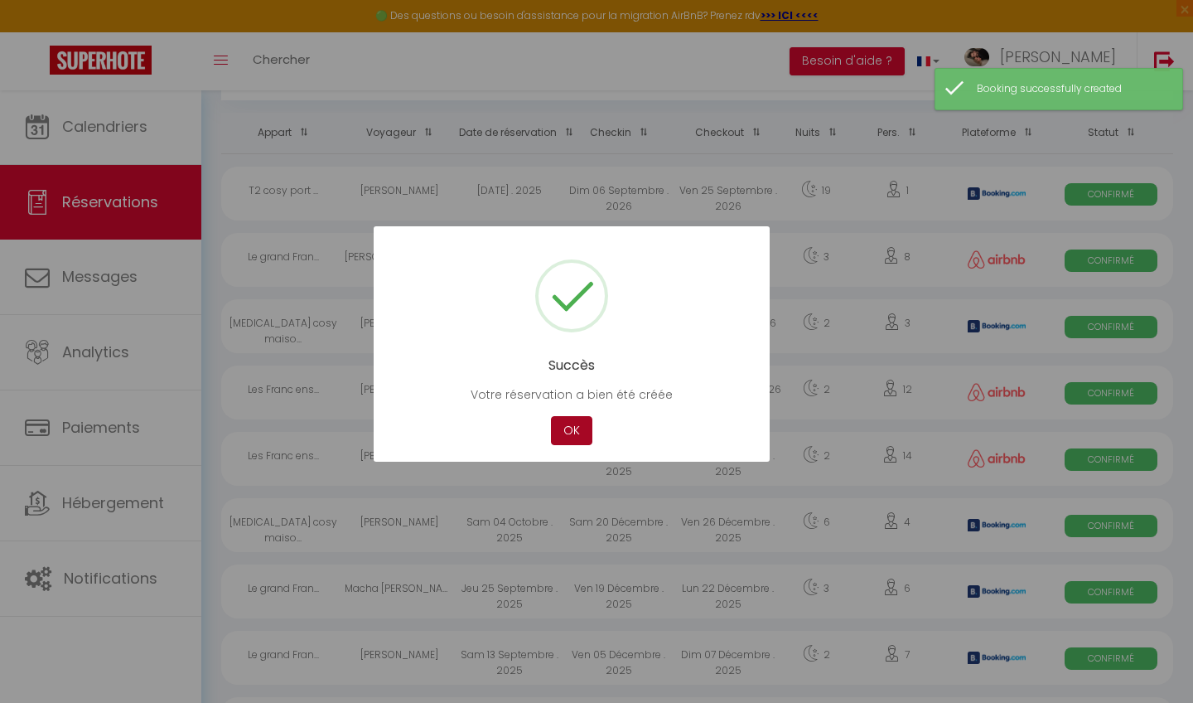
click at [573, 434] on button "OK" at bounding box center [571, 430] width 41 height 29
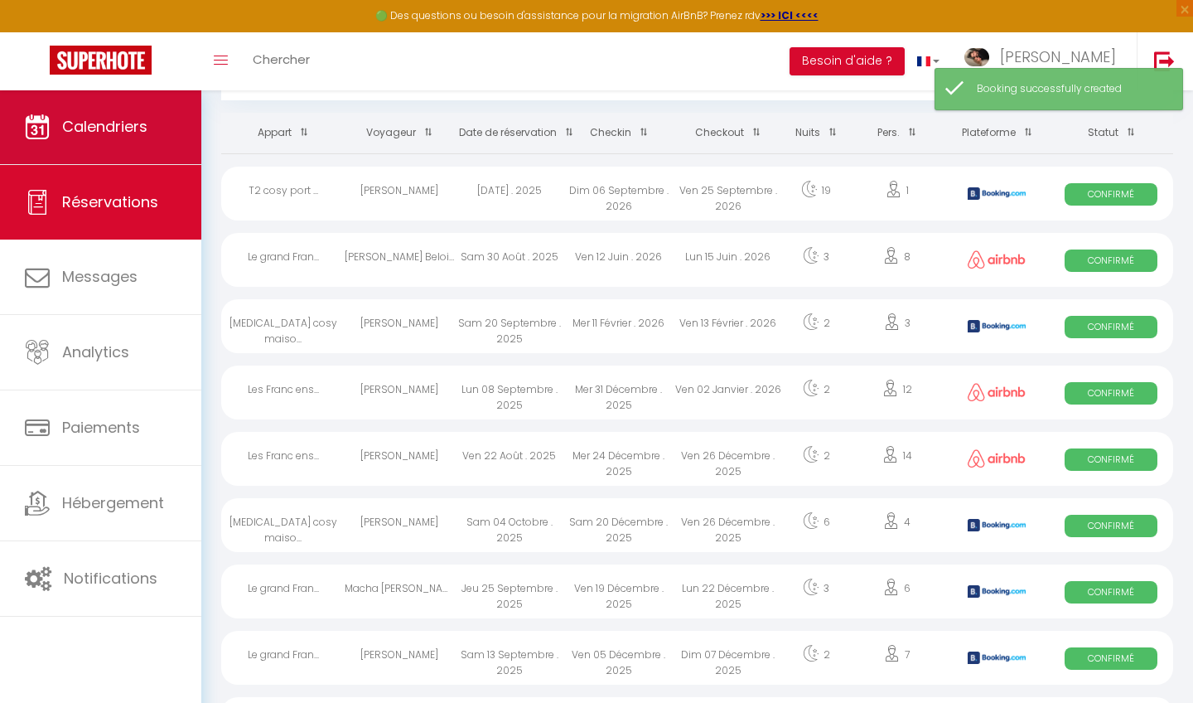
click at [162, 132] on link "Calendriers" at bounding box center [100, 126] width 201 height 75
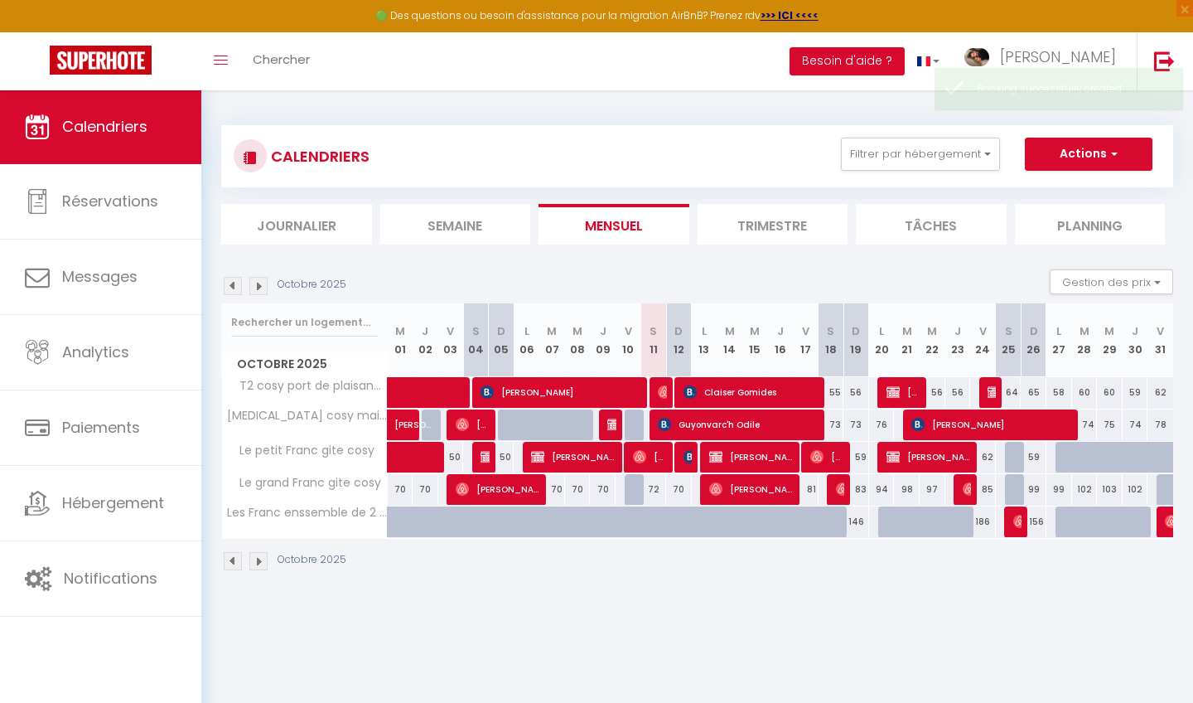
click at [748, 451] on span "[PERSON_NAME]" at bounding box center [751, 456] width 85 height 31
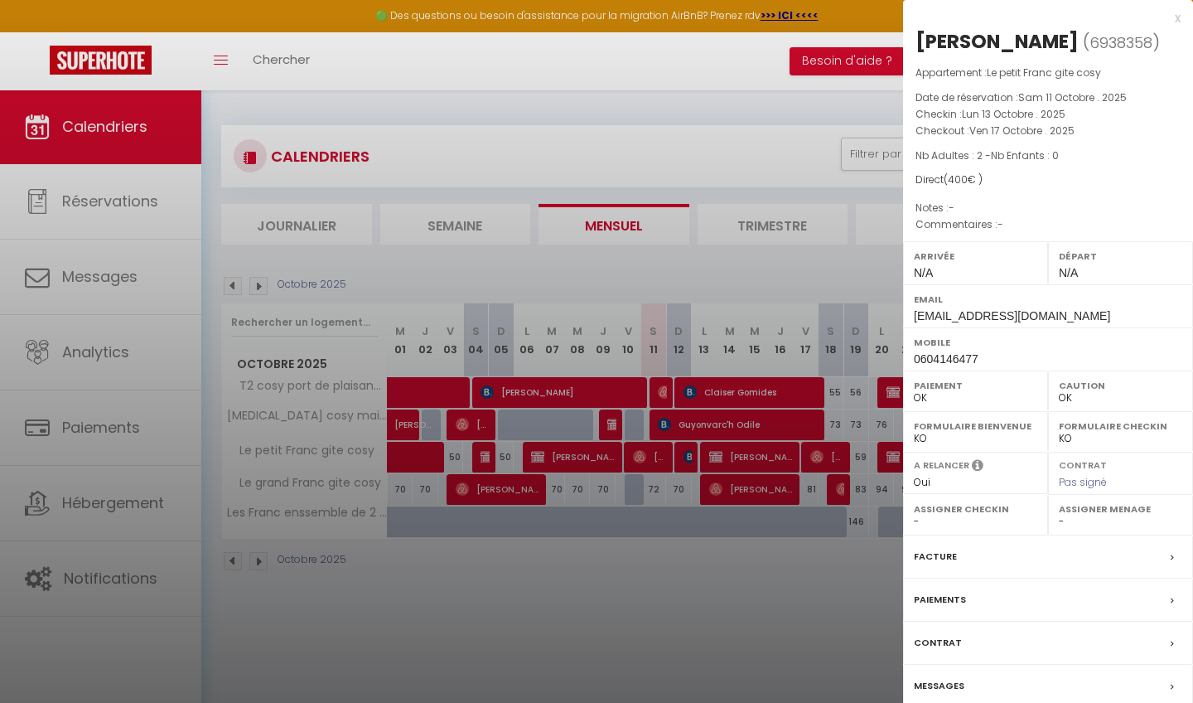
click at [994, 684] on div "Messages" at bounding box center [1048, 686] width 290 height 43
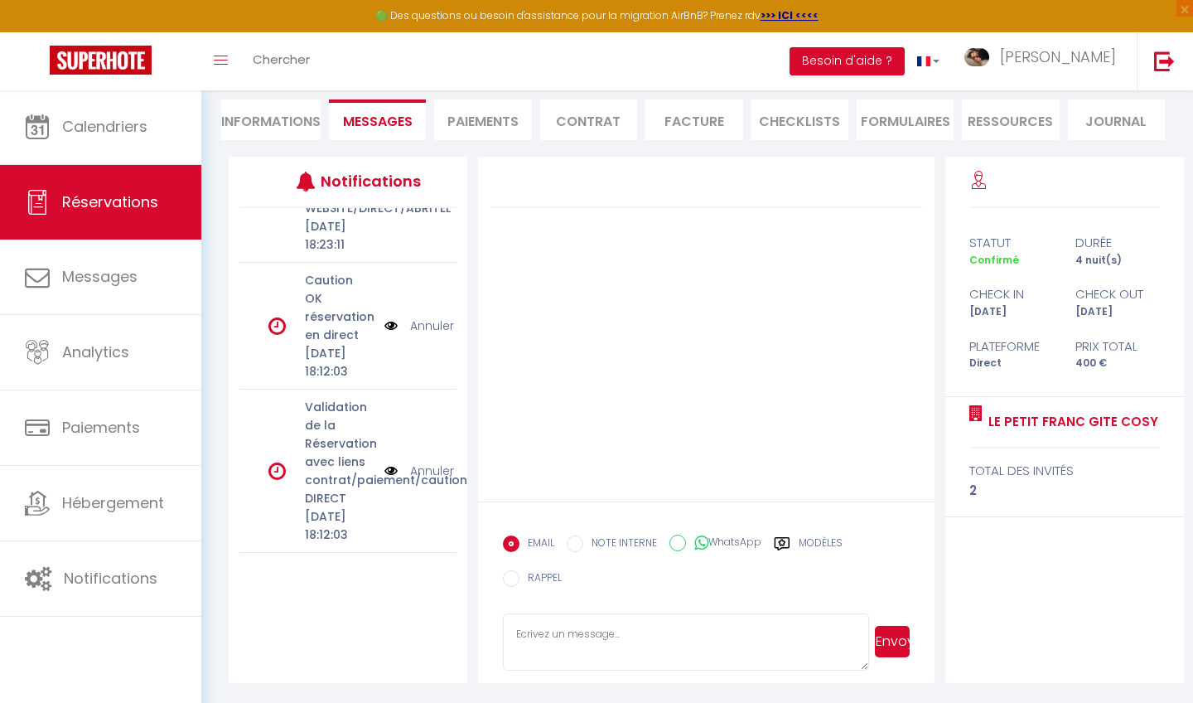
scroll to position [148, 0]
click at [434, 462] on link "Annuler" at bounding box center [432, 471] width 44 height 18
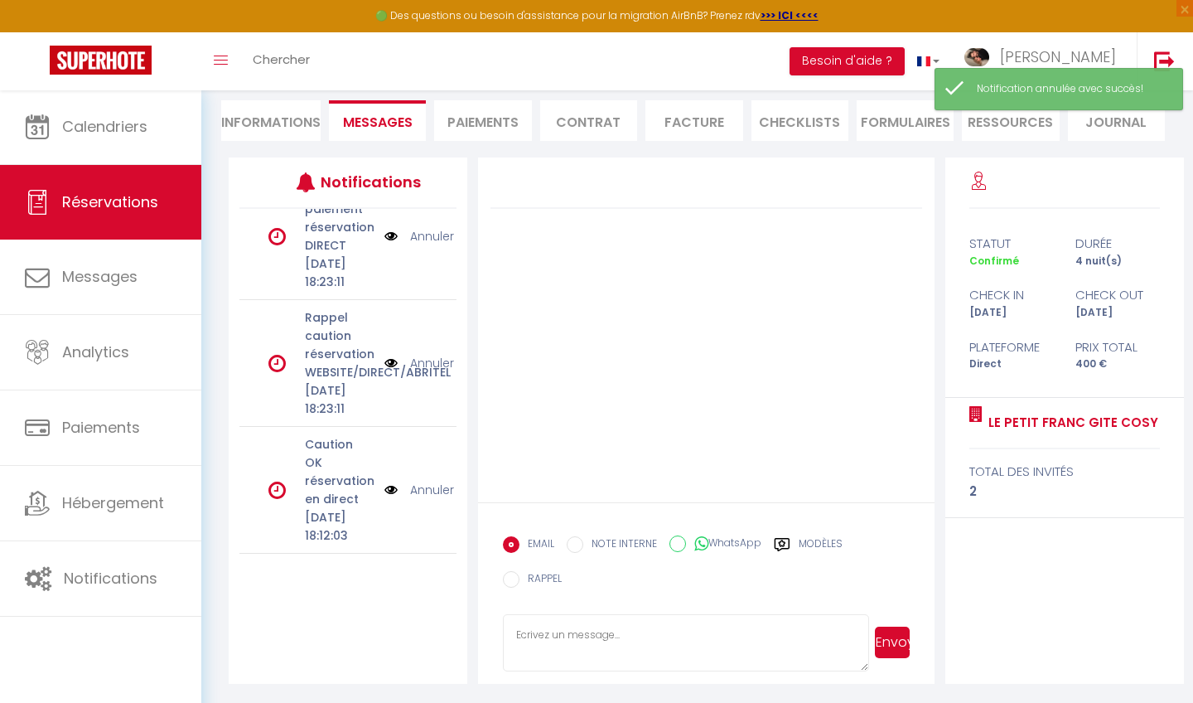
click at [428, 481] on link "Annuler" at bounding box center [432, 490] width 44 height 18
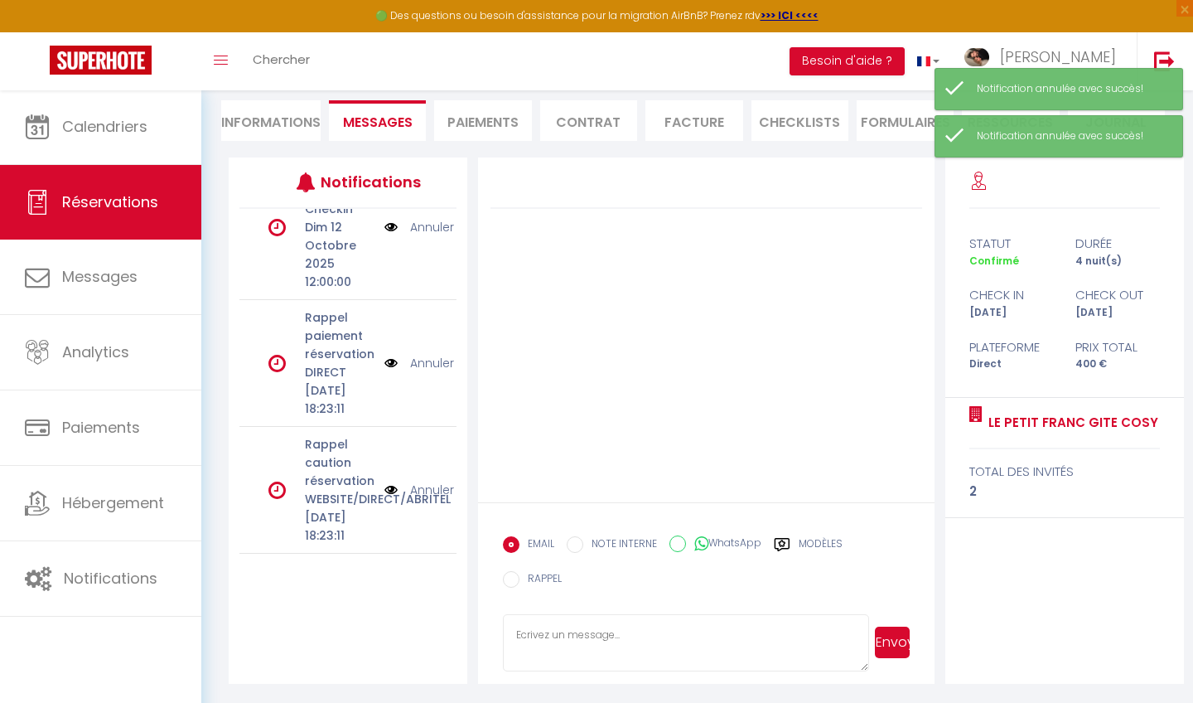
click at [431, 481] on link "Annuler" at bounding box center [432, 490] width 44 height 18
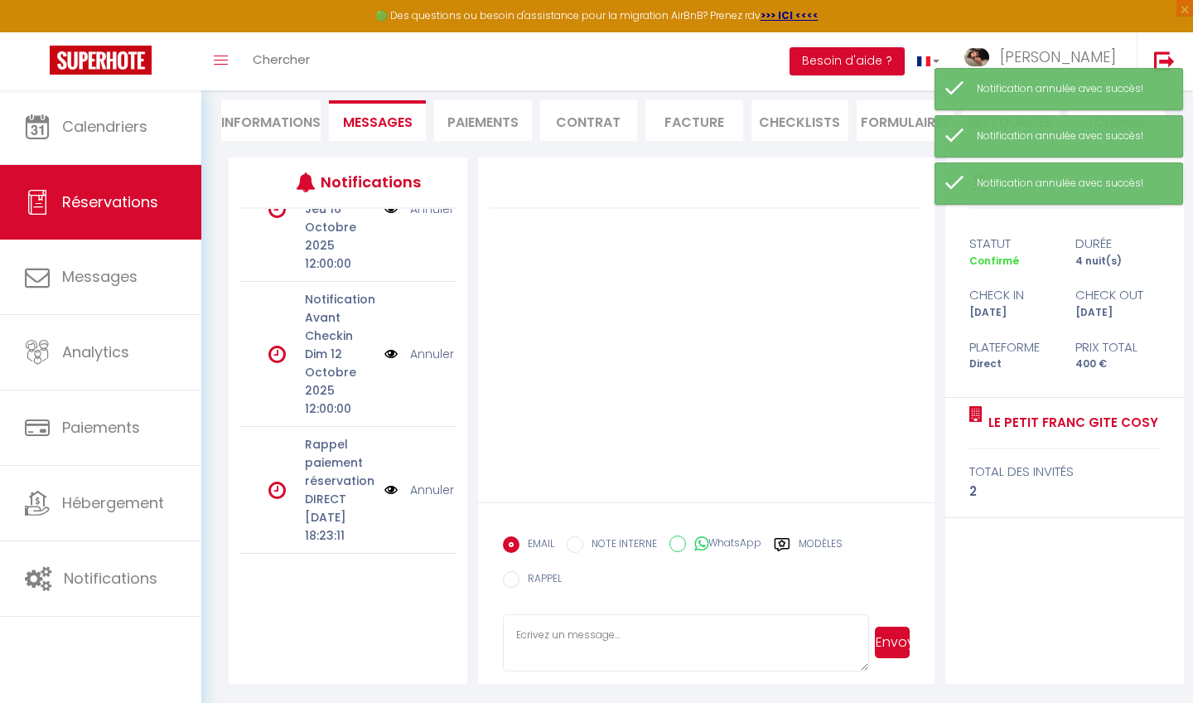
click at [435, 481] on link "Annuler" at bounding box center [432, 490] width 44 height 18
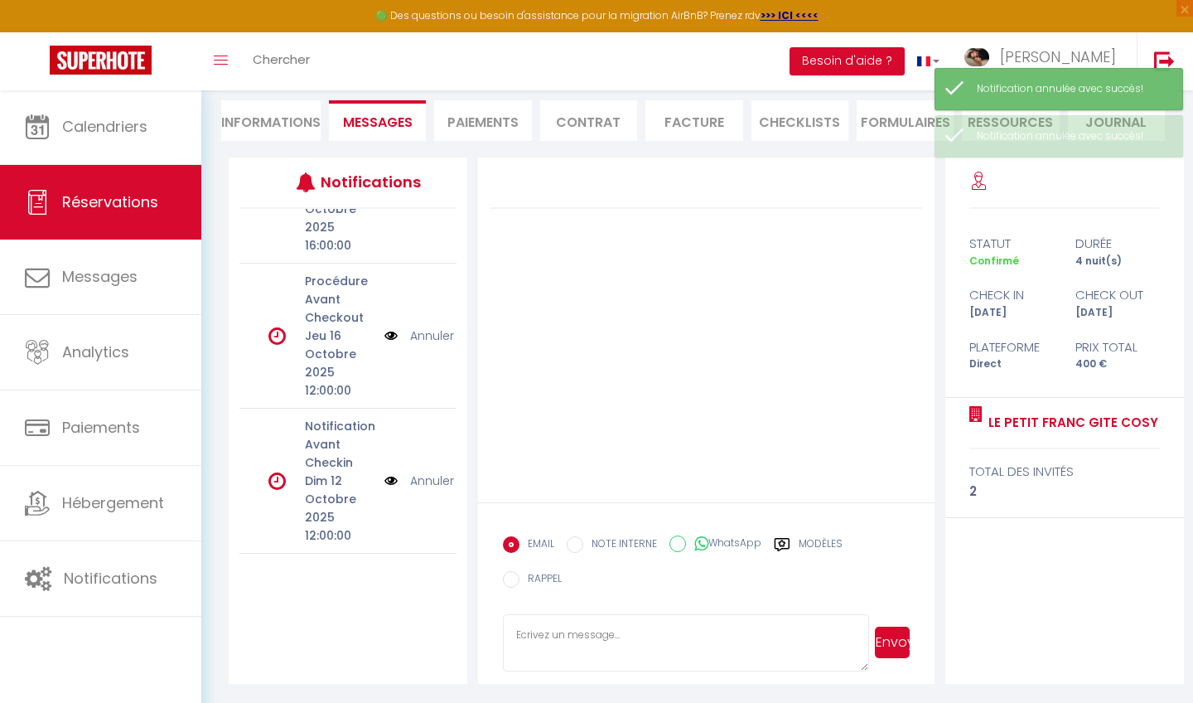
click at [437, 482] on link "Annuler" at bounding box center [432, 480] width 44 height 18
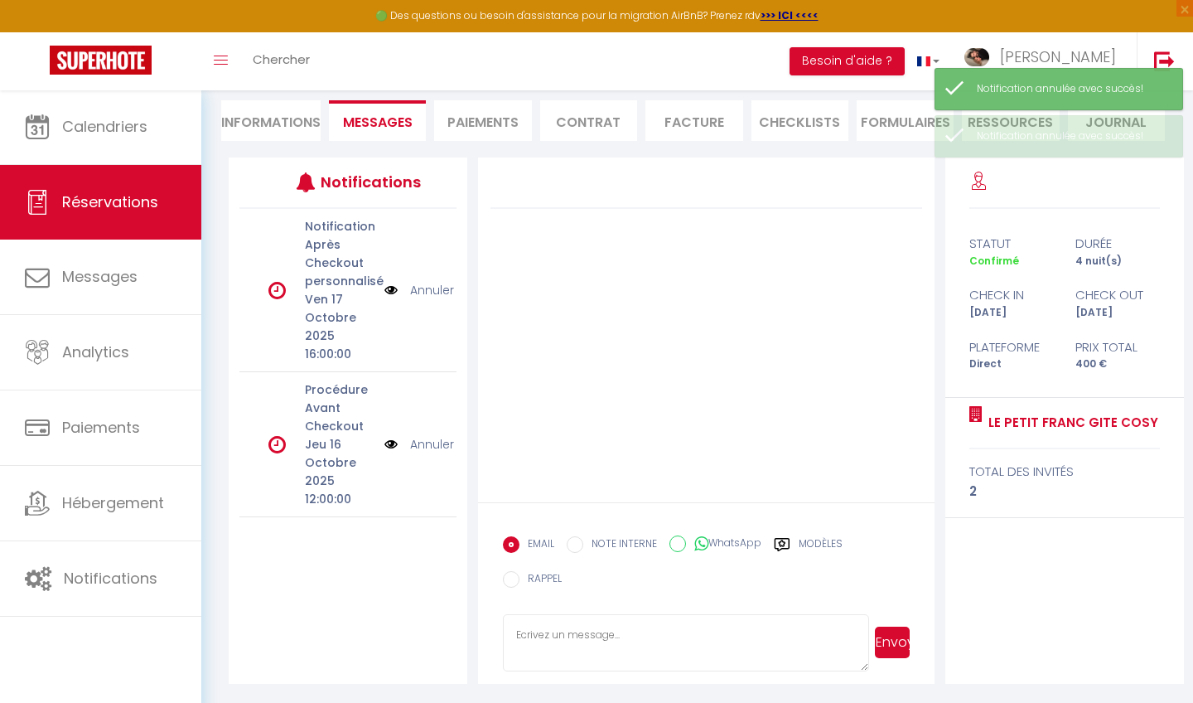
click at [437, 435] on link "Annuler" at bounding box center [432, 444] width 44 height 18
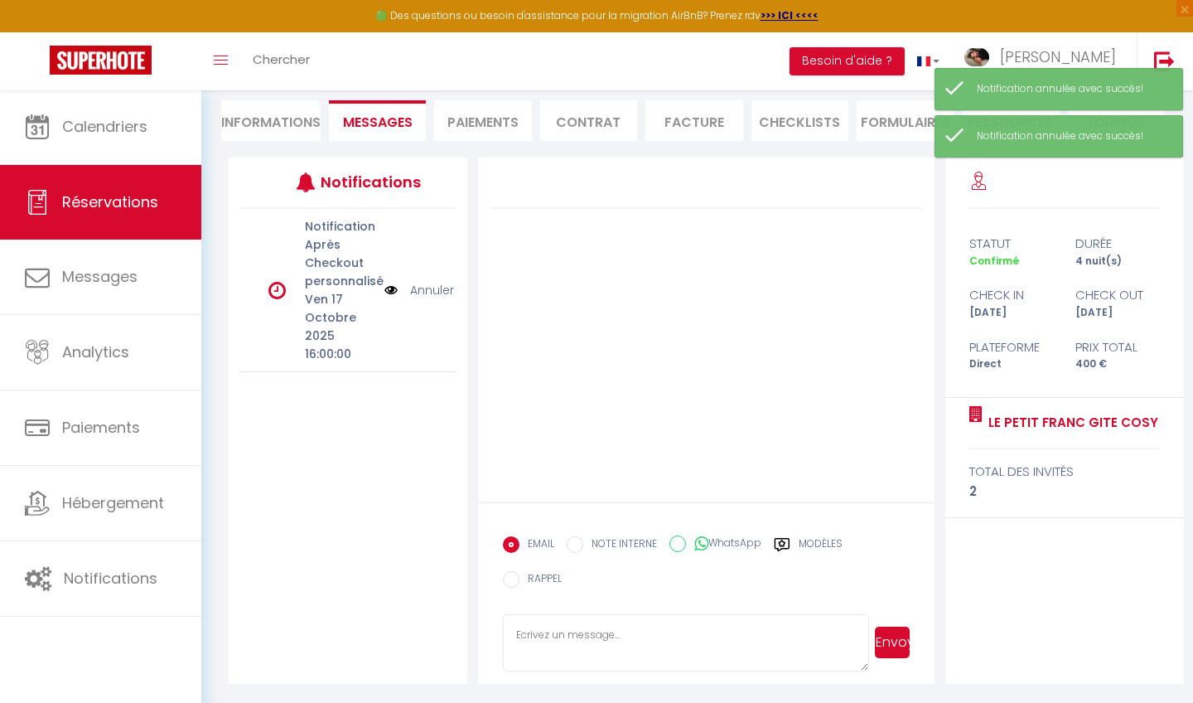
click at [300, 111] on li "Informations" at bounding box center [270, 120] width 99 height 41
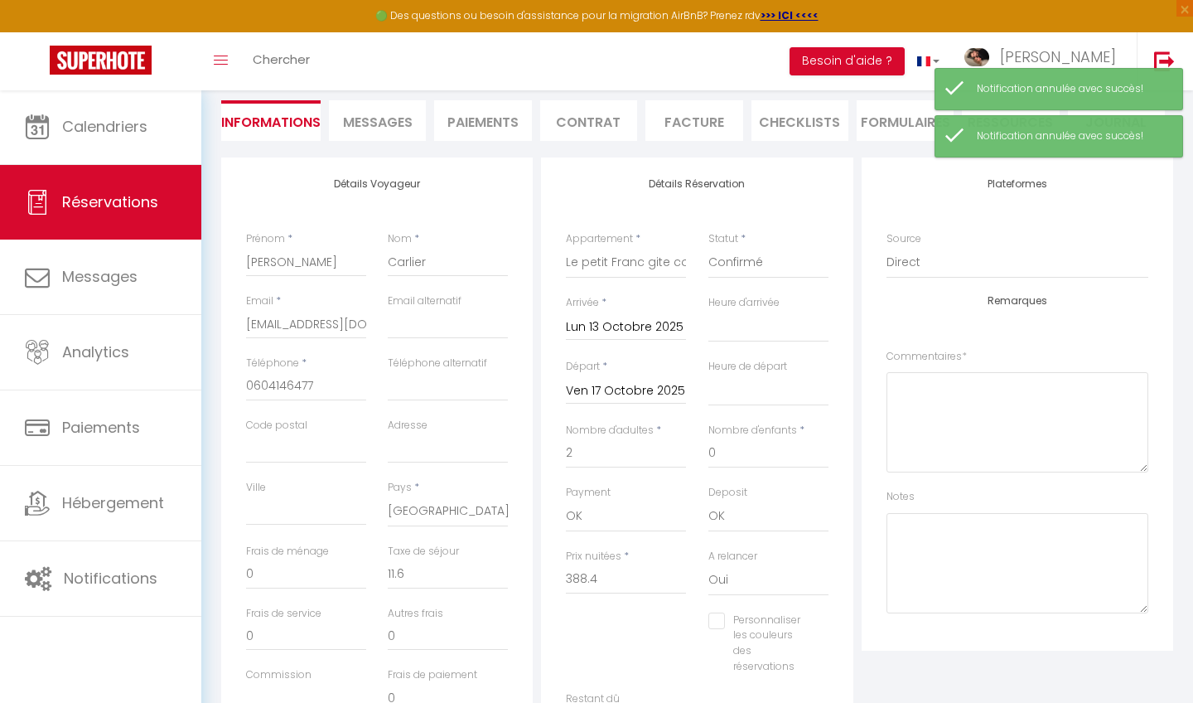
click at [390, 142] on div "Retourner vers [PERSON_NAME] 4 2 Personnes [DATE] - [DATE] Actions Enregistrer …" at bounding box center [697, 59] width 974 height 196
click at [391, 128] on span "Messages" at bounding box center [378, 122] width 70 height 19
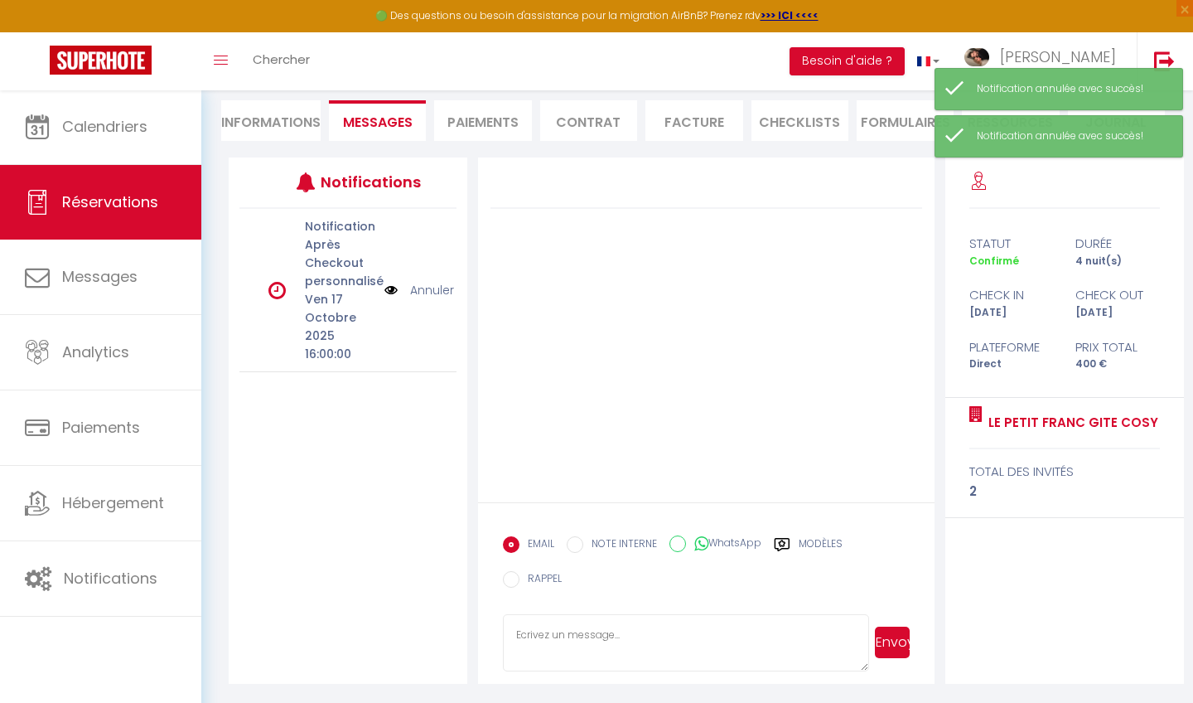
click at [433, 293] on link "Annuler" at bounding box center [432, 290] width 44 height 18
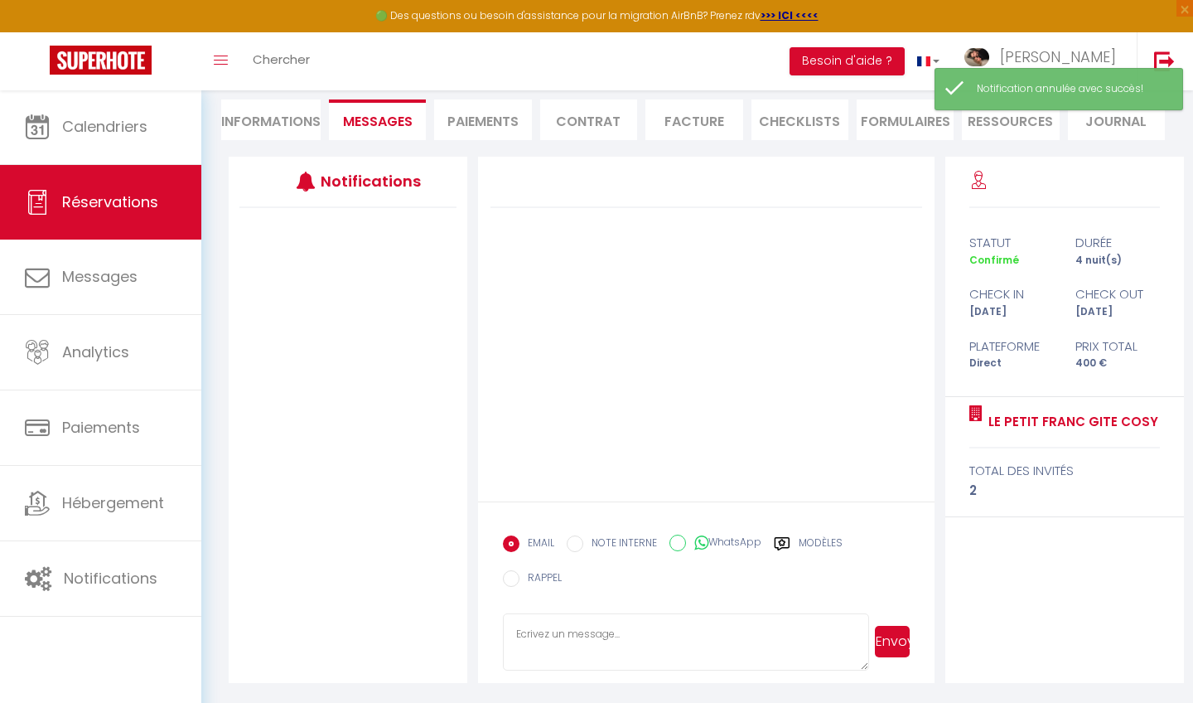
scroll to position [148, 0]
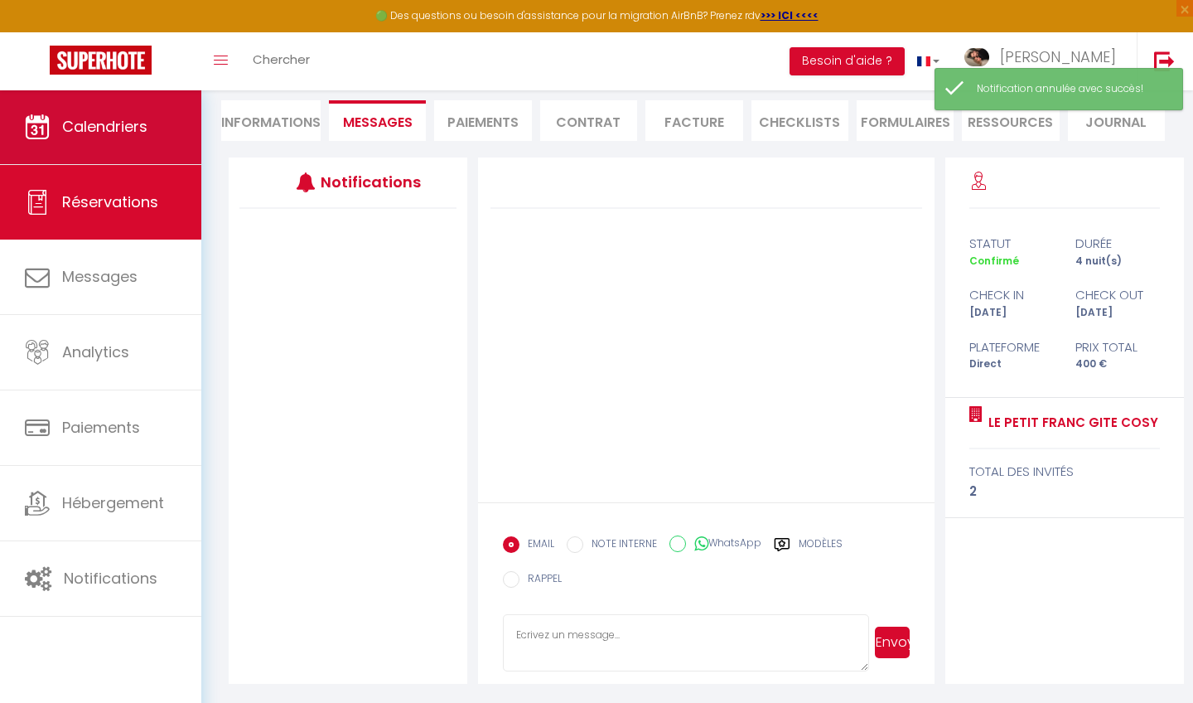
click at [174, 126] on link "Calendriers" at bounding box center [100, 126] width 201 height 75
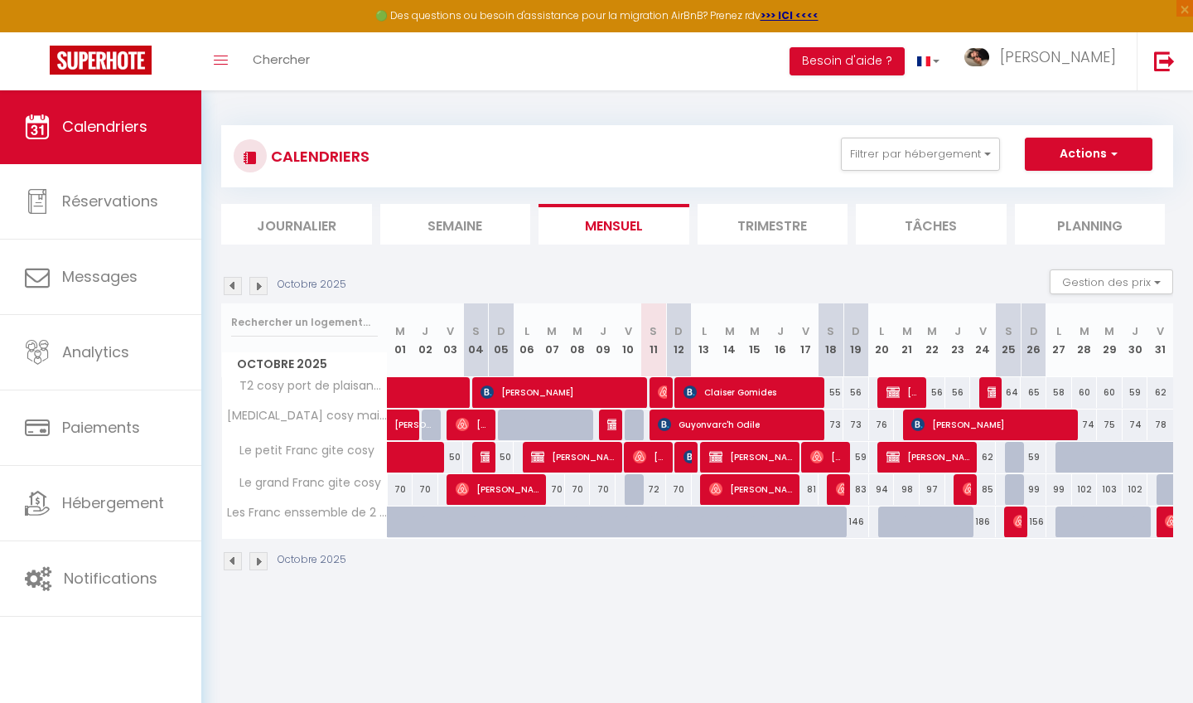
click at [734, 455] on span "[PERSON_NAME]" at bounding box center [751, 456] width 85 height 31
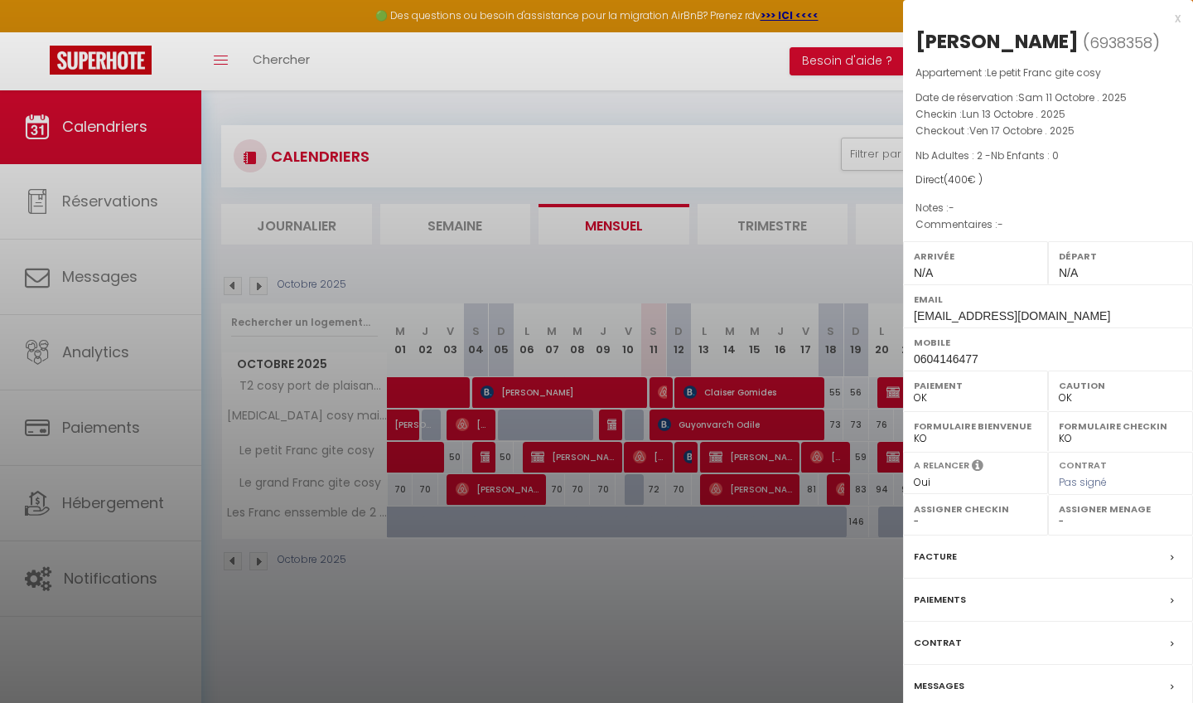
click at [985, 688] on div "Messages" at bounding box center [1048, 686] width 290 height 43
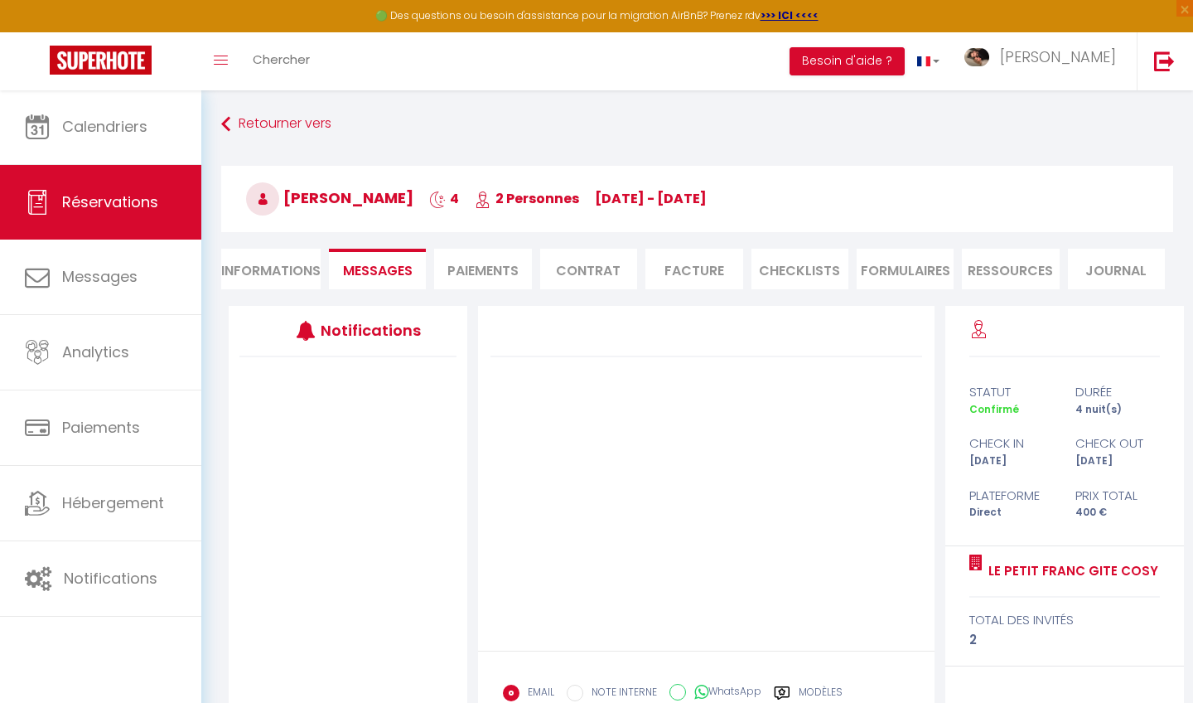
click at [284, 263] on li "Informations" at bounding box center [270, 269] width 99 height 41
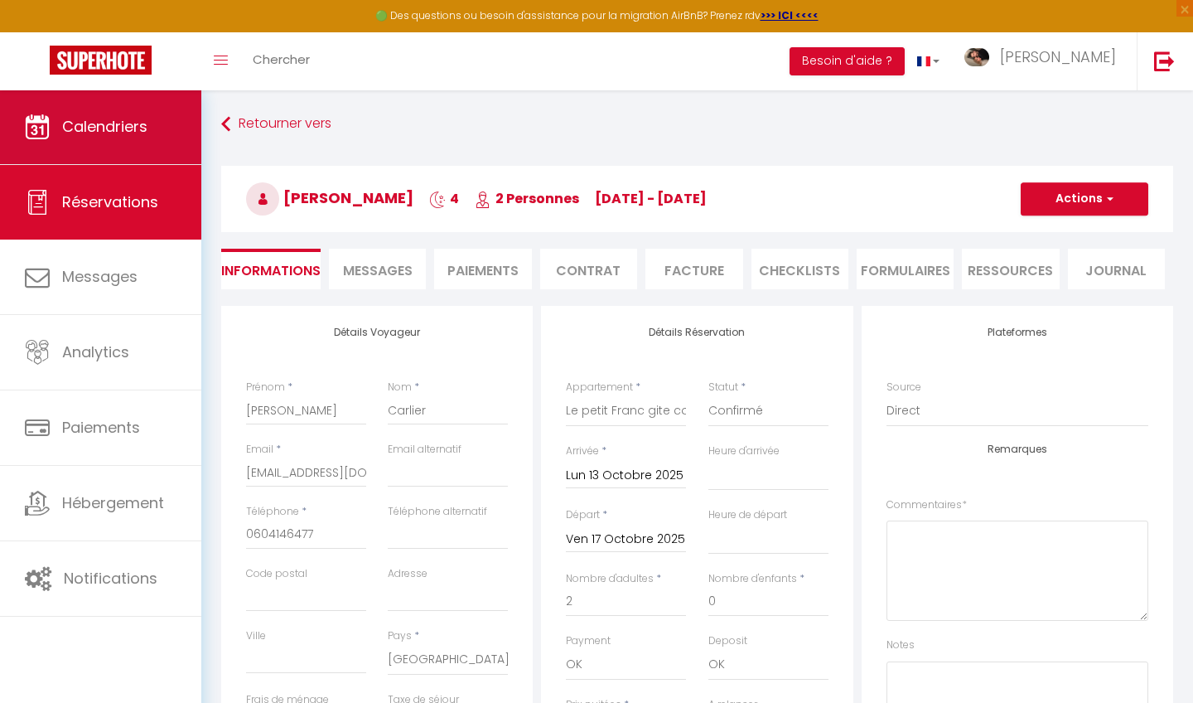
click at [168, 125] on link "Calendriers" at bounding box center [100, 126] width 201 height 75
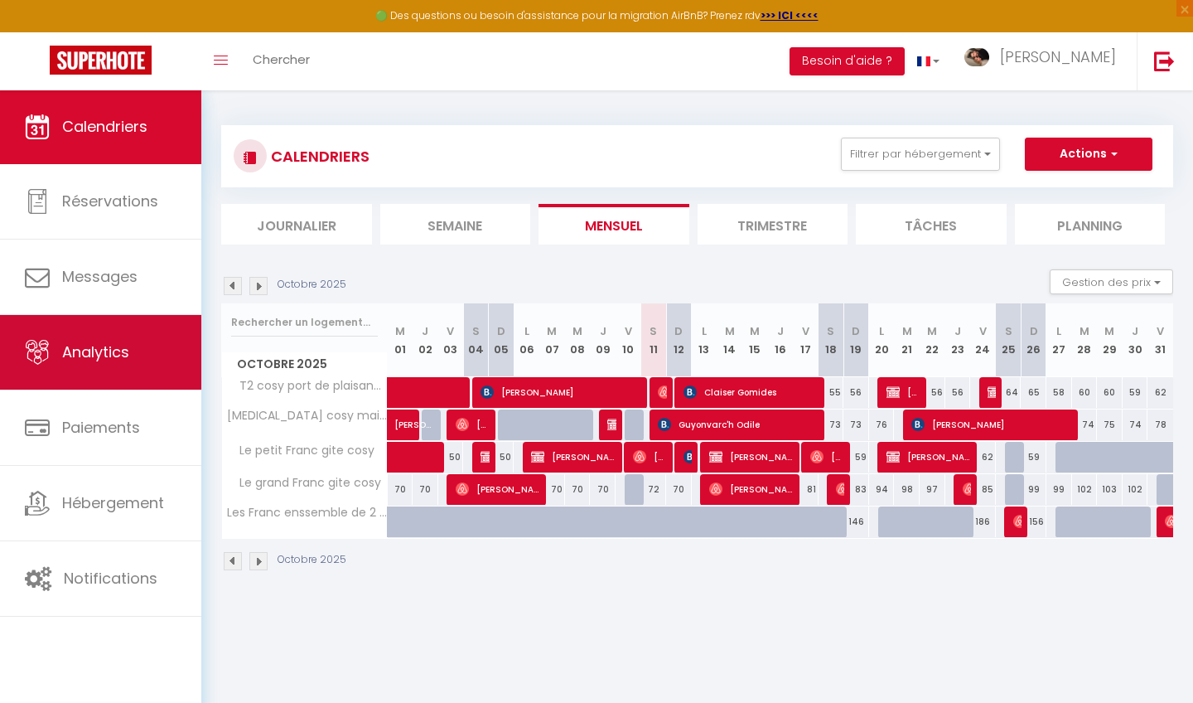
click at [156, 358] on link "Analytics" at bounding box center [100, 352] width 201 height 75
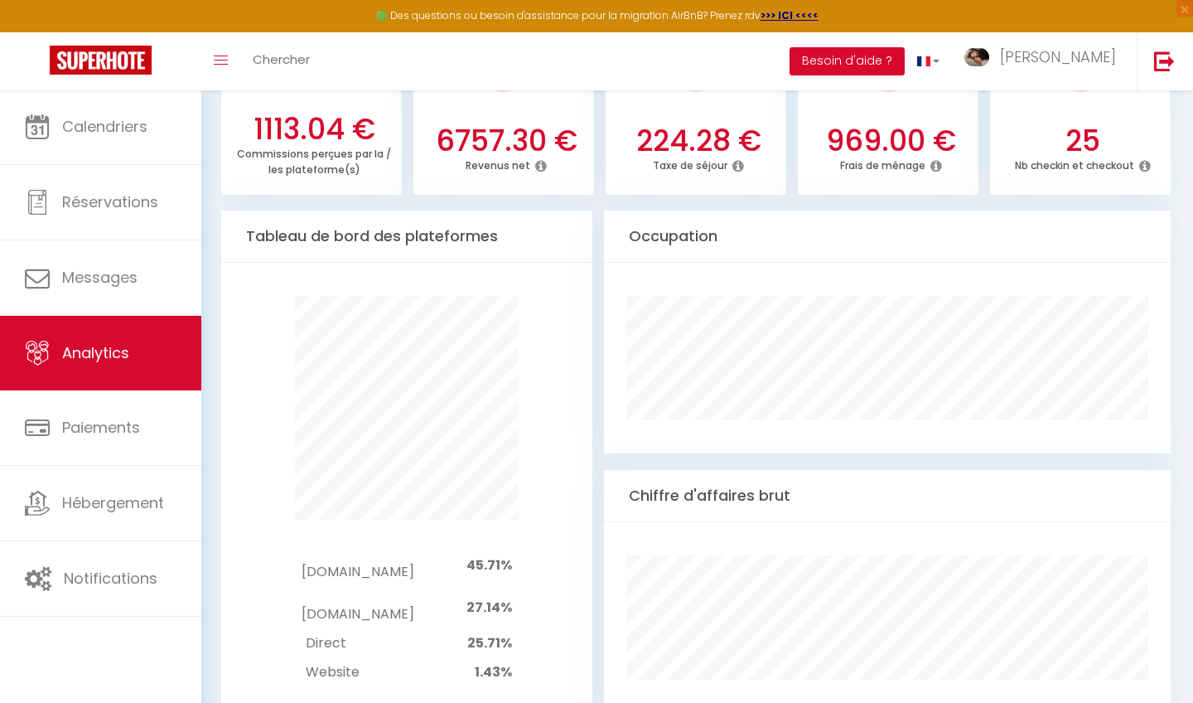
scroll to position [618, 0]
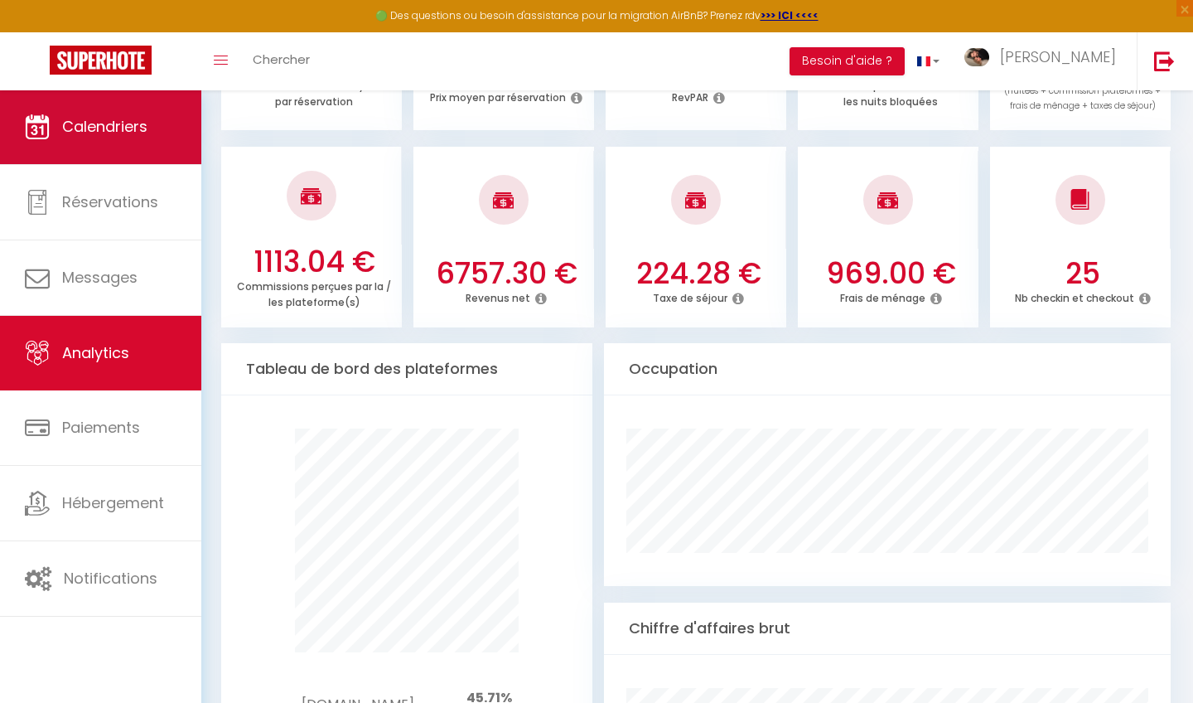
click at [168, 107] on link "Calendriers" at bounding box center [100, 126] width 201 height 75
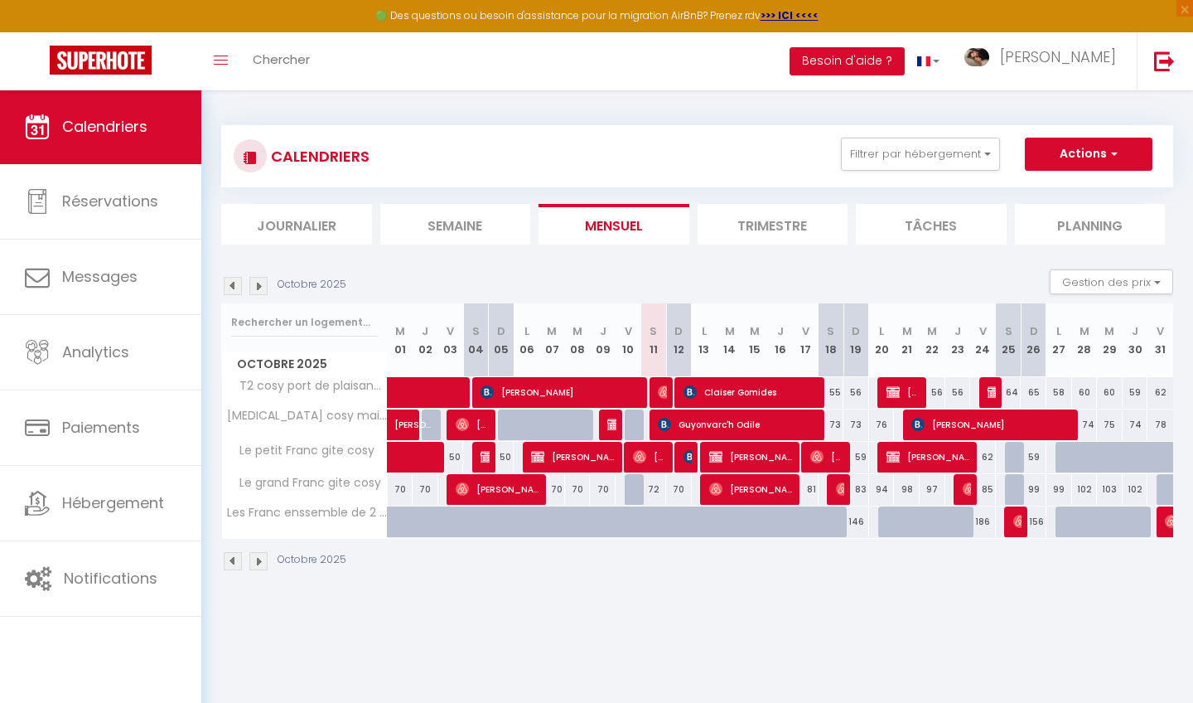
click at [757, 457] on span "[PERSON_NAME]" at bounding box center [751, 456] width 85 height 31
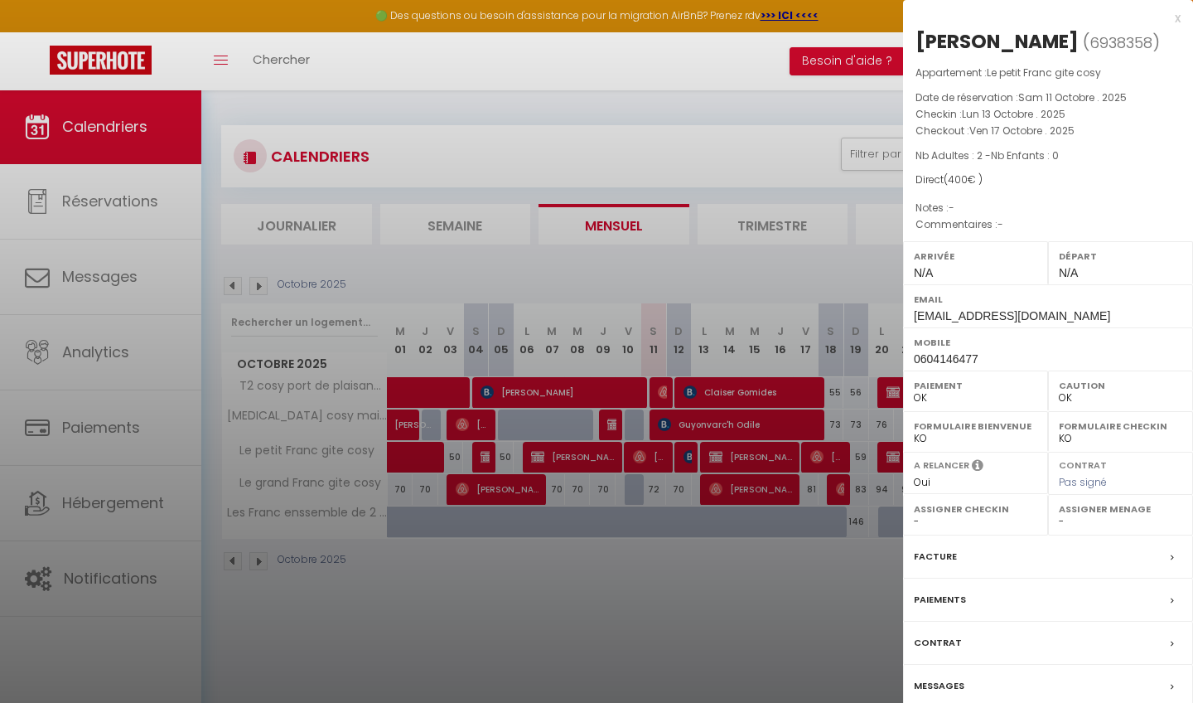
click at [804, 594] on div at bounding box center [596, 351] width 1193 height 703
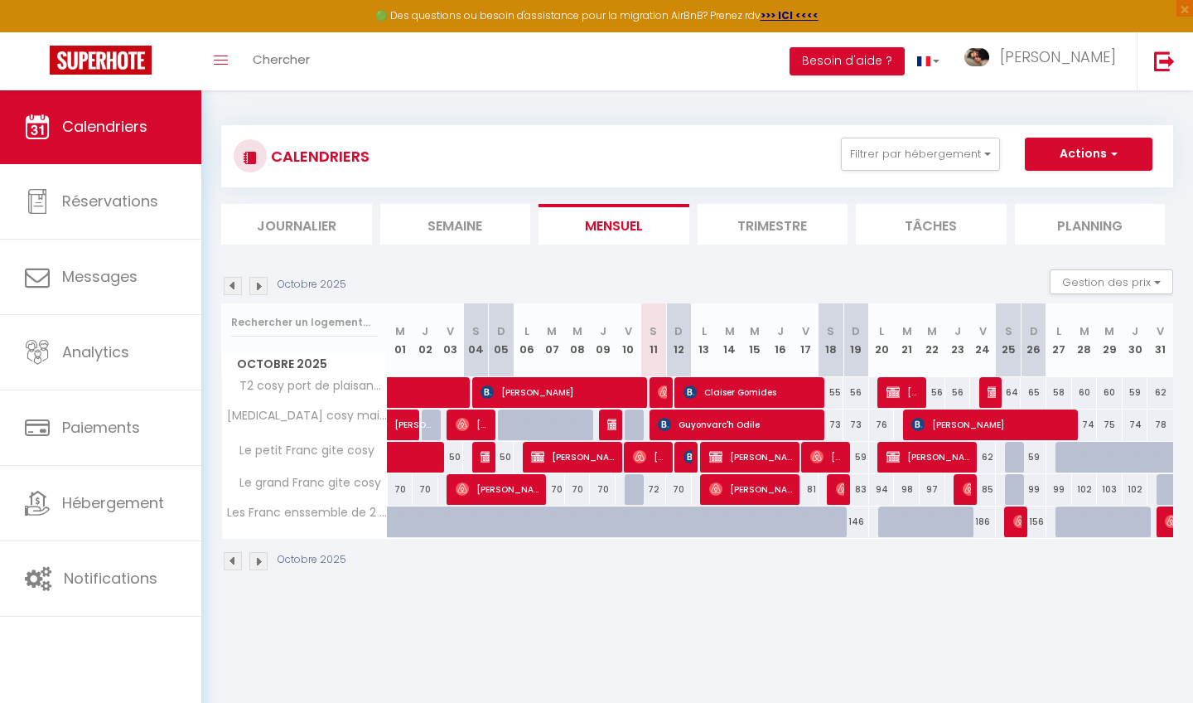
click at [932, 463] on span "[PERSON_NAME]" at bounding box center [929, 456] width 85 height 31
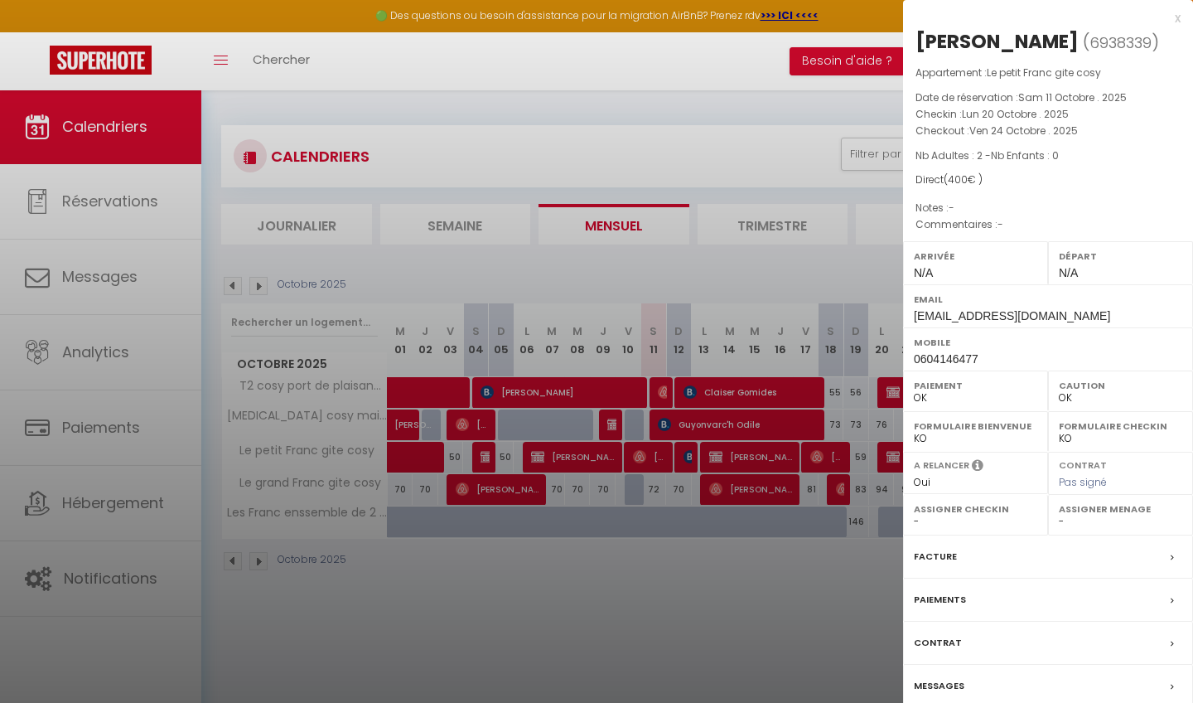
click at [831, 585] on div at bounding box center [596, 351] width 1193 height 703
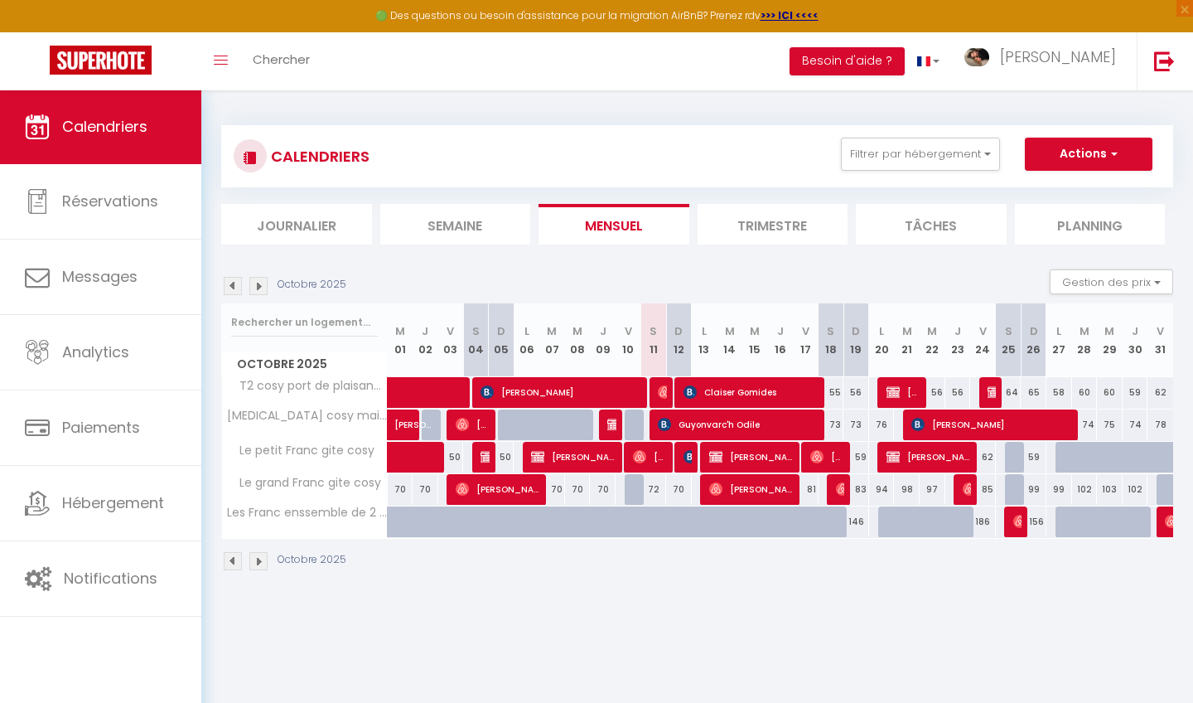
click at [578, 461] on span "[PERSON_NAME]" at bounding box center [573, 456] width 85 height 31
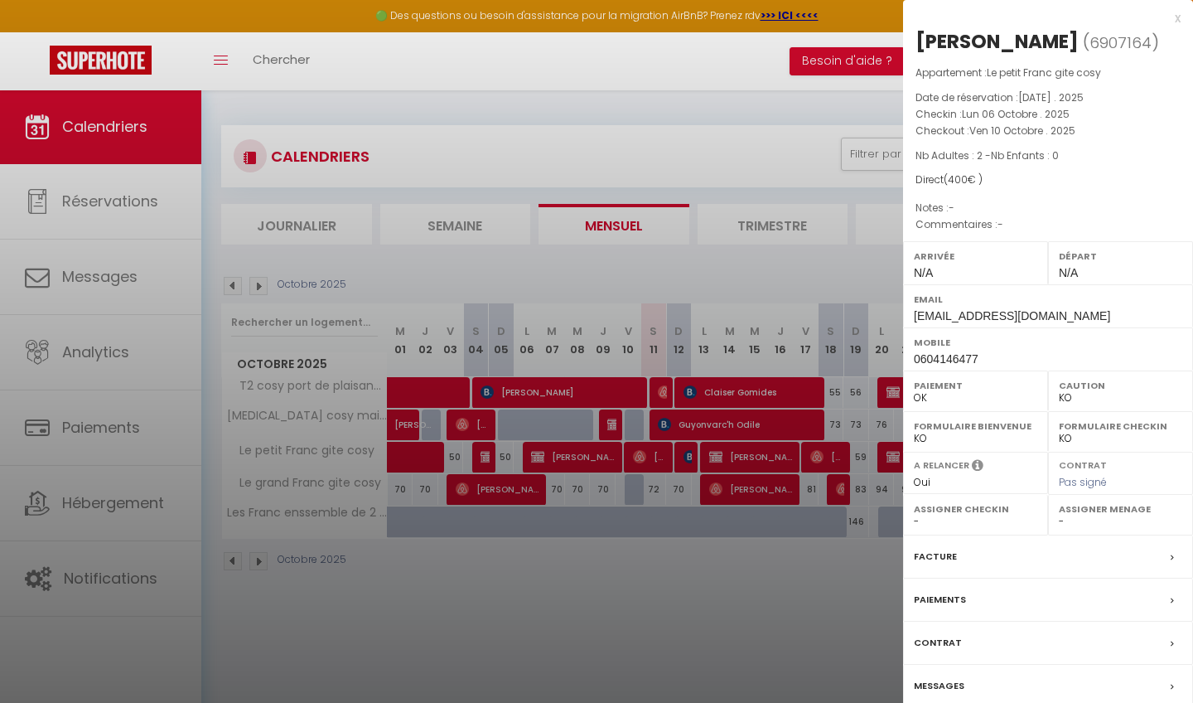
click at [640, 578] on div at bounding box center [596, 351] width 1193 height 703
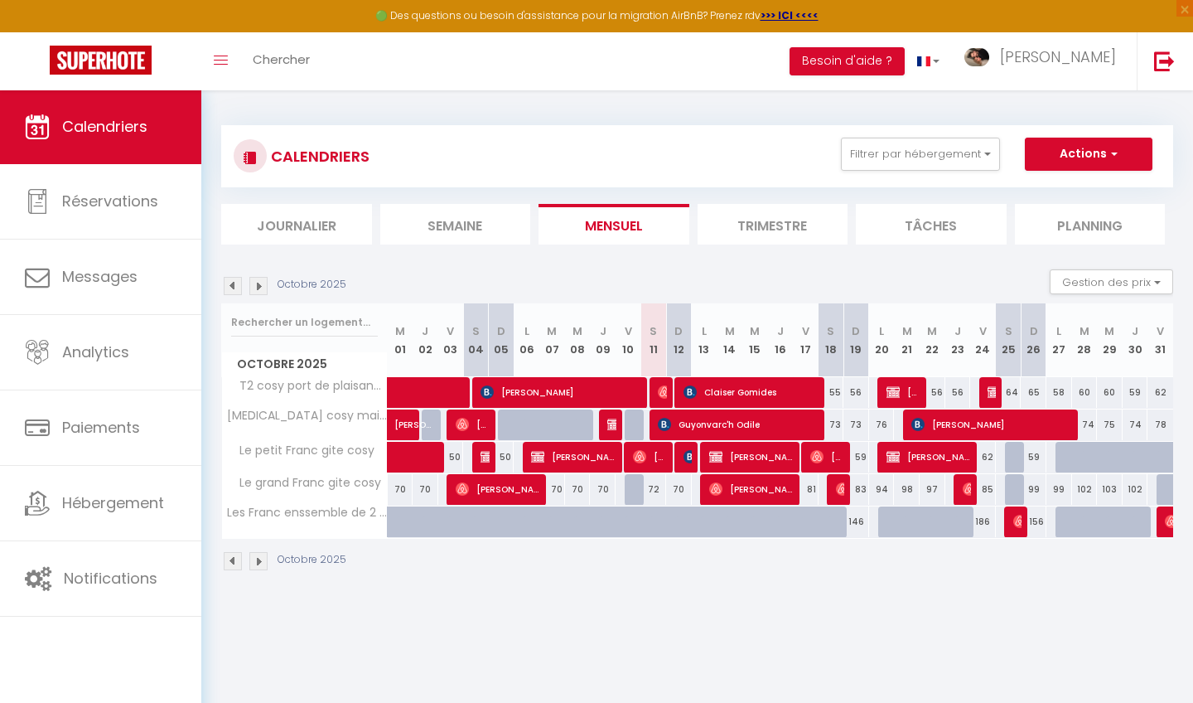
click at [749, 452] on span "[PERSON_NAME]" at bounding box center [751, 456] width 85 height 31
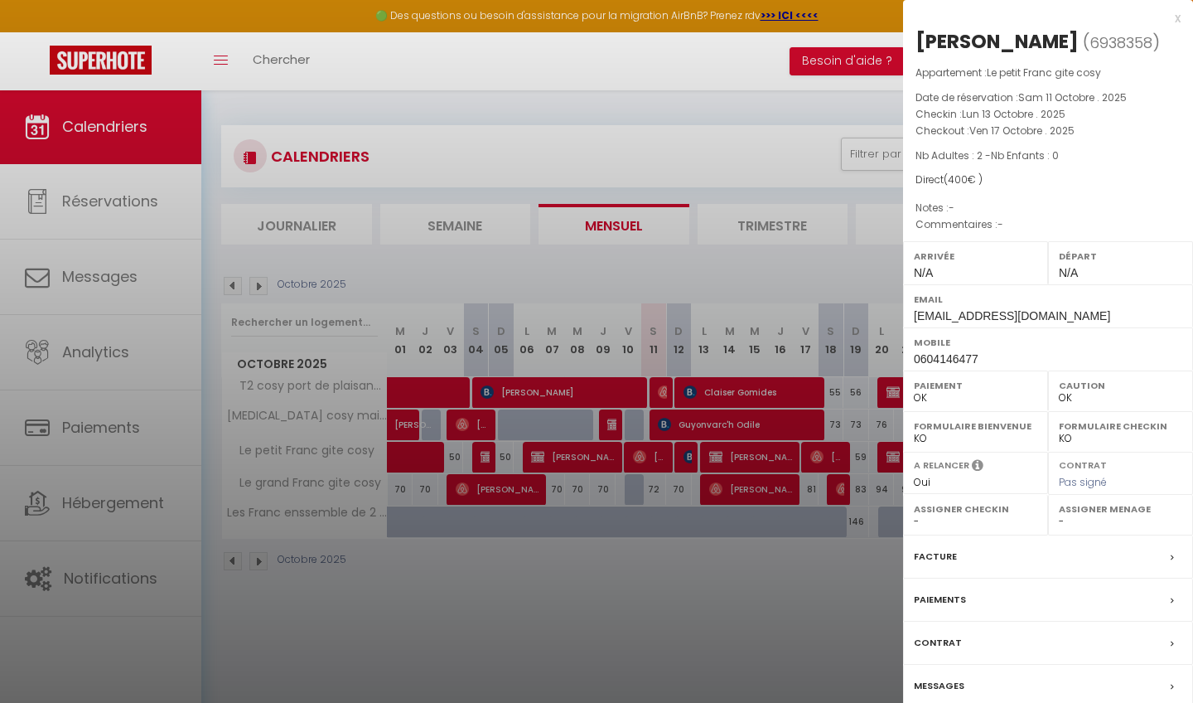
click at [981, 554] on div "Facture" at bounding box center [1048, 556] width 290 height 43
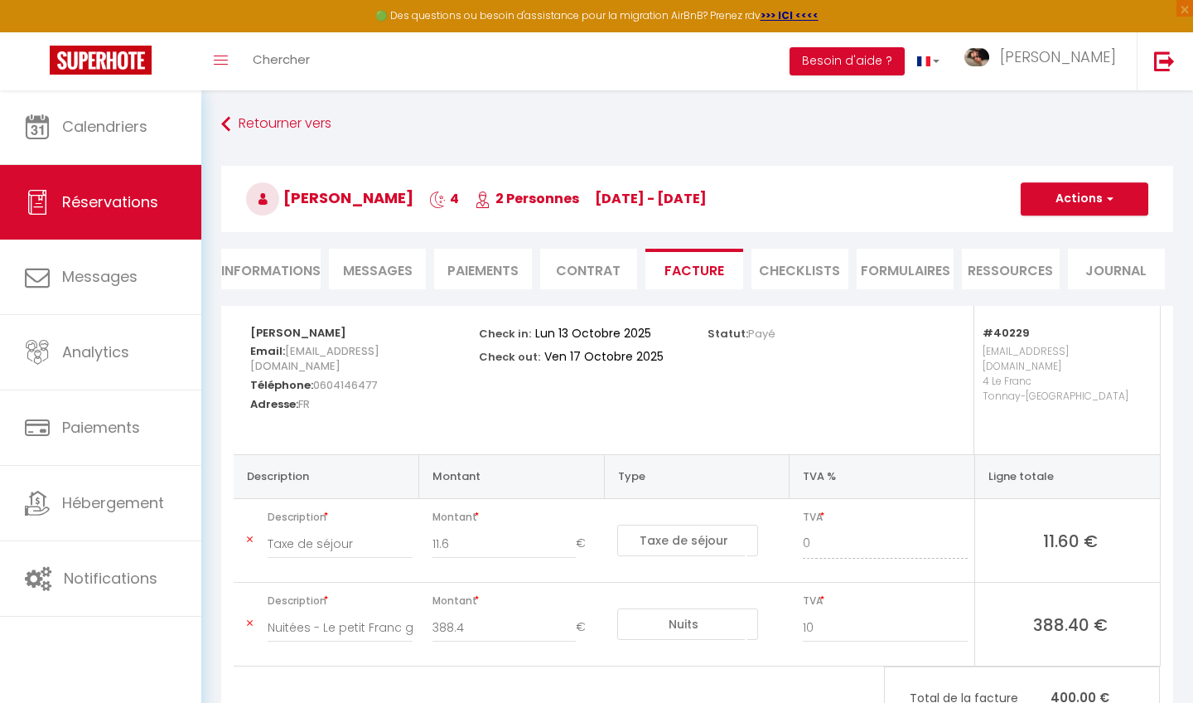
click at [294, 262] on li "Informations" at bounding box center [270, 269] width 99 height 41
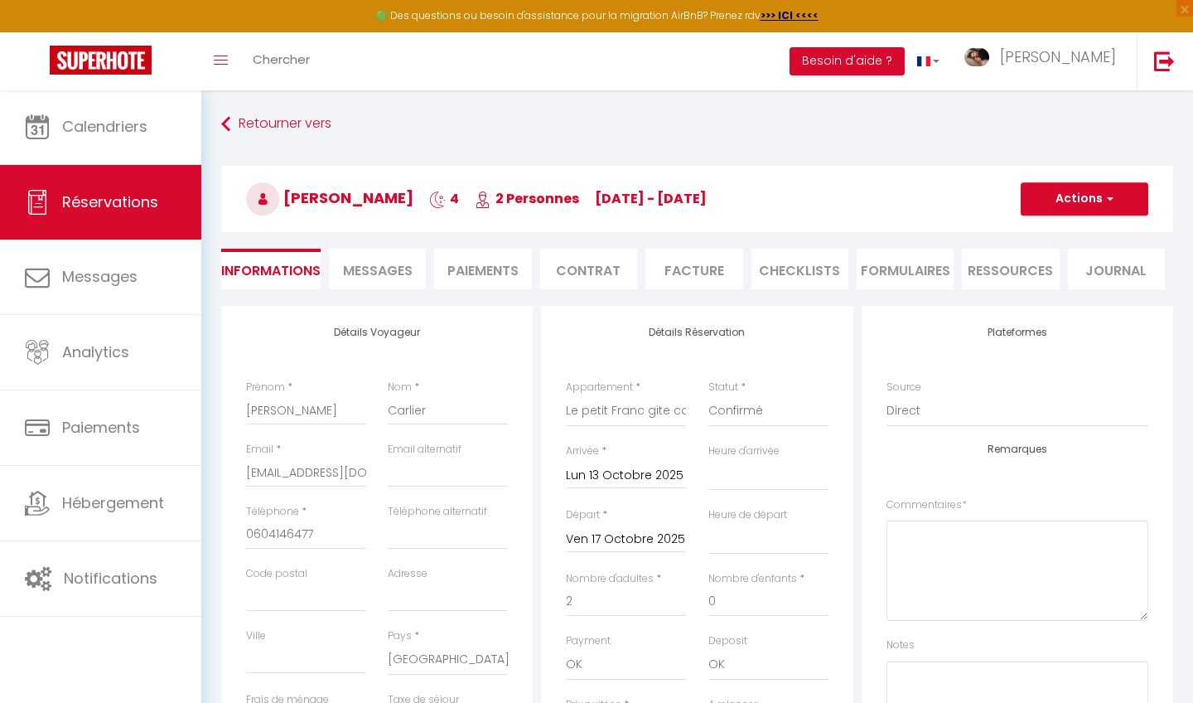
click at [1132, 196] on button "Actions" at bounding box center [1085, 198] width 128 height 33
click at [1070, 254] on link "Dupliquer" at bounding box center [1068, 257] width 131 height 22
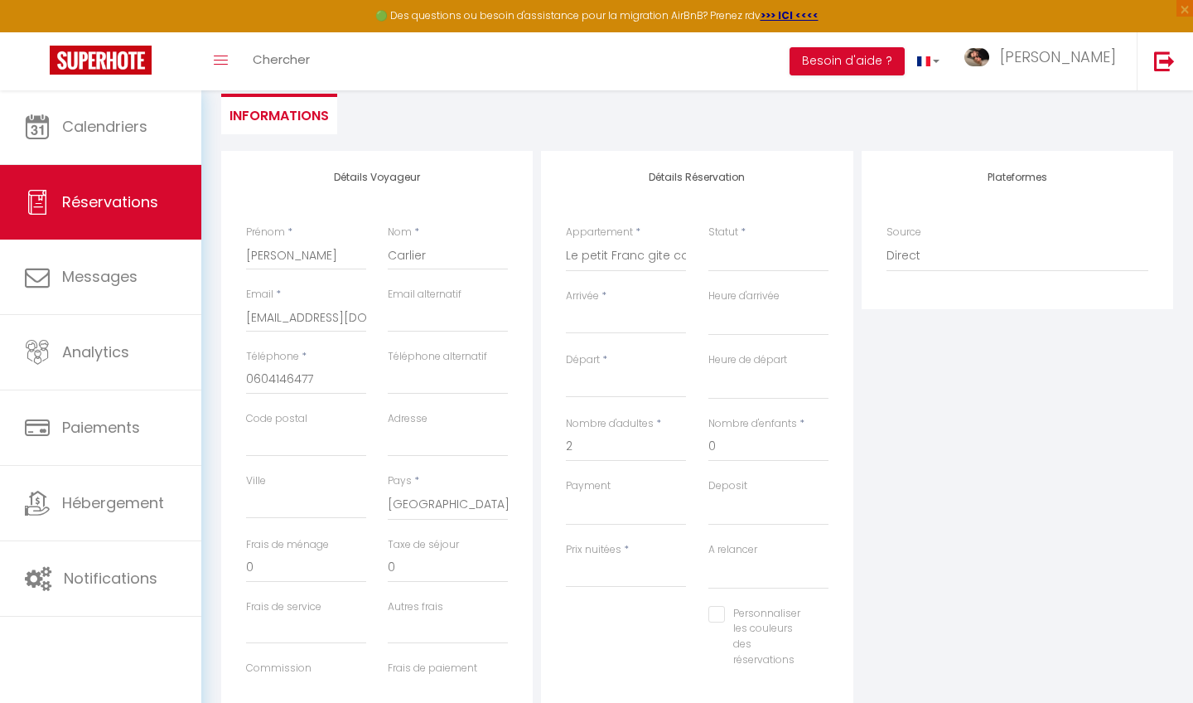
scroll to position [131, 0]
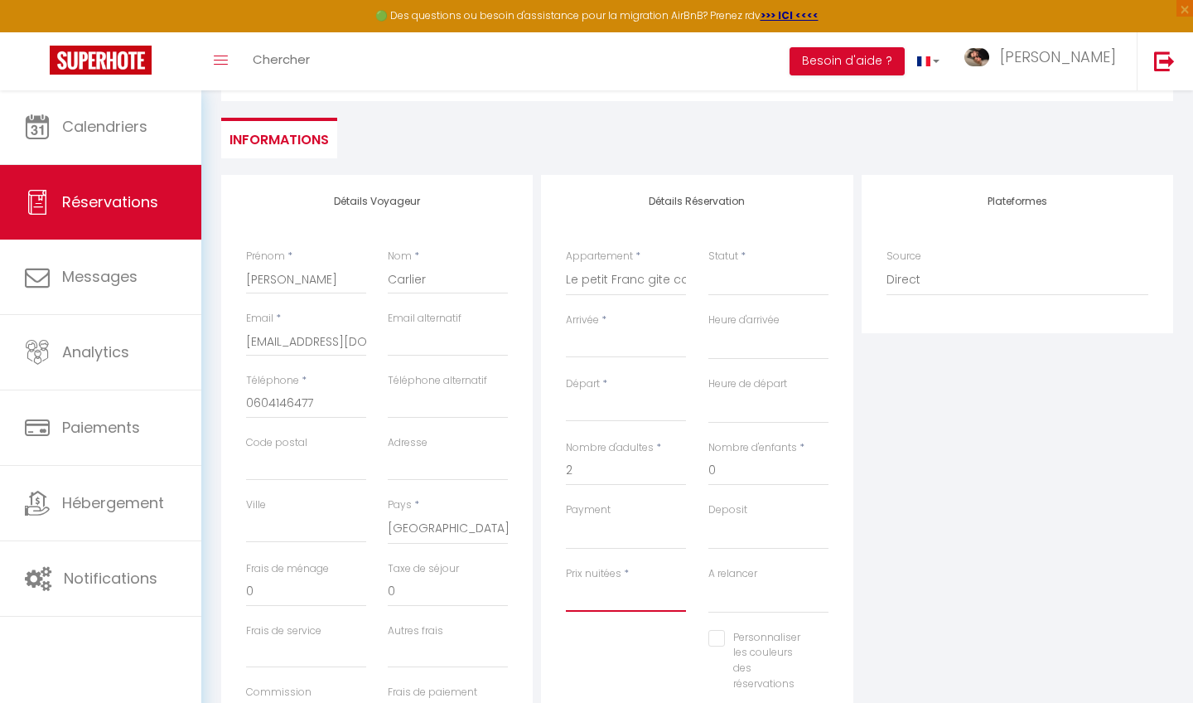
click at [608, 597] on input "Prix nuitées" at bounding box center [626, 597] width 120 height 30
click at [614, 336] on input "Arrivée" at bounding box center [626, 345] width 120 height 22
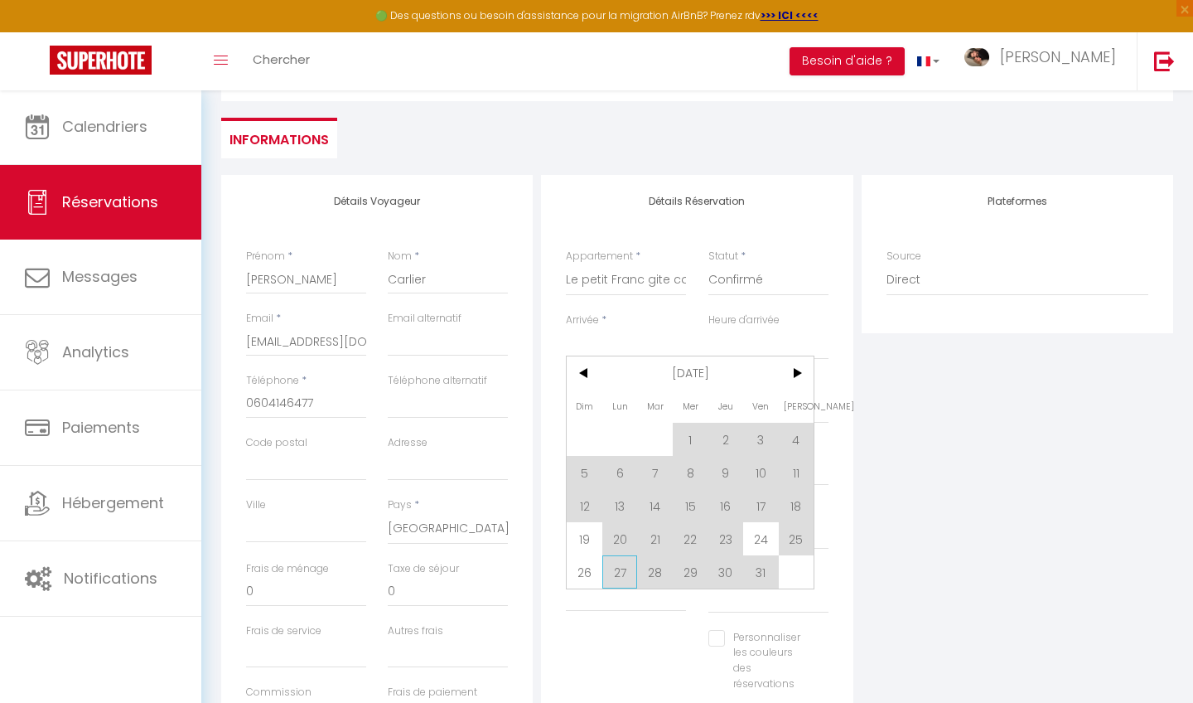
click at [625, 576] on span "27" at bounding box center [620, 571] width 36 height 33
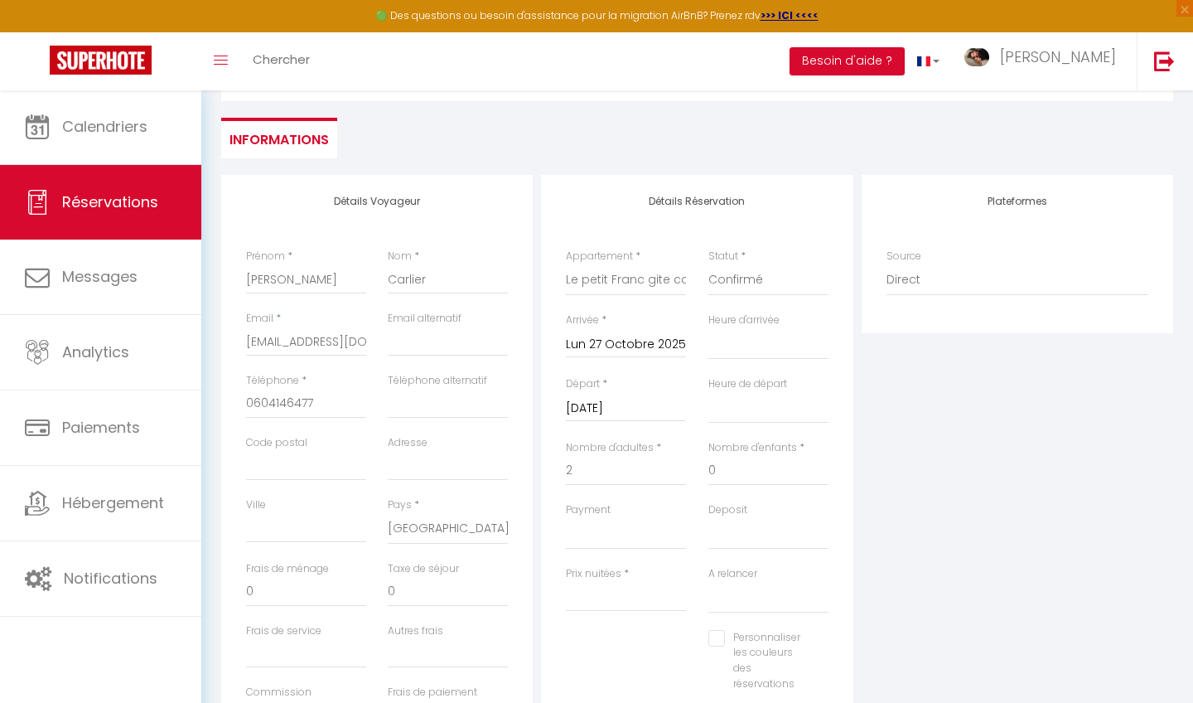
click at [642, 412] on input "[DATE]" at bounding box center [626, 409] width 120 height 22
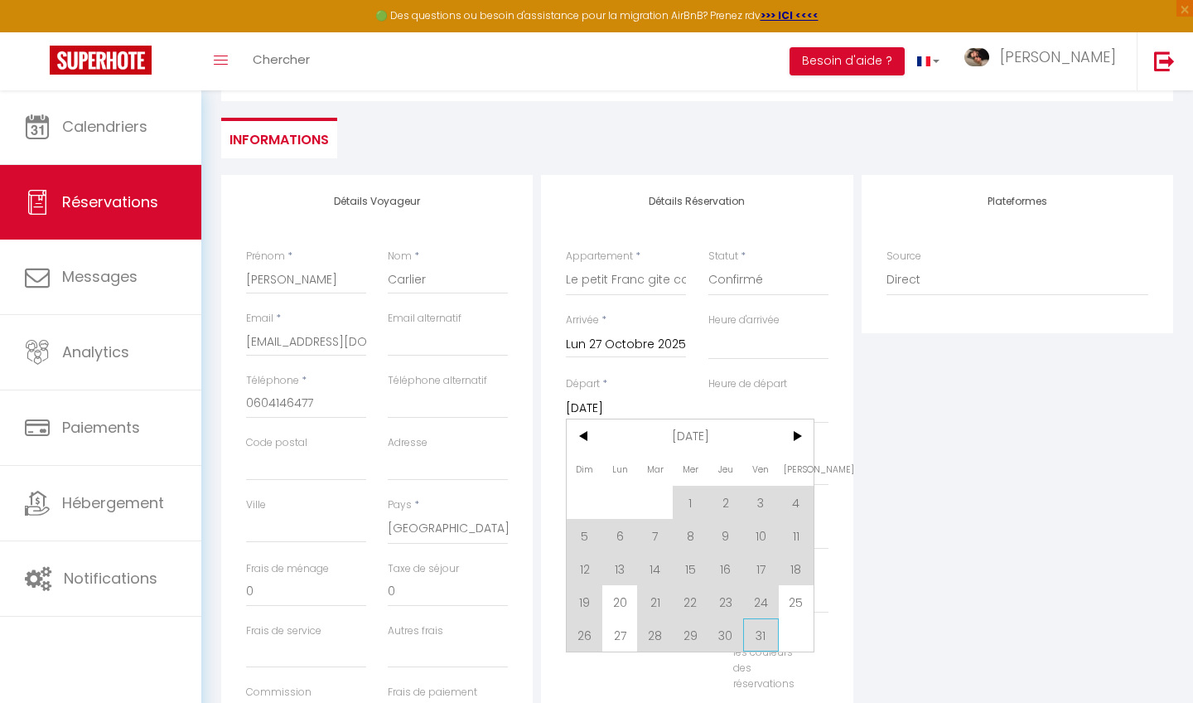
click at [765, 639] on span "31" at bounding box center [761, 634] width 36 height 33
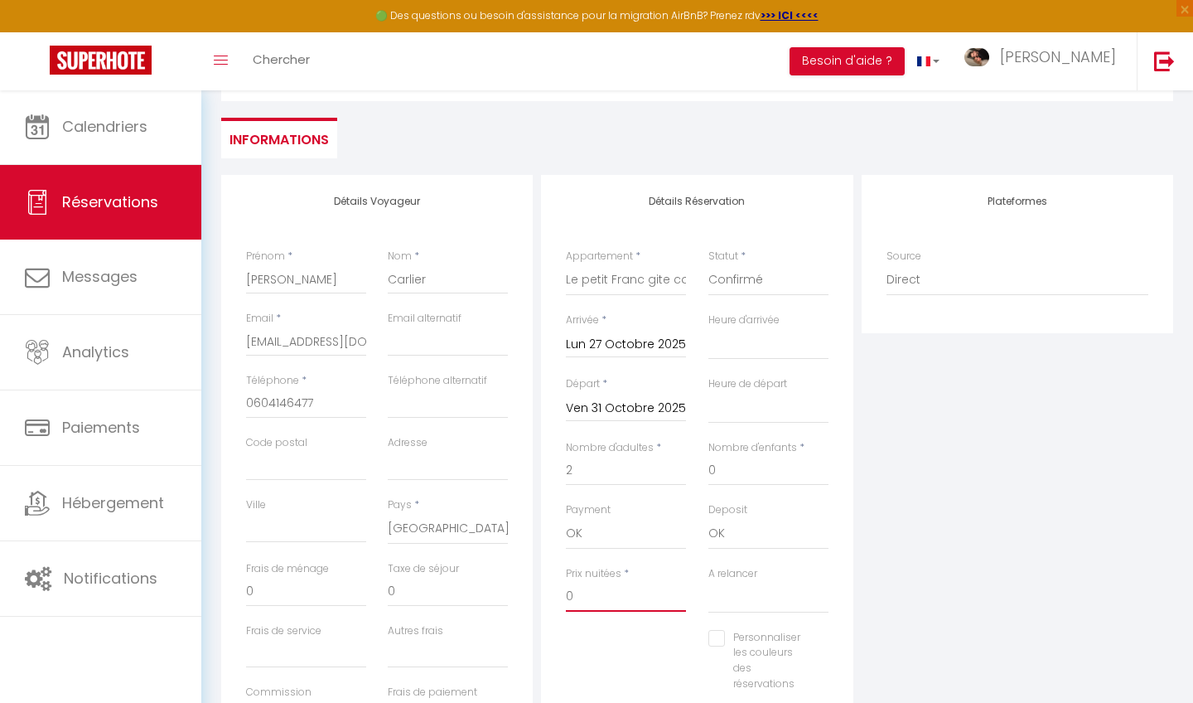
click at [615, 590] on input "0" at bounding box center [626, 597] width 120 height 30
click at [605, 641] on div "Personnaliser les couleurs des réservations #D7092E" at bounding box center [697, 669] width 284 height 79
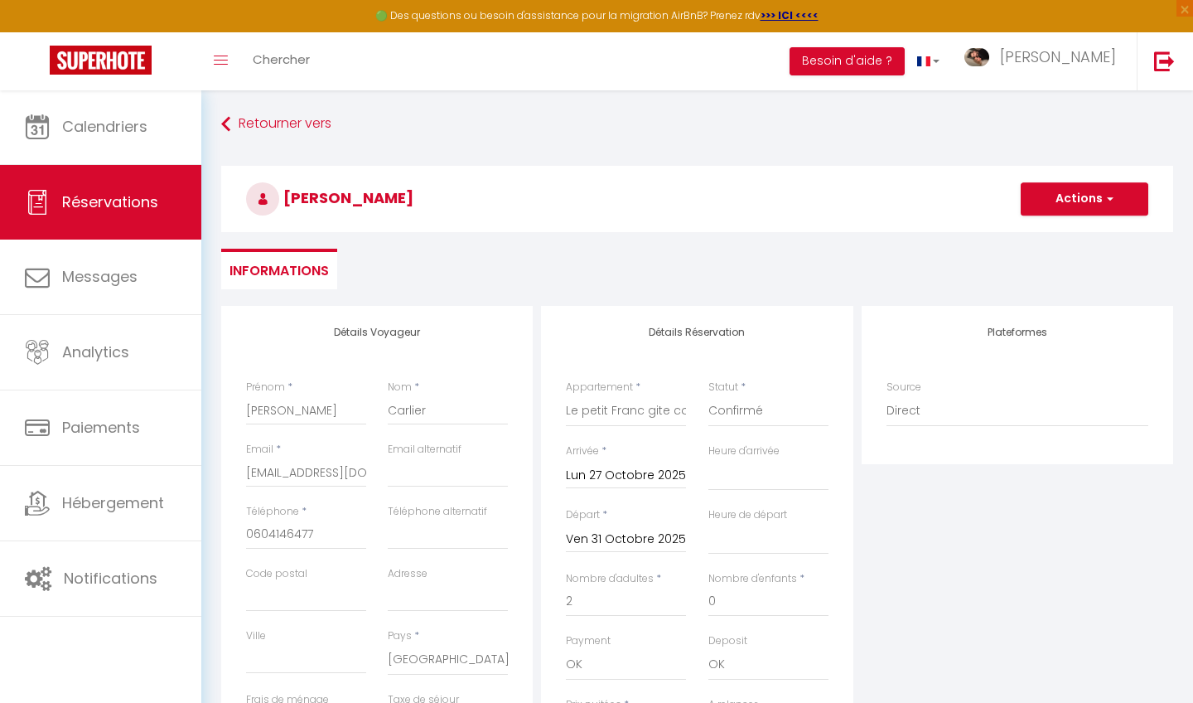
scroll to position [0, 0]
click at [1121, 201] on button "Actions" at bounding box center [1085, 198] width 128 height 33
click at [1056, 237] on link "Enregistrer" at bounding box center [1068, 236] width 131 height 22
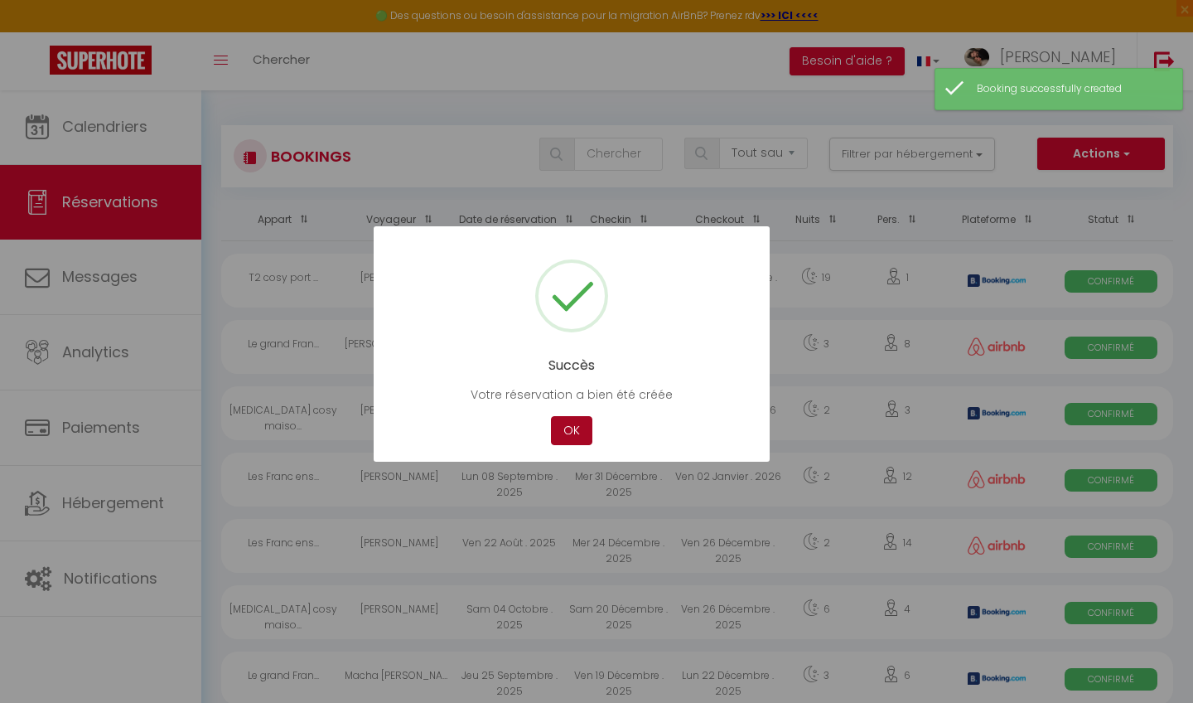
click at [569, 428] on button "OK" at bounding box center [571, 430] width 41 height 29
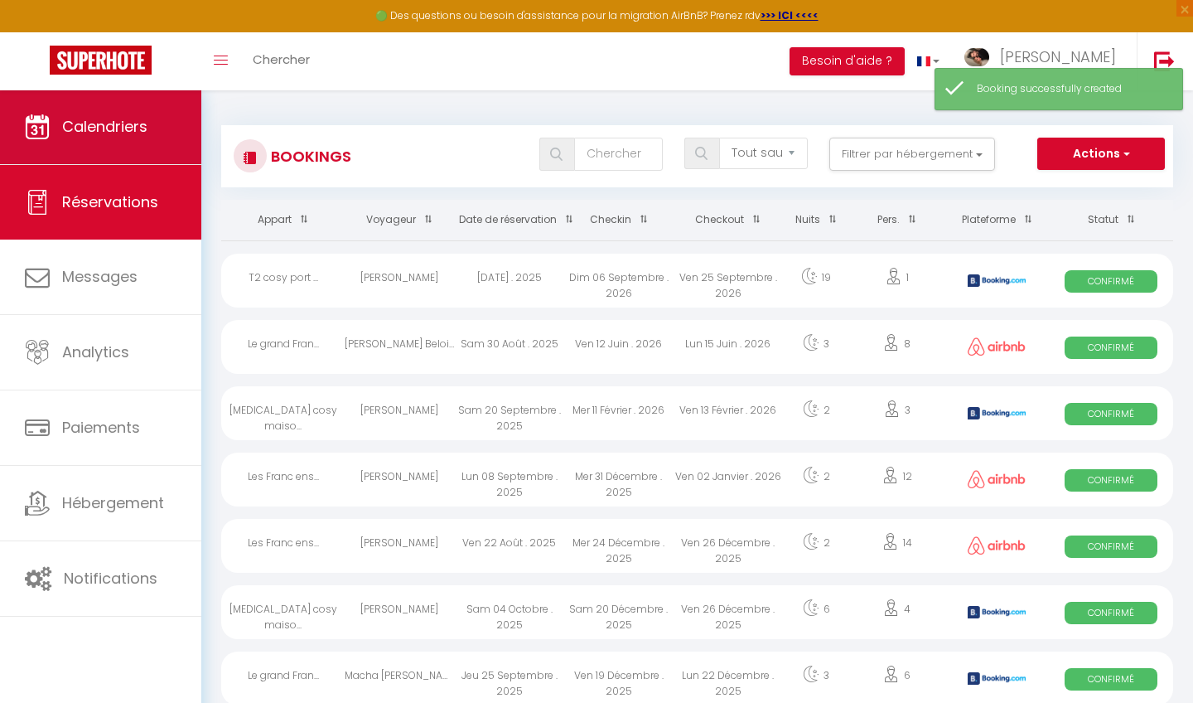
click at [179, 136] on link "Calendriers" at bounding box center [100, 126] width 201 height 75
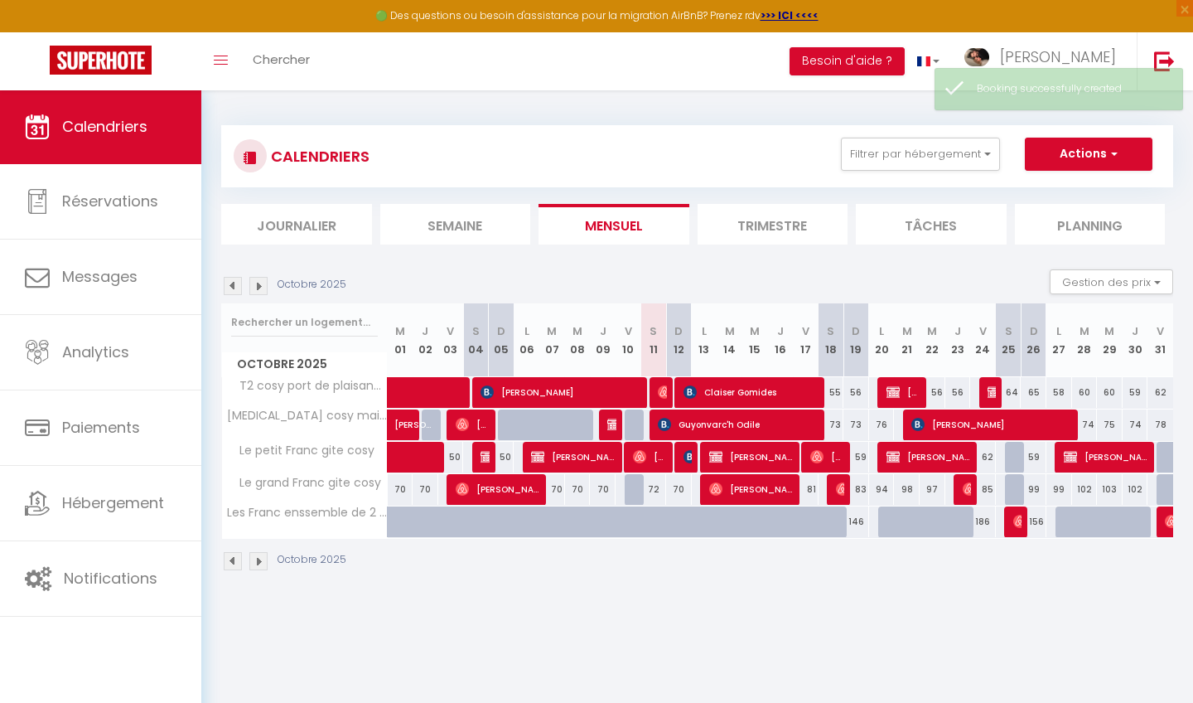
click at [1117, 454] on span "[PERSON_NAME]" at bounding box center [1106, 456] width 85 height 31
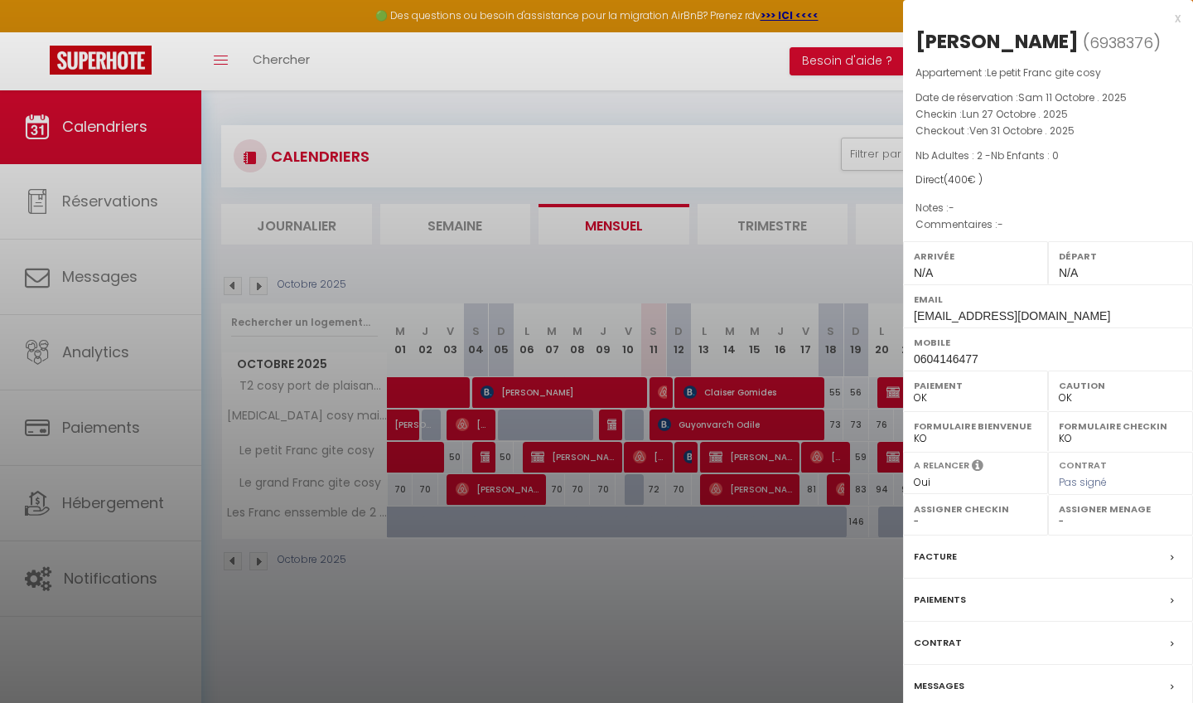
click at [997, 688] on div "Messages" at bounding box center [1048, 686] width 290 height 43
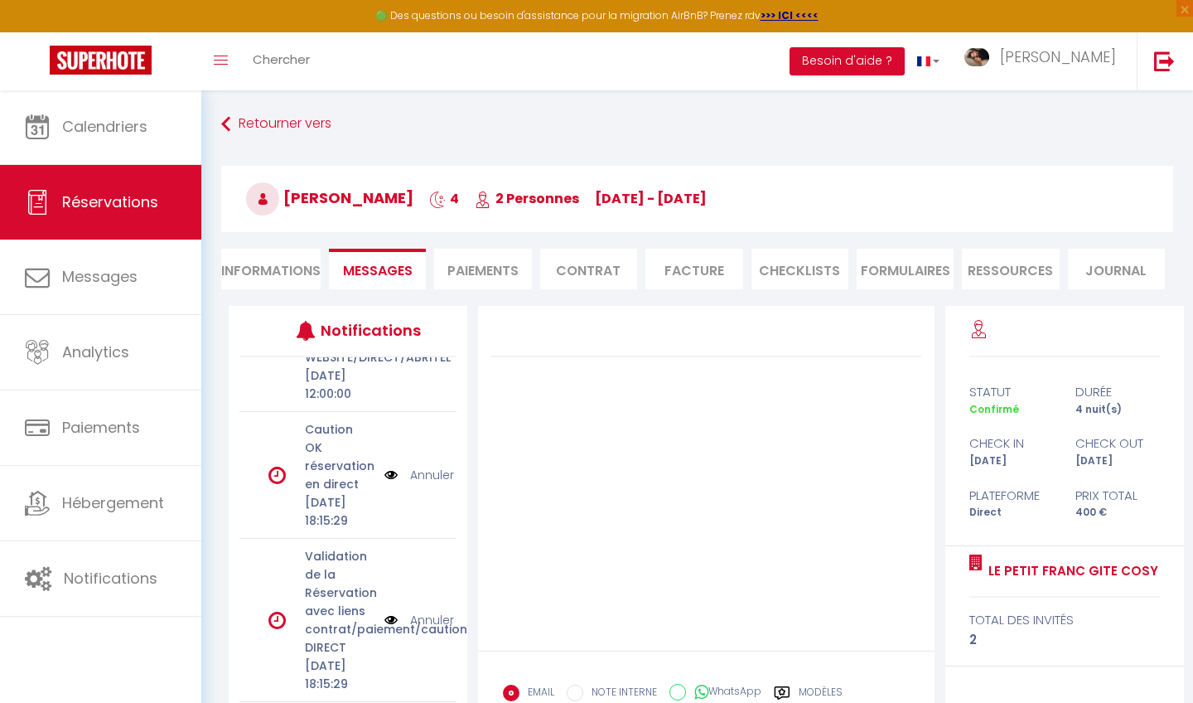
click at [429, 611] on link "Annuler" at bounding box center [432, 620] width 44 height 18
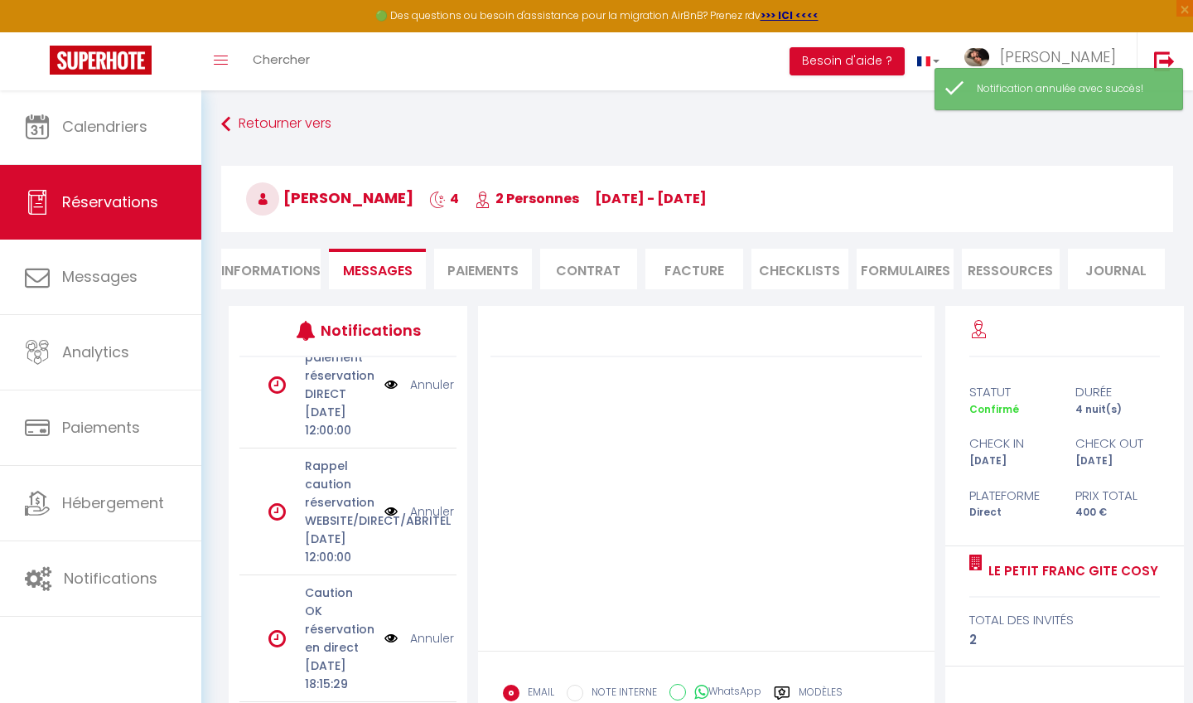
click at [435, 629] on link "Annuler" at bounding box center [432, 638] width 44 height 18
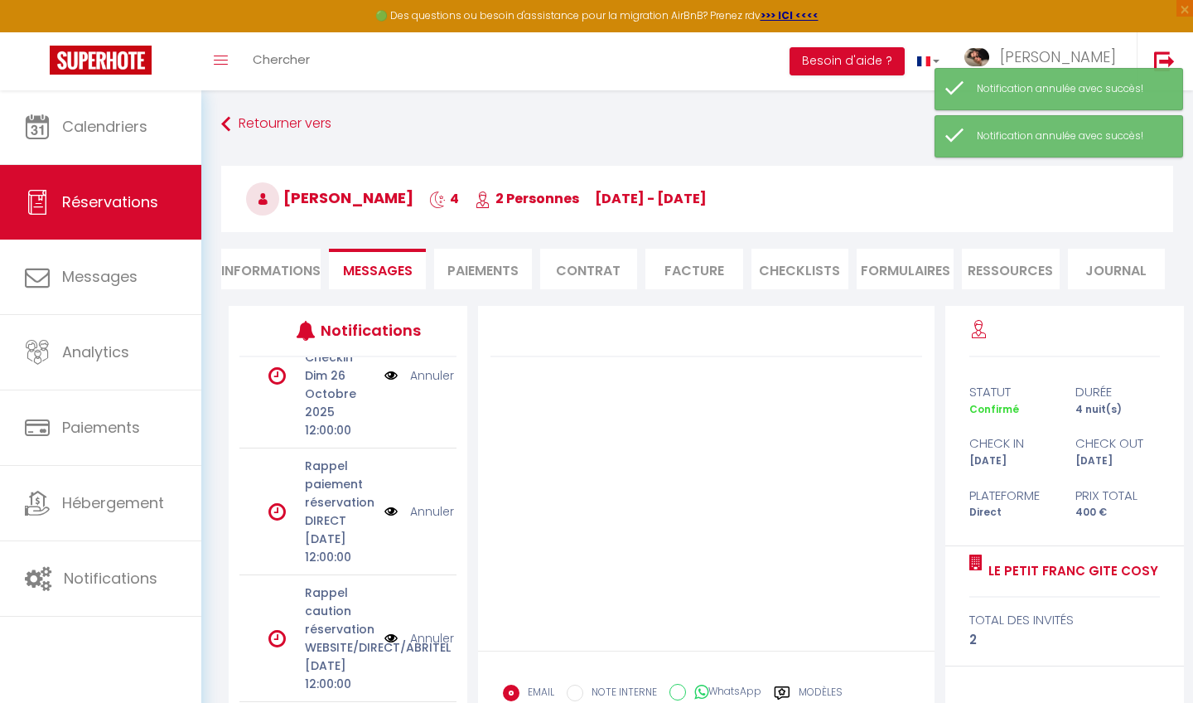
click at [437, 629] on link "Annuler" at bounding box center [432, 638] width 44 height 18
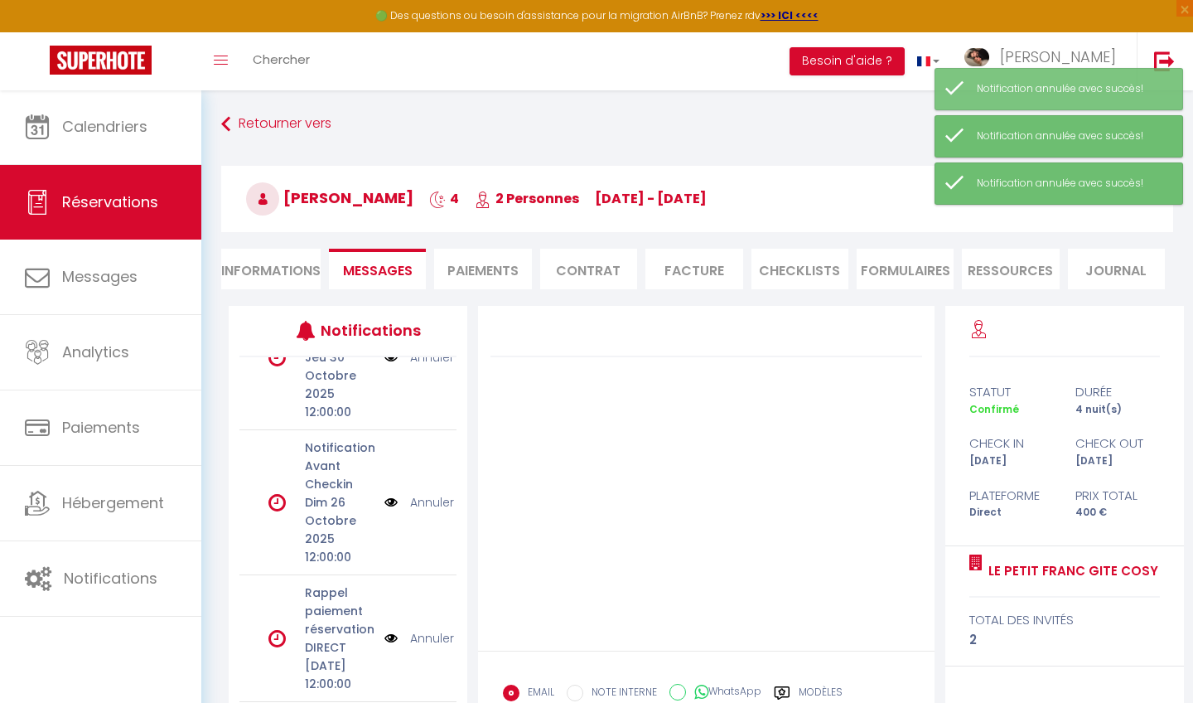
click at [437, 629] on link "Annuler" at bounding box center [432, 638] width 44 height 18
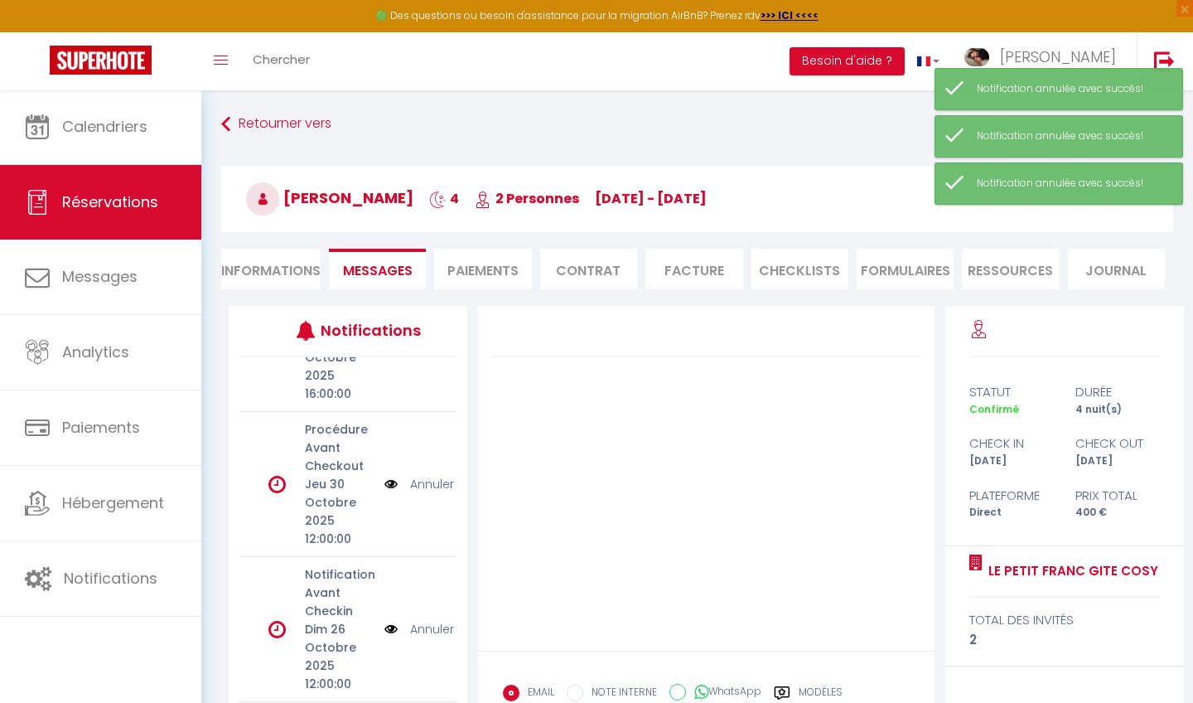
scroll to position [109, 0]
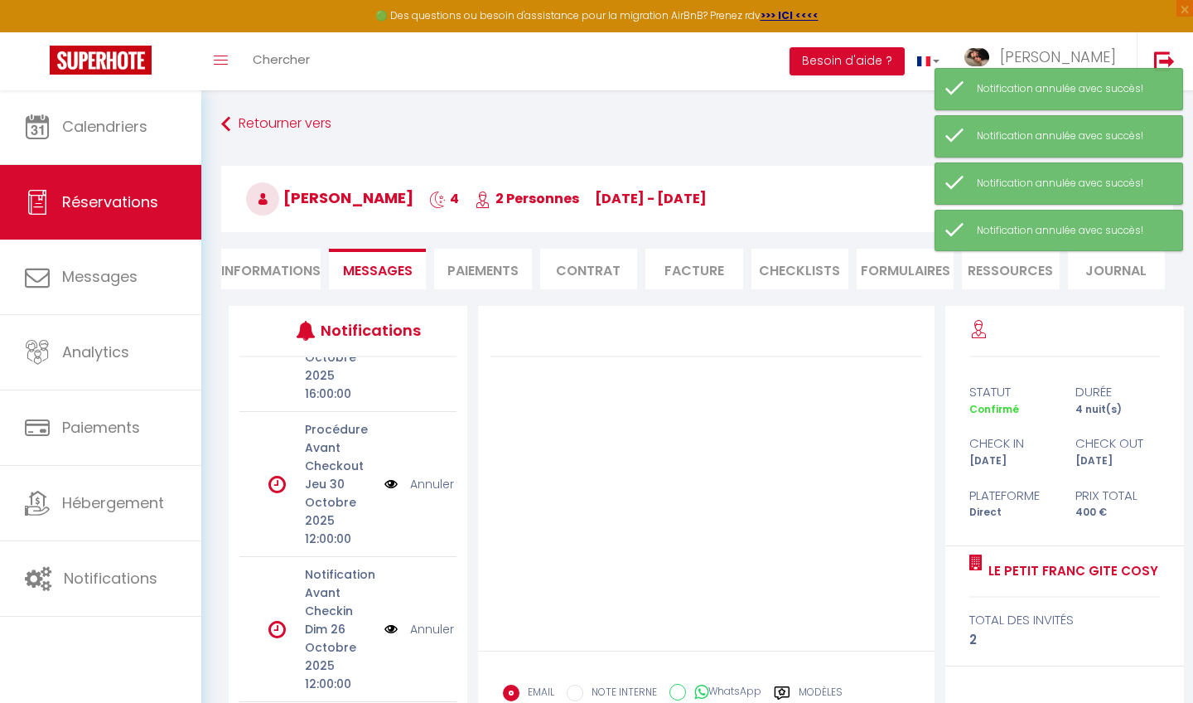
click at [434, 632] on link "Annuler" at bounding box center [432, 629] width 44 height 18
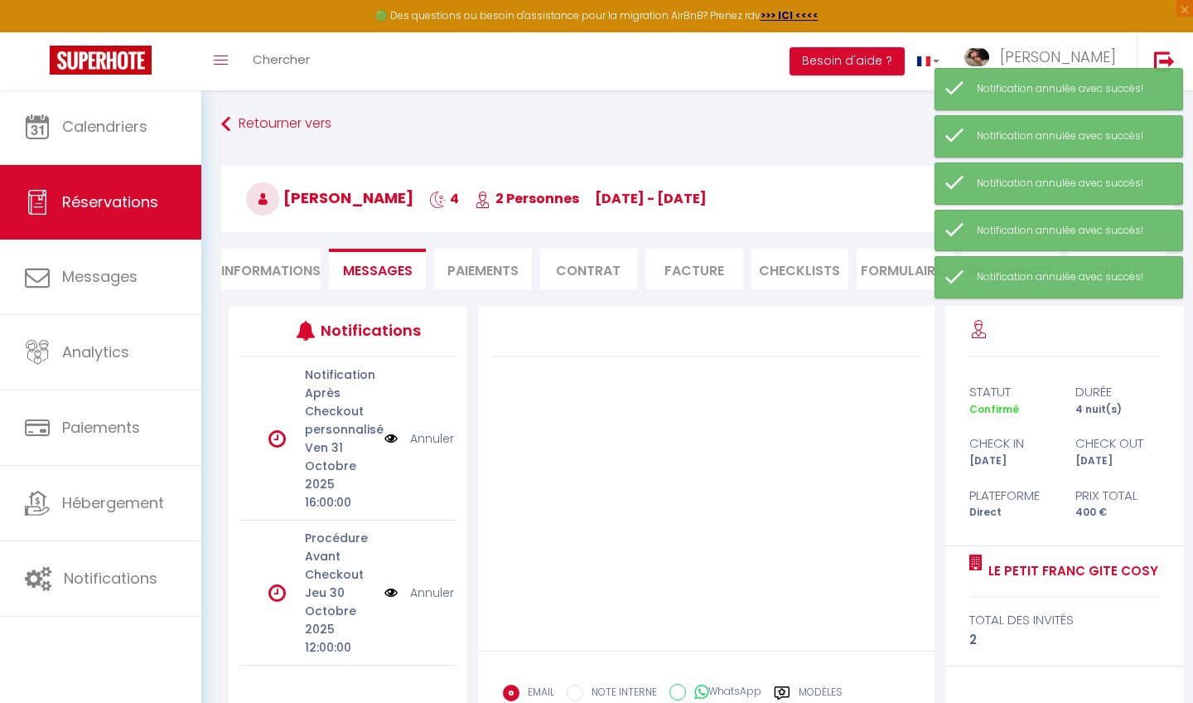
click at [430, 594] on link "Annuler" at bounding box center [432, 592] width 44 height 18
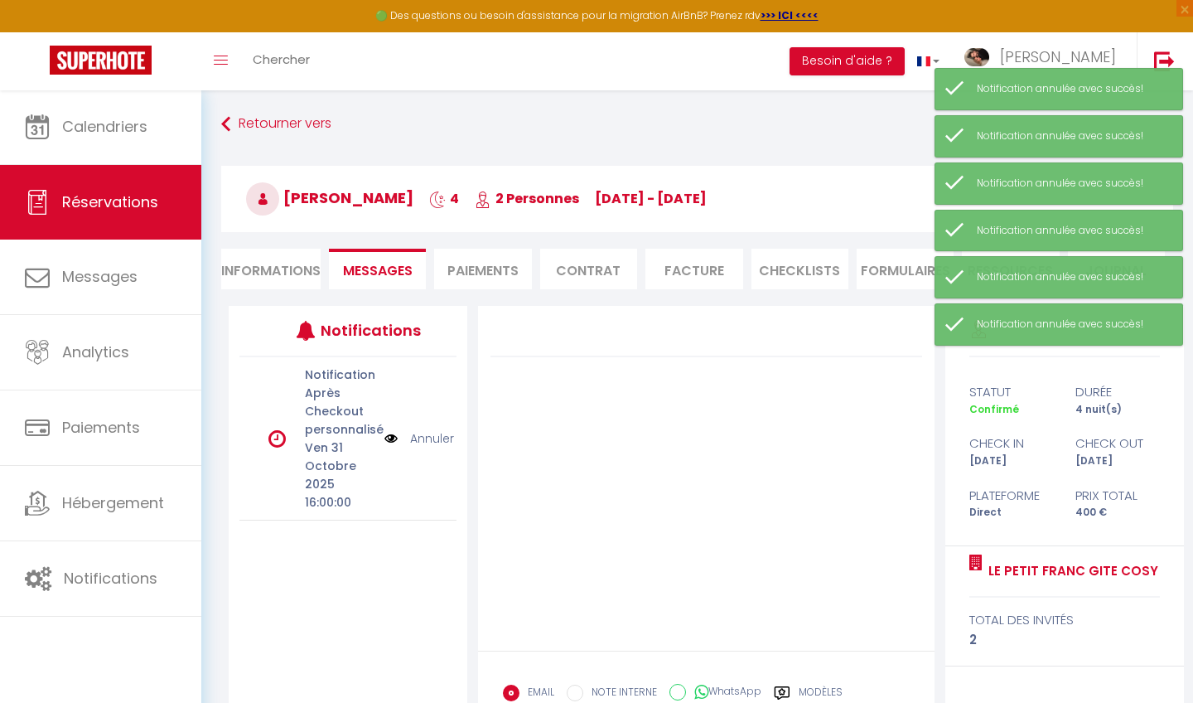
click at [429, 444] on link "Annuler" at bounding box center [432, 438] width 44 height 18
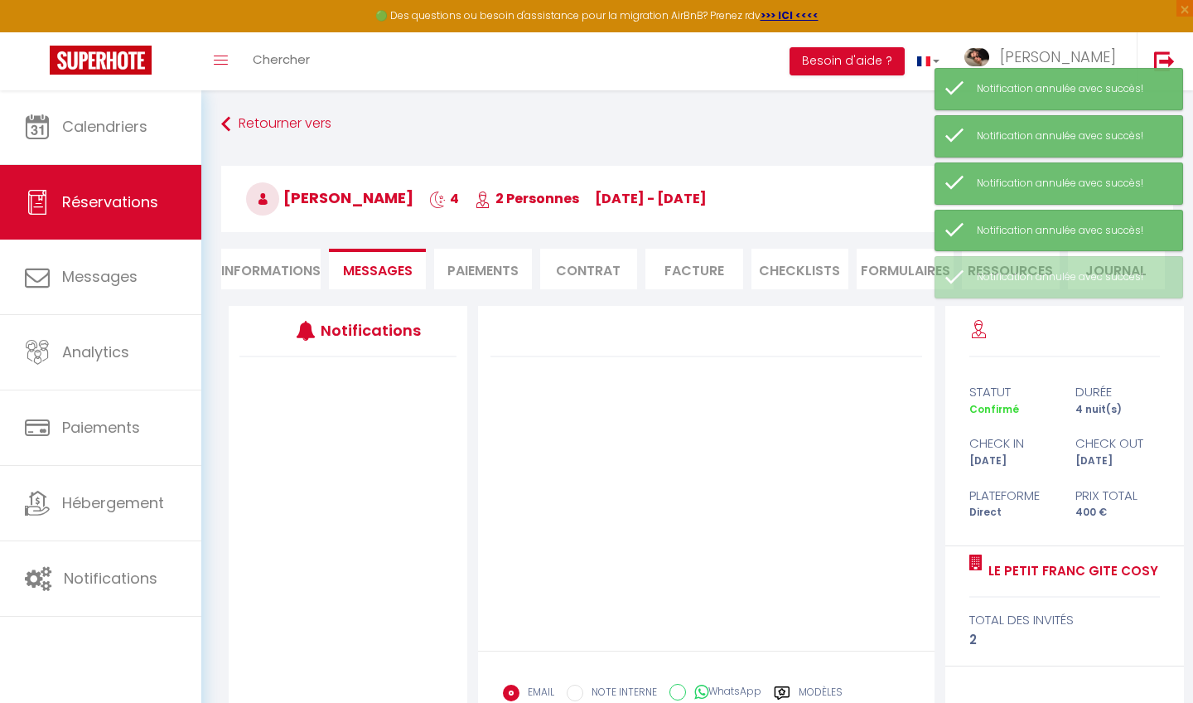
click at [291, 264] on li "Informations" at bounding box center [270, 269] width 99 height 41
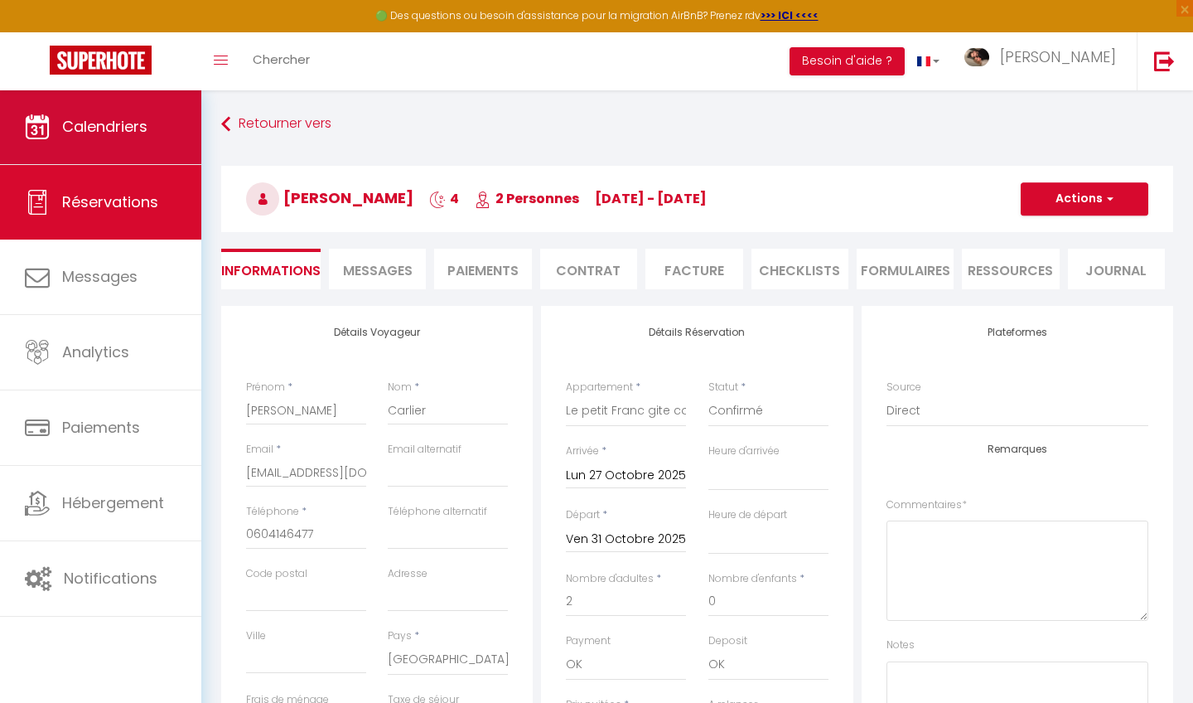
click at [174, 127] on link "Calendriers" at bounding box center [100, 126] width 201 height 75
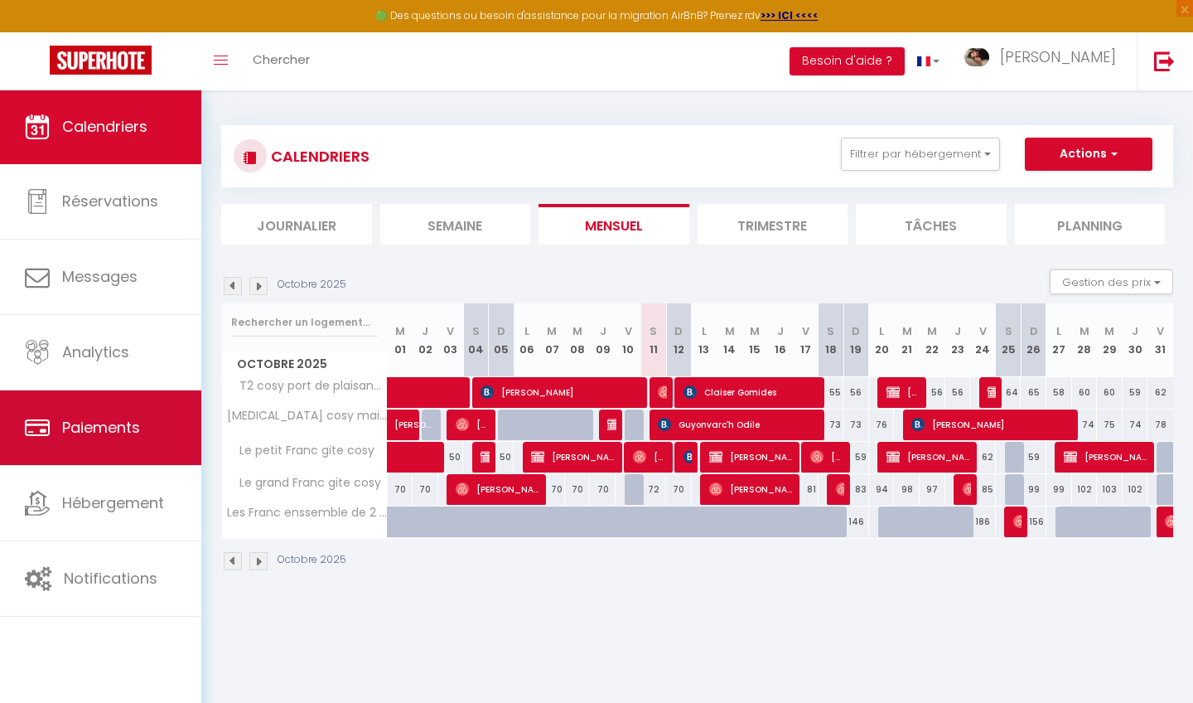
click at [187, 423] on link "Paiements" at bounding box center [100, 427] width 201 height 75
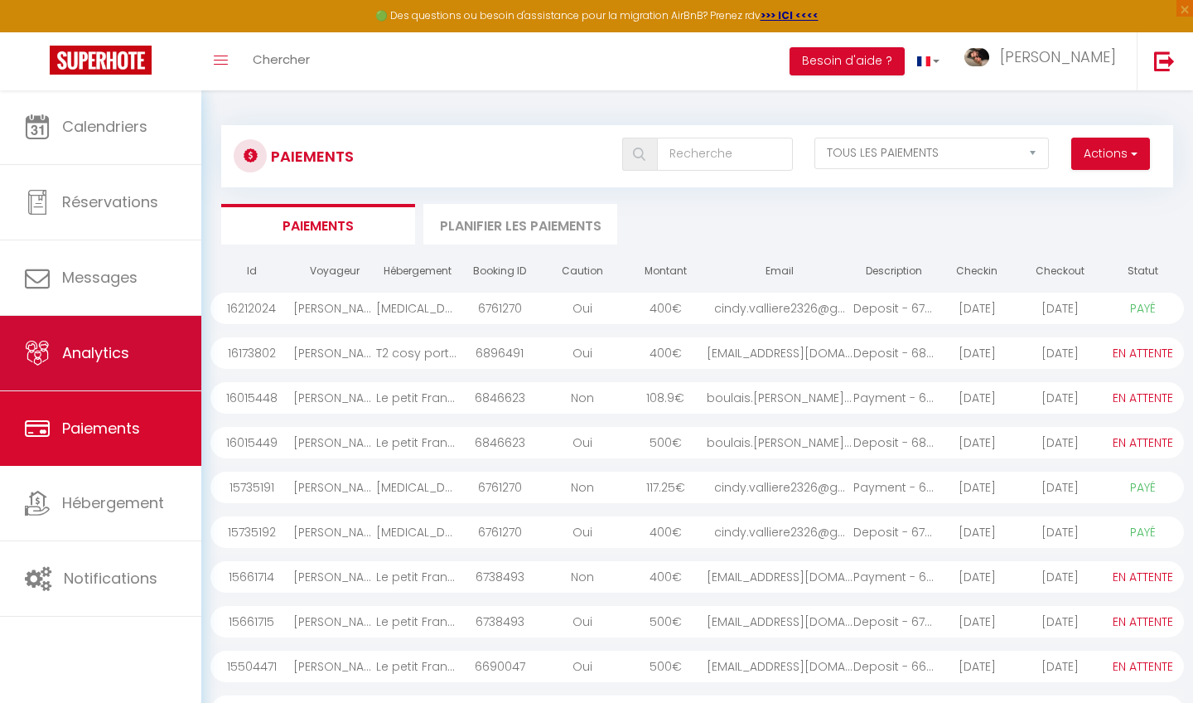
click at [176, 365] on link "Analytics" at bounding box center [100, 353] width 201 height 75
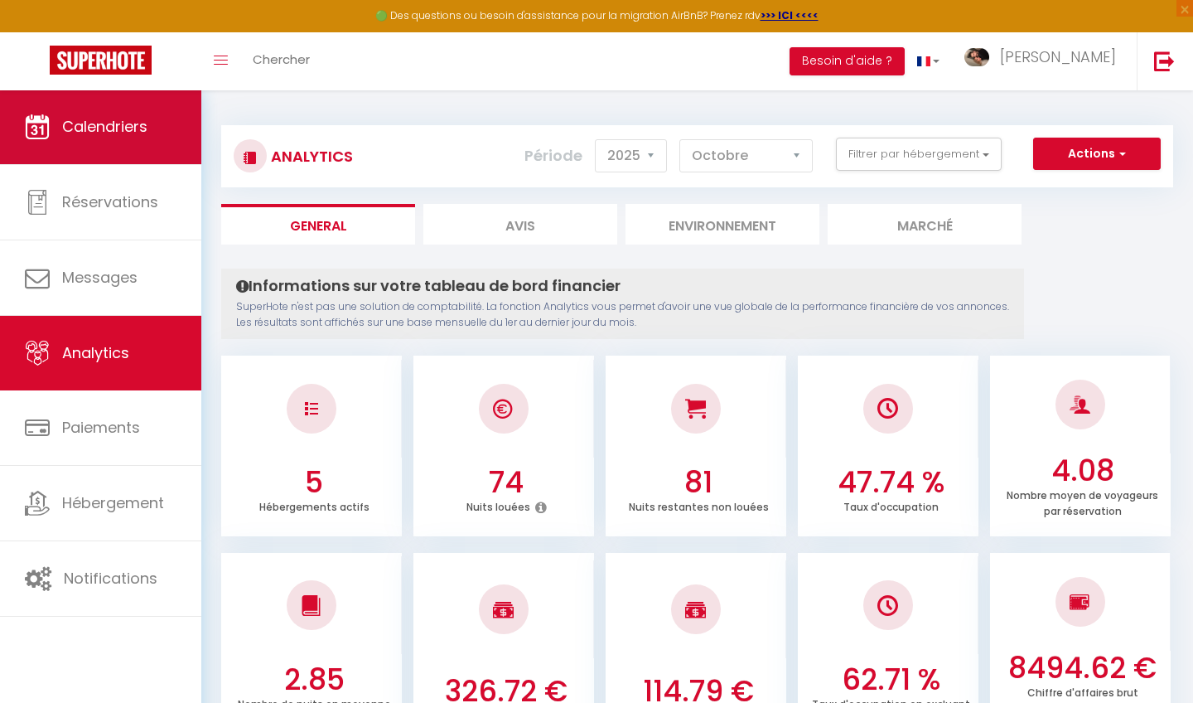
click at [178, 124] on link "Calendriers" at bounding box center [100, 126] width 201 height 75
